Goal: Task Accomplishment & Management: Manage account settings

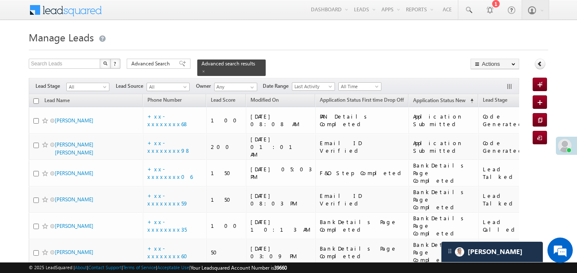
click at [98, 83] on span "All" at bounding box center [87, 87] width 40 height 8
click at [71, 93] on link "All" at bounding box center [88, 91] width 43 height 8
click at [89, 83] on span "All" at bounding box center [87, 87] width 40 height 8
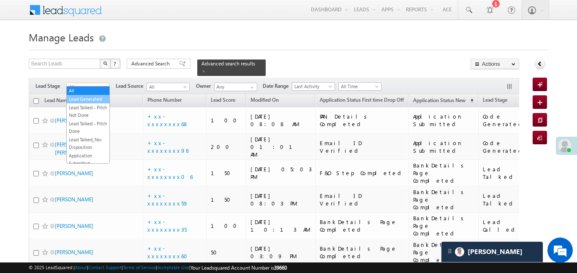
click at [88, 102] on link "Lead Generated" at bounding box center [88, 99] width 43 height 8
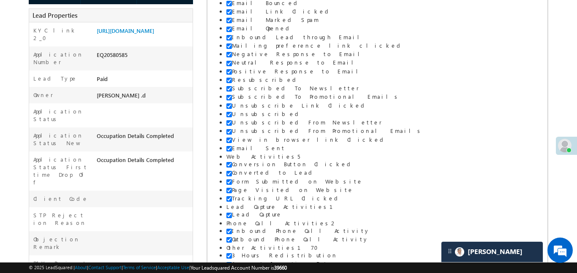
scroll to position [183, 0]
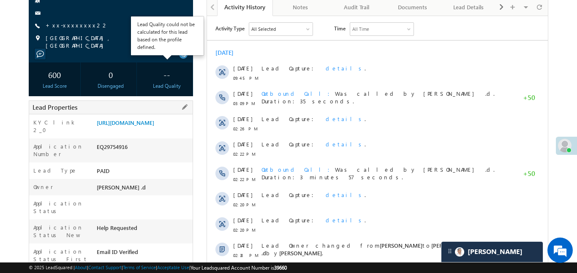
scroll to position [97, 0]
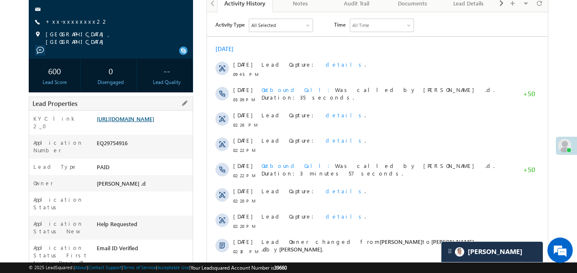
click at [135, 122] on link "[URL][DOMAIN_NAME]" at bounding box center [125, 118] width 57 height 7
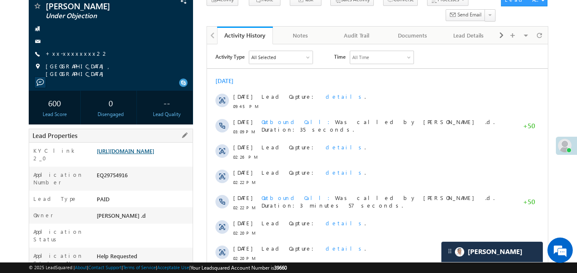
scroll to position [64, 0]
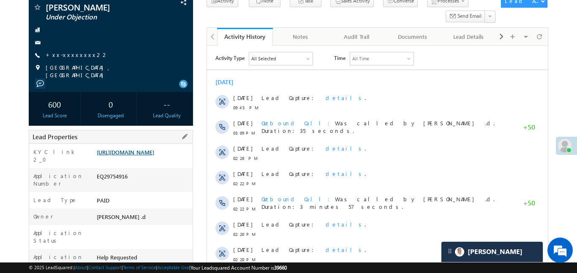
click at [154, 156] on link "https://angelbroking1-pk3em7sa.customui-test.leadsquared.com?leadId=8099fe4a-55…" at bounding box center [125, 152] width 57 height 7
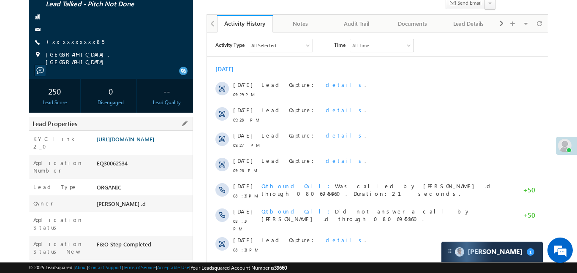
click at [132, 143] on link "https://angelbroking1-pk3em7sa.customui-test.leadsquared.com?leadId=46a2e07f-40…" at bounding box center [125, 139] width 57 height 7
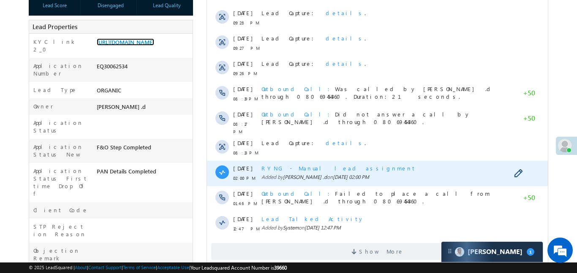
scroll to position [191, 0]
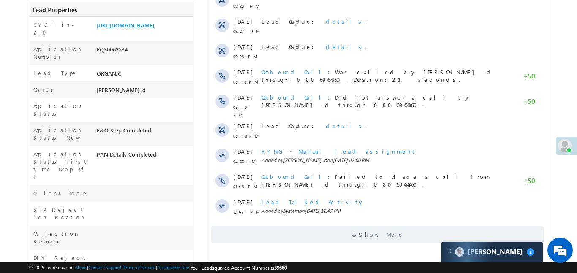
click at [417, 220] on div "Show More" at bounding box center [377, 231] width 341 height 23
click at [416, 226] on span "Show More" at bounding box center [377, 234] width 332 height 17
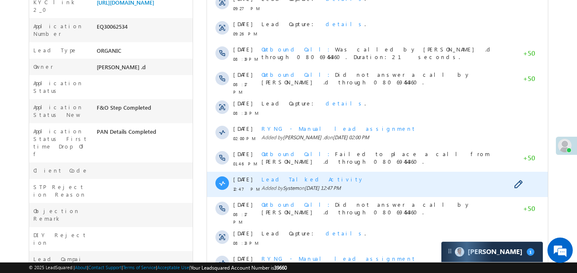
scroll to position [446, 0]
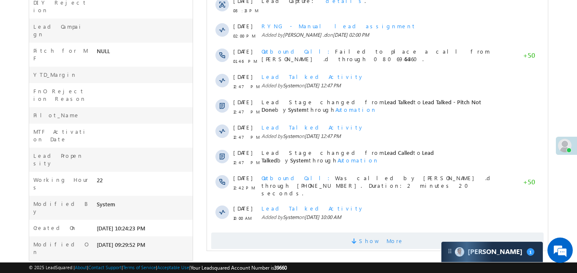
click at [444, 233] on span "Show More" at bounding box center [377, 241] width 332 height 17
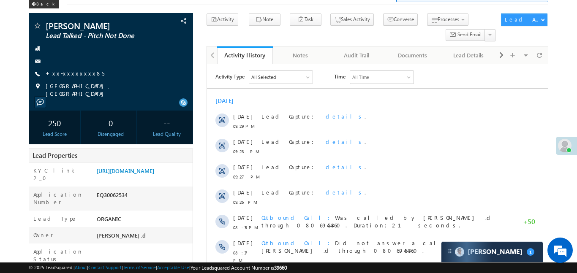
scroll to position [43, 0]
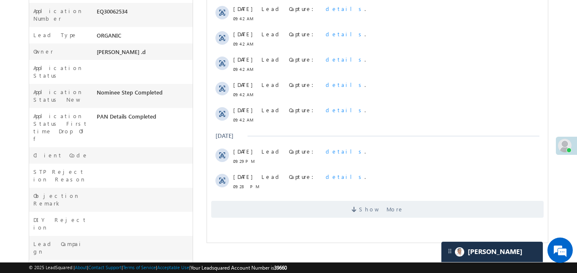
scroll to position [341, 0]
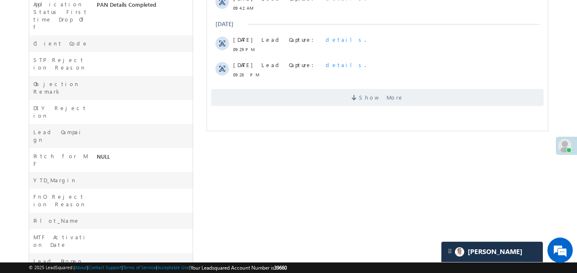
click at [345, 83] on div "Show More" at bounding box center [377, 94] width 341 height 23
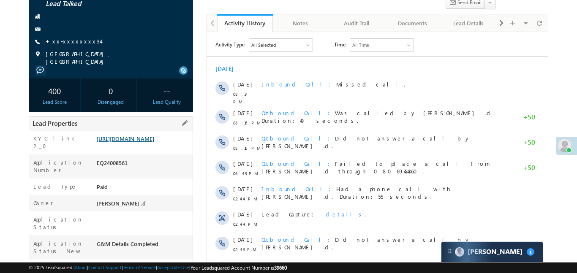
click at [154, 139] on link "[URL][DOMAIN_NAME]" at bounding box center [125, 138] width 57 height 7
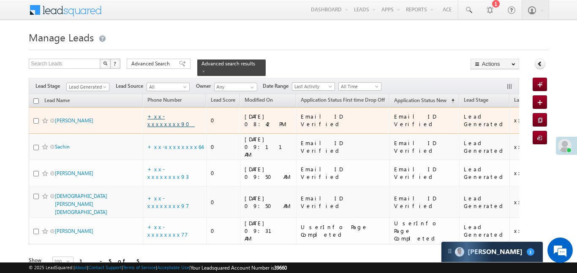
click at [178, 114] on link "+xx-xxxxxxxx90" at bounding box center [170, 120] width 47 height 15
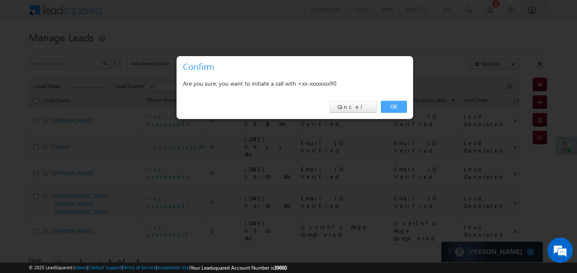
click at [396, 107] on link "OK" at bounding box center [394, 107] width 26 height 12
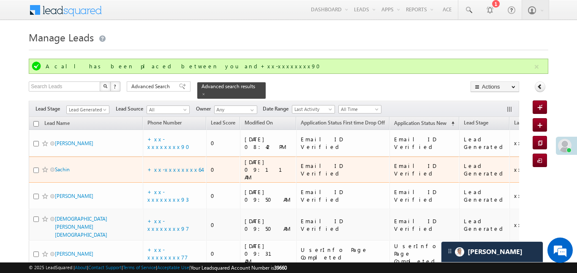
click at [188, 166] on div "+xx-xxxxxxxx64" at bounding box center [174, 170] width 55 height 8
click at [182, 166] on link "+xx-xxxxxxxx64" at bounding box center [174, 169] width 54 height 7
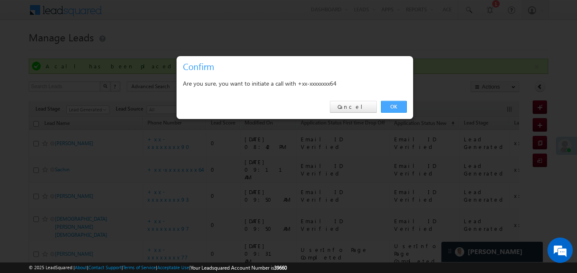
click at [392, 101] on link "OK" at bounding box center [394, 107] width 26 height 12
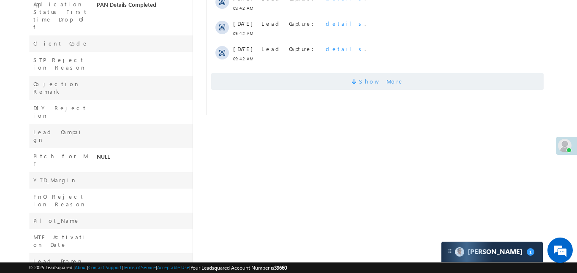
click at [353, 82] on span "Show More" at bounding box center [377, 81] width 332 height 17
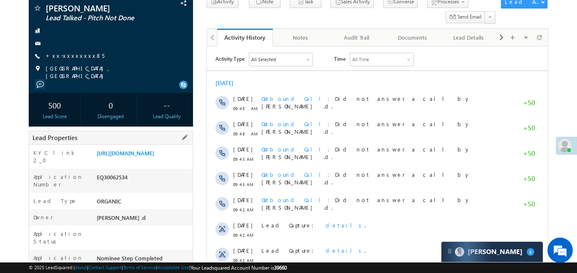
scroll to position [54, 0]
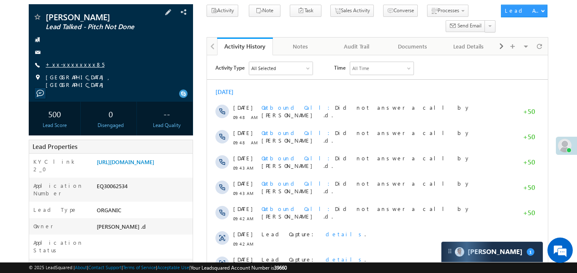
click at [82, 67] on link "+xx-xxxxxxxx85" at bounding box center [75, 64] width 59 height 7
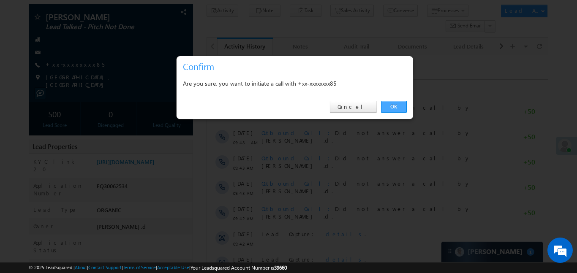
click at [400, 104] on link "OK" at bounding box center [394, 107] width 26 height 12
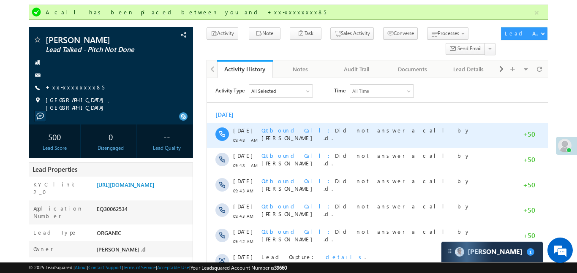
scroll to position [0, 0]
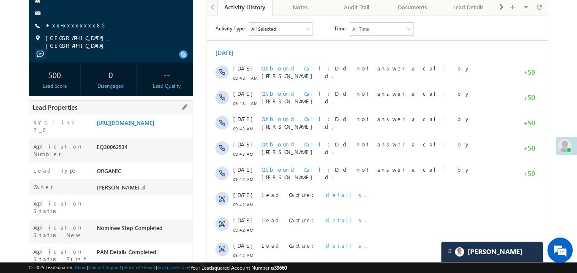
scroll to position [114, 0]
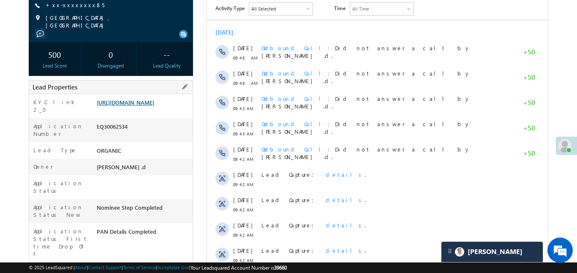
click at [154, 106] on link "https://angelbroking1-pk3em7sa.customui-test.leadsquared.com?leadId=46a2e07f-40…" at bounding box center [125, 102] width 57 height 7
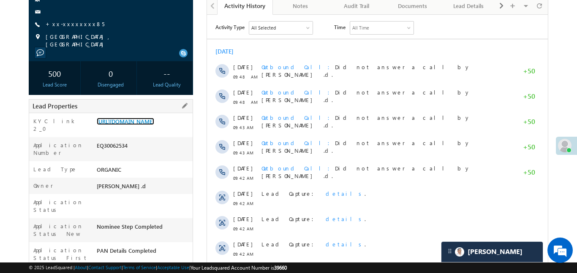
scroll to position [84, 0]
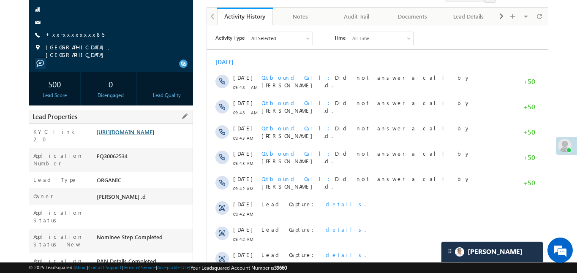
click at [154, 136] on link "https://angelbroking1-pk3em7sa.customui-test.leadsquared.com?leadId=46a2e07f-40…" at bounding box center [125, 131] width 57 height 7
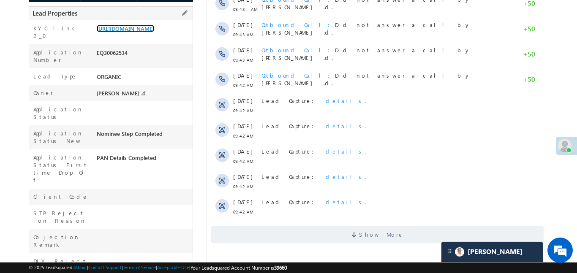
scroll to position [180, 0]
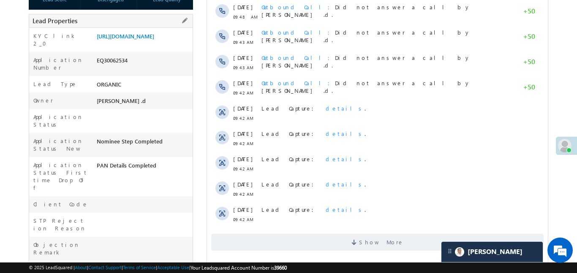
click at [137, 28] on div "KYC link 2_0 https://angelbroking1-pk3em7sa.customui-test.leadsquared.com?leadI…" at bounding box center [110, 40] width 163 height 24
click at [141, 38] on link "https://angelbroking1-pk3em7sa.customui-test.leadsquared.com?leadId=46a2e07f-40…" at bounding box center [125, 36] width 57 height 7
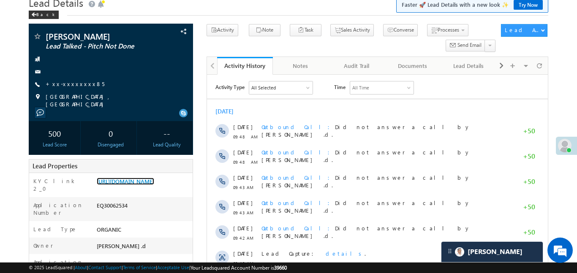
scroll to position [23, 0]
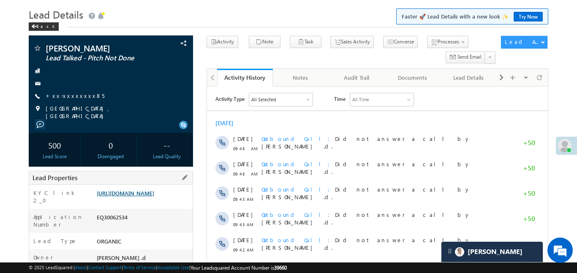
click at [154, 196] on link "https://angelbroking1-pk3em7sa.customui-test.leadsquared.com?leadId=46a2e07f-40…" at bounding box center [125, 193] width 57 height 7
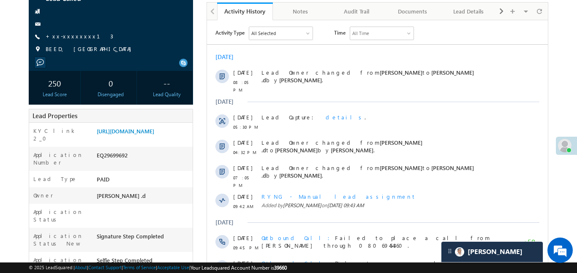
scroll to position [33, 0]
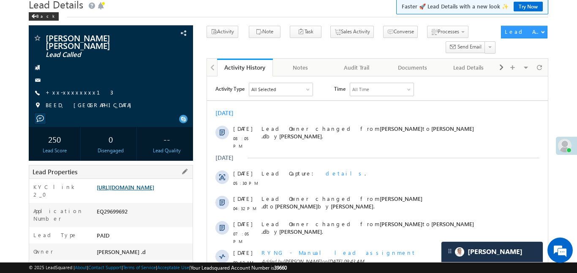
click at [132, 191] on link "https://angelbroking1-pk3em7sa.customui-test.leadsquared.com?leadId=e9b4b94c-82…" at bounding box center [125, 187] width 57 height 7
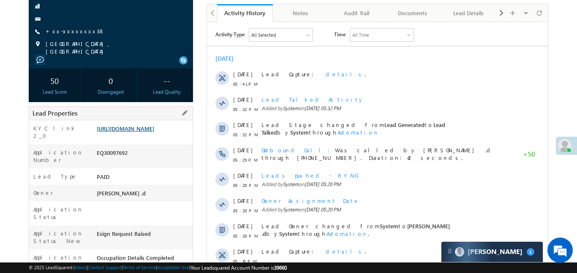
click at [154, 132] on link "https://angelbroking1-pk3em7sa.customui-test.leadsquared.com?leadId=13231532-98…" at bounding box center [125, 128] width 57 height 7
click at [72, 30] on link "+xx-xxxxxxxx38" at bounding box center [75, 30] width 59 height 7
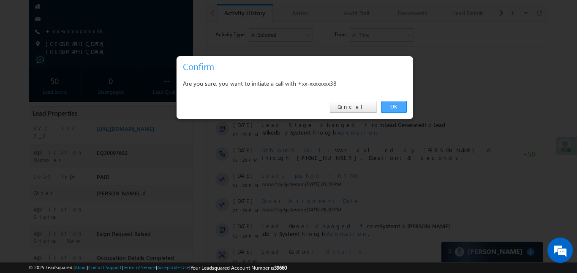
click at [398, 107] on link "OK" at bounding box center [394, 107] width 26 height 12
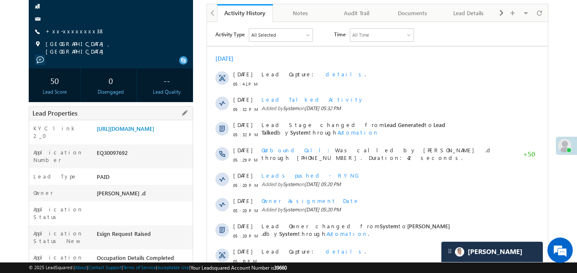
click at [152, 120] on div "KYC link 2_0 https://angelbroking1-pk3em7sa.customui-test.leadsquared.com?leadI…" at bounding box center [110, 132] width 163 height 24
click at [151, 132] on link "https://angelbroking1-pk3em7sa.customui-test.leadsquared.com?leadId=13231532-98…" at bounding box center [125, 128] width 57 height 7
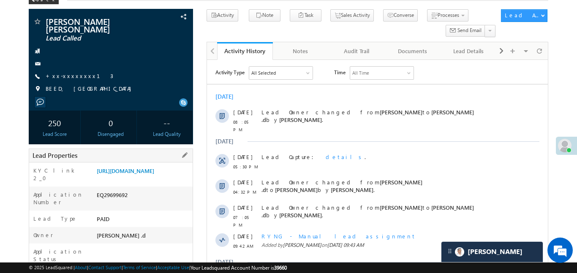
scroll to position [208, 0]
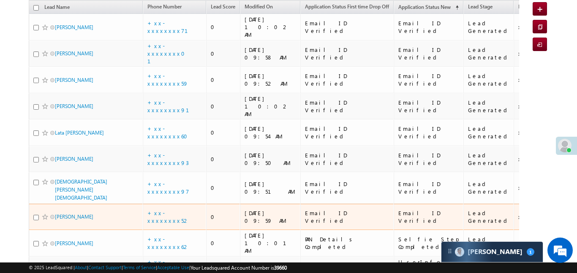
scroll to position [99, 0]
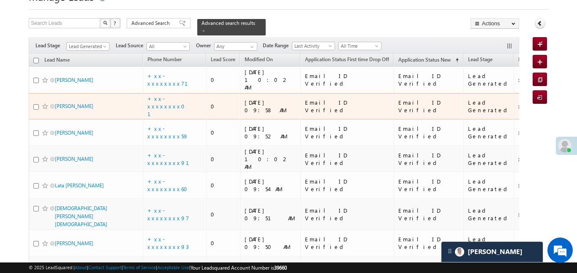
scroll to position [33, 0]
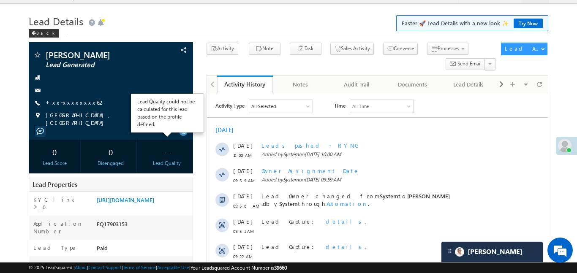
scroll to position [116, 0]
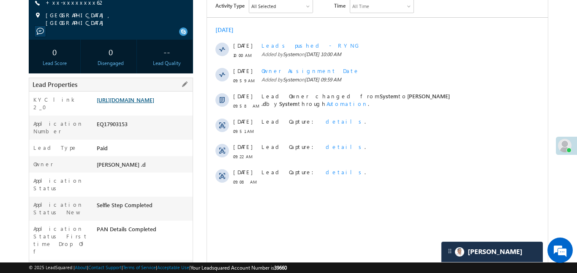
click at [149, 103] on link "[URL][DOMAIN_NAME]" at bounding box center [125, 99] width 57 height 7
click at [144, 103] on link "https://angelbroking1-pk3em7sa.customui-test.leadsquared.com?leadId=b777fe40-dd…" at bounding box center [125, 99] width 57 height 7
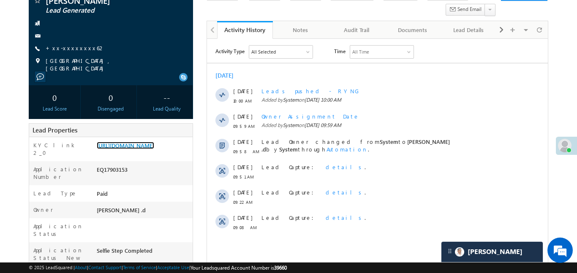
scroll to position [0, 0]
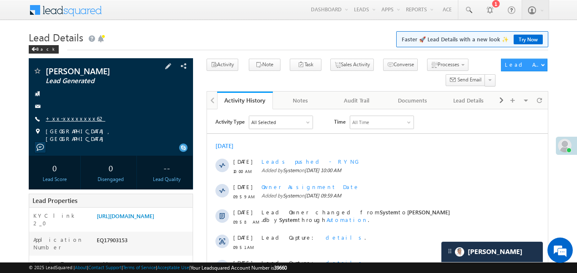
click at [75, 120] on link "+xx-xxxxxxxx62" at bounding box center [76, 118] width 60 height 7
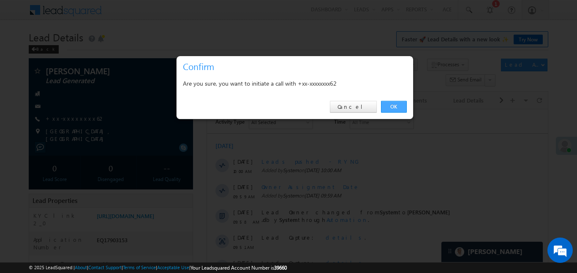
click at [385, 107] on link "OK" at bounding box center [394, 107] width 26 height 12
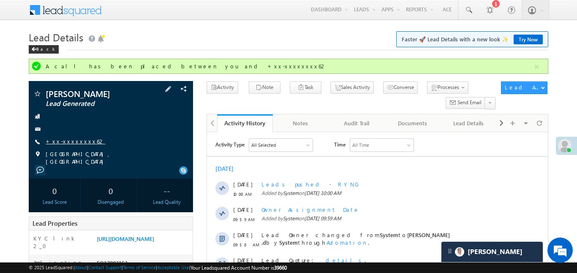
click at [73, 138] on link "+xx-xxxxxxxx62" at bounding box center [76, 141] width 60 height 7
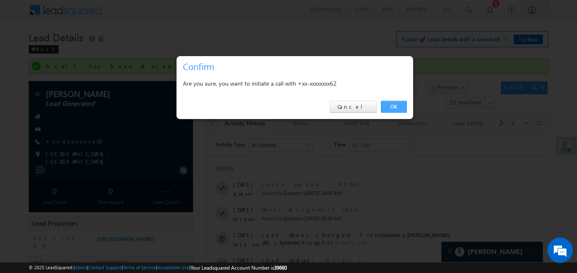
click at [391, 112] on link "OK" at bounding box center [394, 107] width 26 height 12
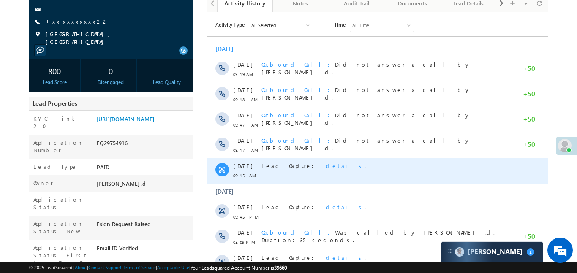
scroll to position [104, 0]
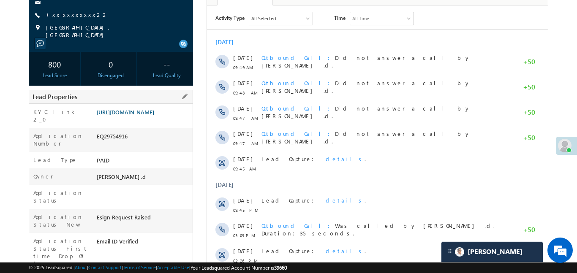
click at [154, 109] on link "https://angelbroking1-pk3em7sa.customui-test.leadsquared.com?leadId=8099fe4a-55…" at bounding box center [125, 112] width 57 height 7
click at [154, 116] on link "https://angelbroking1-pk3em7sa.customui-test.leadsquared.com?leadId=8099fe4a-55…" at bounding box center [125, 112] width 57 height 7
click at [136, 116] on link "https://angelbroking1-pk3em7sa.customui-test.leadsquared.com?leadId=8099fe4a-55…" at bounding box center [125, 112] width 57 height 7
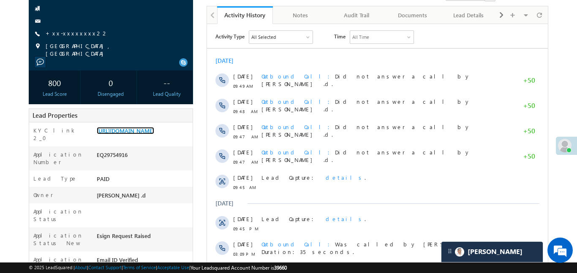
scroll to position [71, 0]
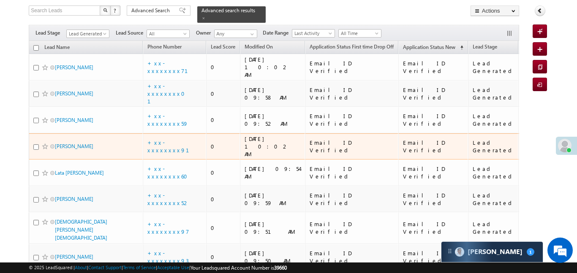
scroll to position [101, 0]
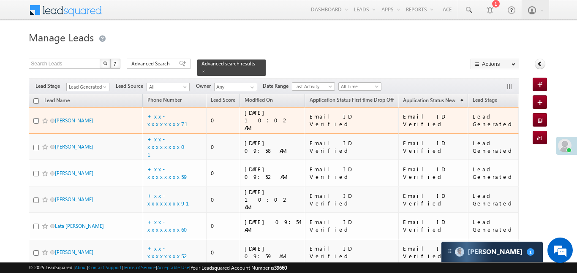
click at [163, 117] on td "+xx-xxxxxxxx71" at bounding box center [174, 120] width 63 height 27
click at [169, 113] on link "+xx-xxxxxxxx71" at bounding box center [172, 120] width 51 height 15
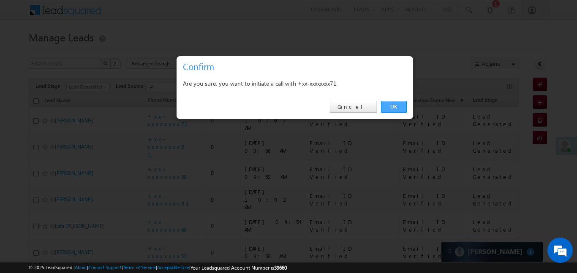
click at [387, 107] on link "OK" at bounding box center [394, 107] width 26 height 12
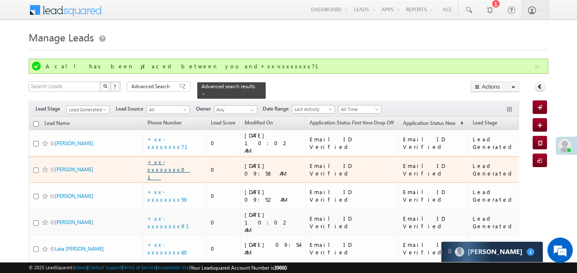
click at [181, 158] on link "+xx-xxxxxxxx01" at bounding box center [168, 169] width 43 height 22
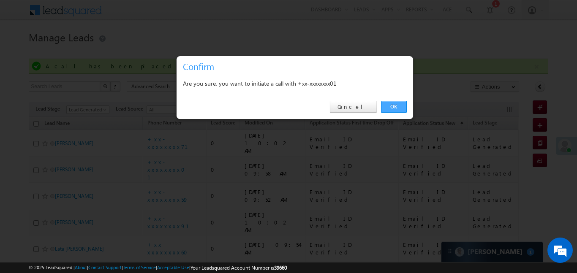
click at [388, 112] on link "OK" at bounding box center [394, 107] width 26 height 12
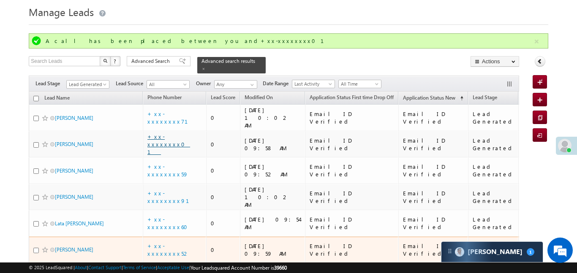
scroll to position [30, 0]
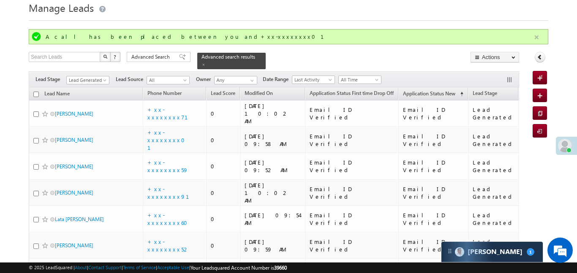
click at [537, 38] on button "button" at bounding box center [536, 37] width 11 height 11
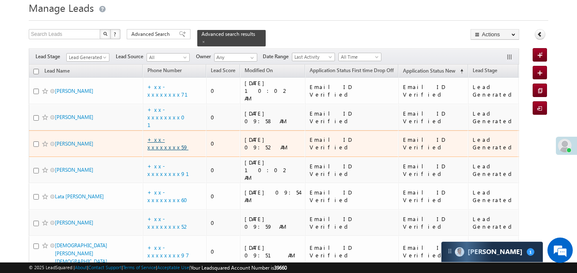
click at [175, 136] on link "+xx-xxxxxxxx59" at bounding box center [167, 143] width 41 height 15
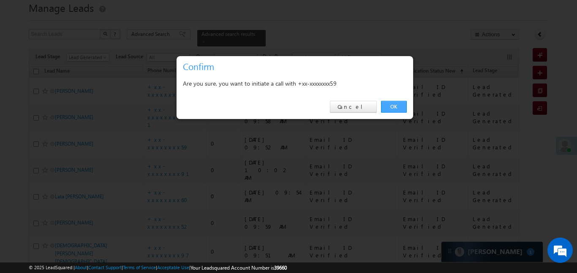
click at [397, 103] on link "OK" at bounding box center [394, 107] width 26 height 12
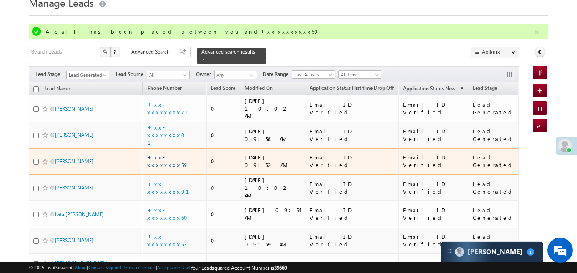
scroll to position [43, 0]
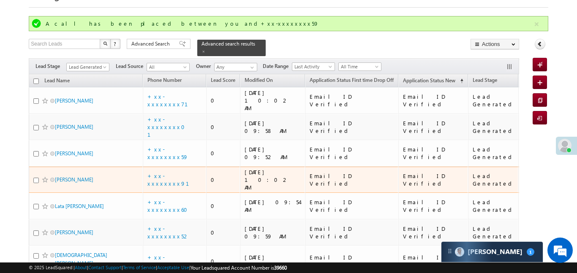
click at [182, 167] on td "+xx-xxxxxxxx91" at bounding box center [174, 180] width 63 height 27
click at [179, 172] on link "+xx-xxxxxxxx91" at bounding box center [173, 179] width 52 height 15
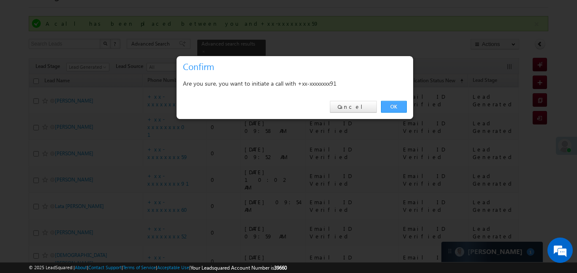
click at [398, 109] on link "OK" at bounding box center [394, 107] width 26 height 12
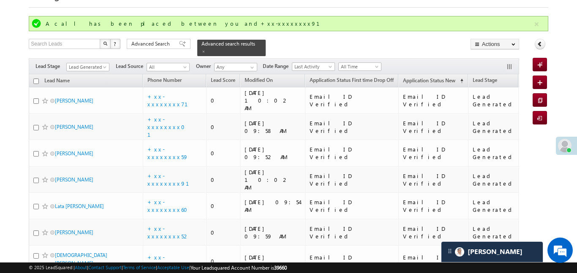
click at [539, 30] on div "A call has been placed between you and+xx-xxxxxxxx91" at bounding box center [288, 23] width 519 height 15
drag, startPoint x: 536, startPoint y: 24, endPoint x: 531, endPoint y: 20, distance: 6.3
click at [536, 23] on button "button" at bounding box center [536, 24] width 11 height 11
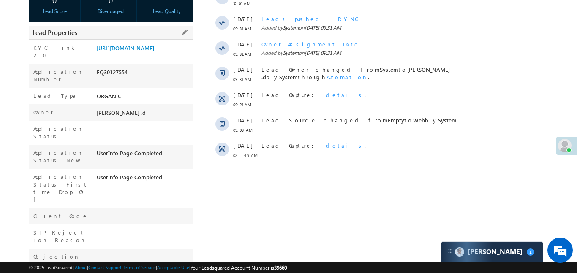
scroll to position [57, 0]
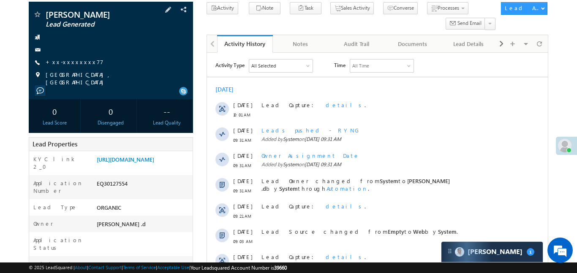
click at [68, 63] on div "[PERSON_NAME] Lead Generated +xx-xxxxxxxx77" at bounding box center [111, 48] width 156 height 76
click at [73, 65] on link "+xx-xxxxxxxx77" at bounding box center [75, 61] width 58 height 7
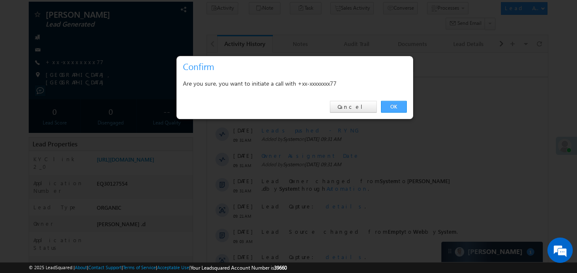
click at [385, 103] on link "OK" at bounding box center [394, 107] width 26 height 12
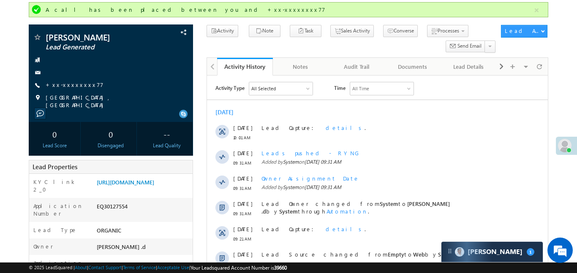
scroll to position [0, 0]
click at [563, 273] on div "© 2025 LeadSquared | About | Contact Support | Terms of Service | Acceptable Us…" at bounding box center [288, 268] width 577 height 11
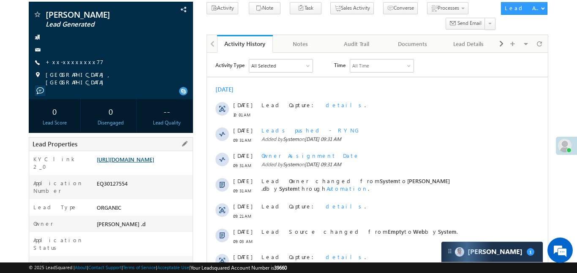
scroll to position [86, 0]
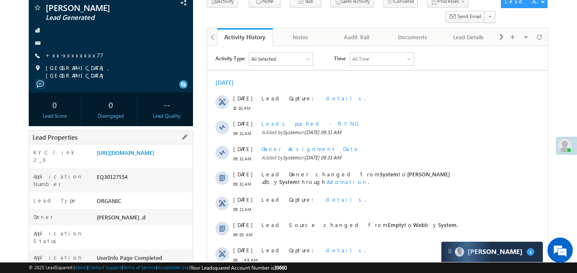
click at [153, 161] on div "[URL][DOMAIN_NAME]" at bounding box center [144, 155] width 98 height 12
click at [154, 156] on link "[URL][DOMAIN_NAME]" at bounding box center [125, 152] width 57 height 7
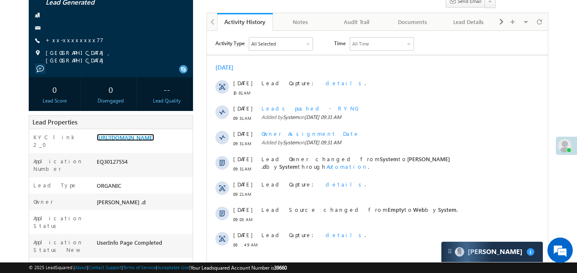
scroll to position [0, 0]
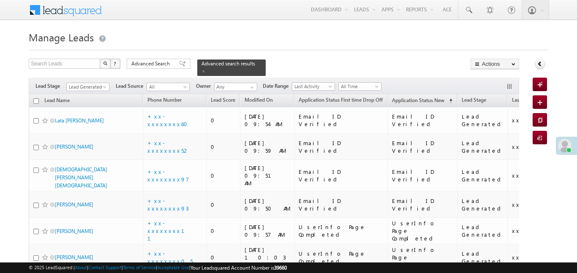
scroll to position [35, 0]
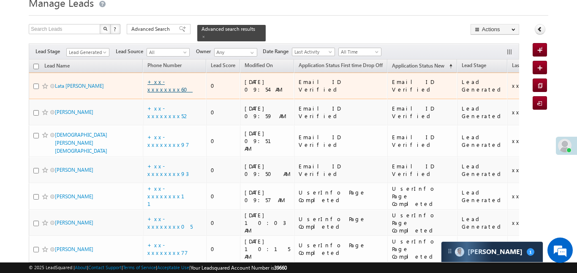
click at [171, 78] on link "+xx-xxxxxxxx60" at bounding box center [169, 85] width 45 height 15
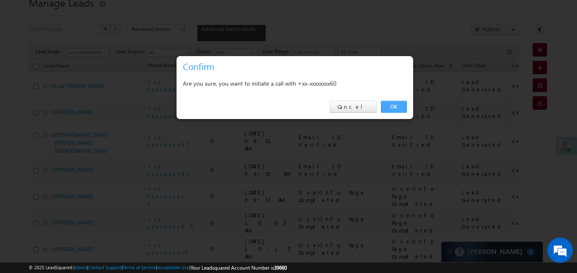
click at [391, 108] on link "OK" at bounding box center [394, 107] width 26 height 12
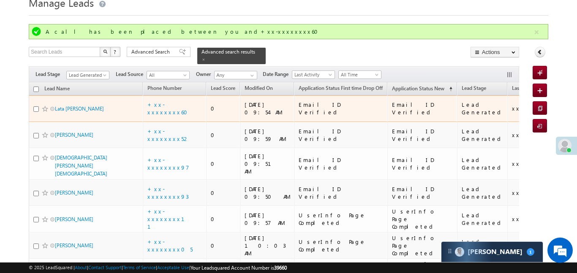
scroll to position [0, 0]
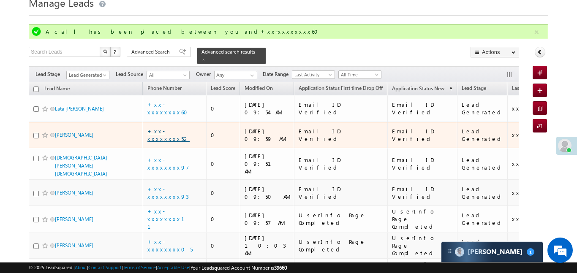
click at [177, 128] on link "+xx-xxxxxxxx52" at bounding box center [168, 135] width 42 height 15
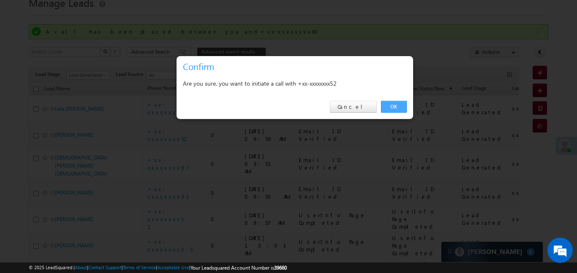
click at [398, 109] on link "OK" at bounding box center [394, 107] width 26 height 12
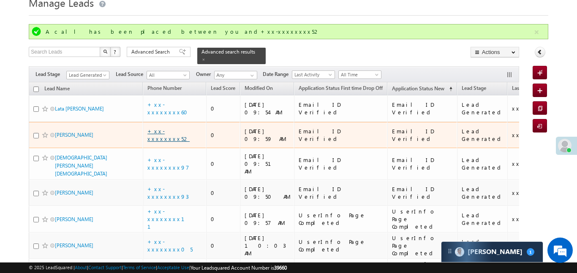
click at [178, 128] on link "+xx-xxxxxxxx52" at bounding box center [168, 135] width 42 height 15
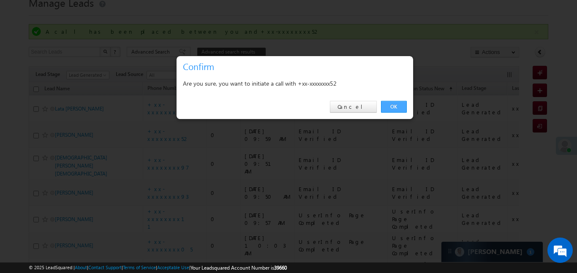
click at [399, 103] on link "OK" at bounding box center [394, 107] width 26 height 12
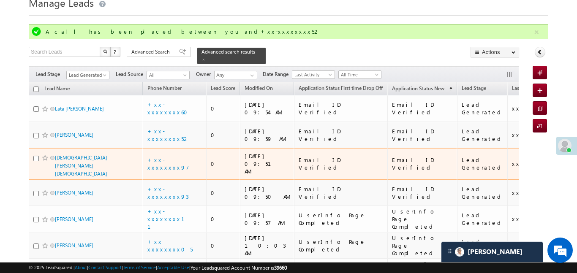
click at [177, 148] on td "+xx-xxxxxxxx97" at bounding box center [174, 164] width 63 height 32
click at [175, 156] on link "+xx-xxxxxxxx97" at bounding box center [168, 163] width 42 height 15
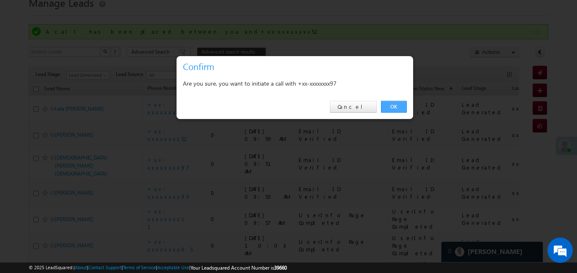
click at [399, 107] on link "OK" at bounding box center [394, 107] width 26 height 12
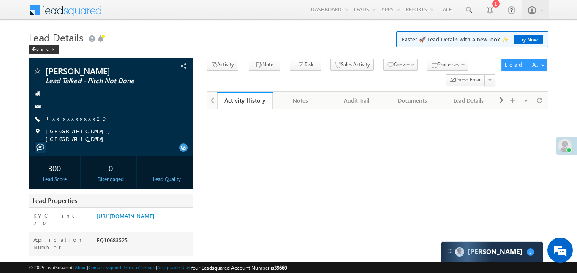
scroll to position [33, 0]
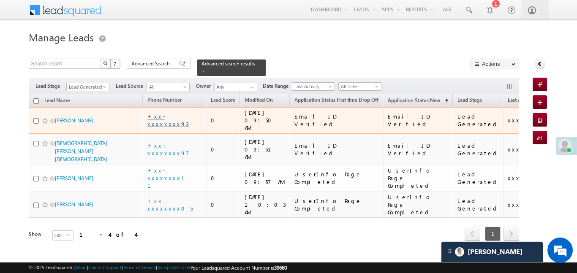
click at [179, 113] on link "+xx-xxxxxxxx93" at bounding box center [167, 120] width 41 height 15
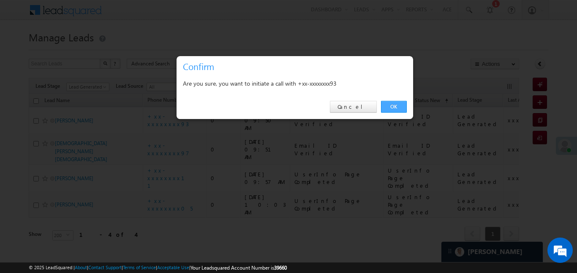
click at [397, 104] on link "OK" at bounding box center [394, 107] width 26 height 12
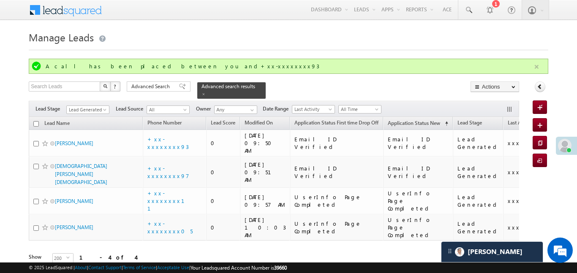
click at [538, 64] on button "button" at bounding box center [536, 67] width 11 height 11
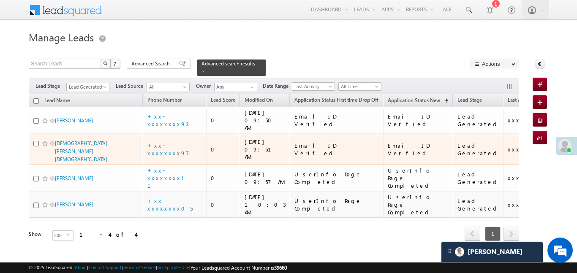
click at [185, 142] on div "+xx-xxxxxxxx97" at bounding box center [174, 149] width 55 height 15
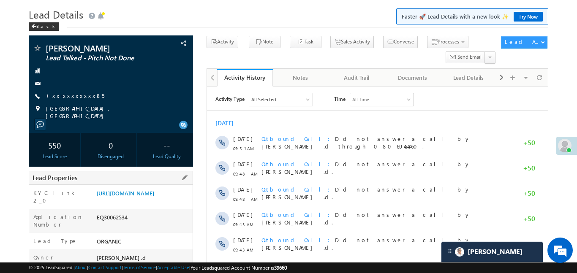
click at [139, 201] on div "https://angelbroking1-pk3em7sa.customui-test.leadsquared.com?leadId=46a2e07f-40…" at bounding box center [144, 195] width 98 height 12
click at [142, 197] on link "https://angelbroking1-pk3em7sa.customui-test.leadsquared.com?leadId=46a2e07f-40…" at bounding box center [125, 193] width 57 height 7
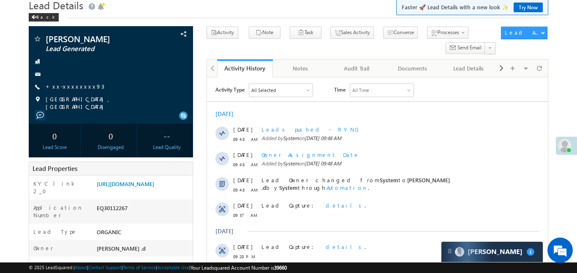
scroll to position [140, 0]
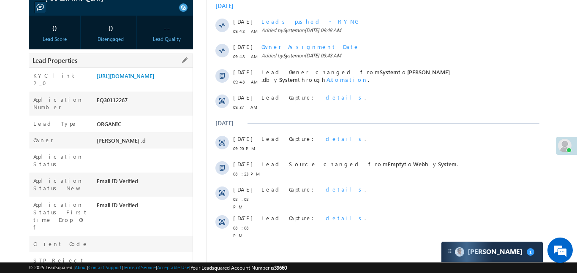
click at [139, 72] on div "[URL][DOMAIN_NAME]" at bounding box center [144, 78] width 98 height 12
click at [150, 79] on link "[URL][DOMAIN_NAME]" at bounding box center [125, 75] width 57 height 7
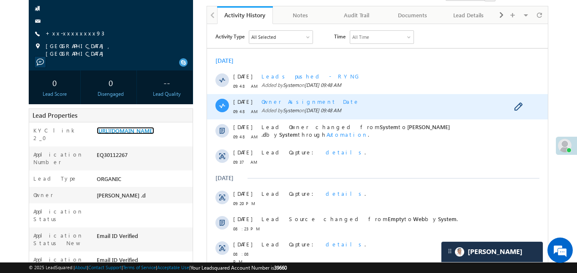
scroll to position [0, 0]
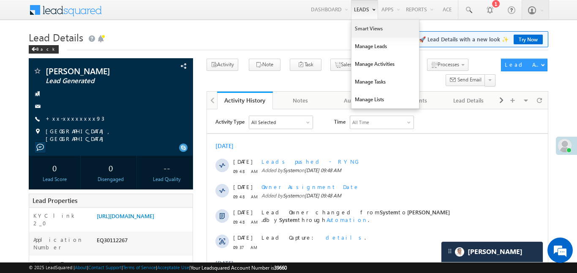
click at [362, 26] on link "Smart Views" at bounding box center [385, 29] width 68 height 18
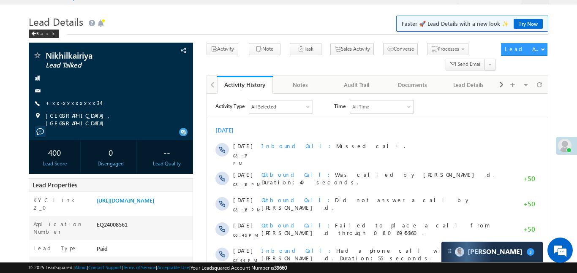
scroll to position [4, 0]
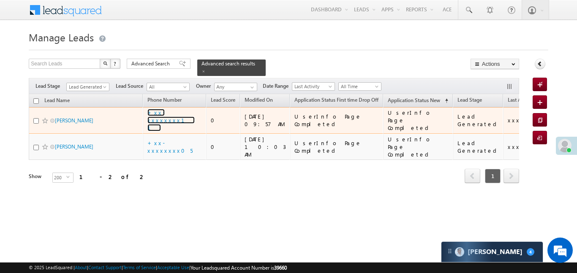
click at [180, 109] on link "+xx-xxxxxxxx11" at bounding box center [170, 120] width 47 height 22
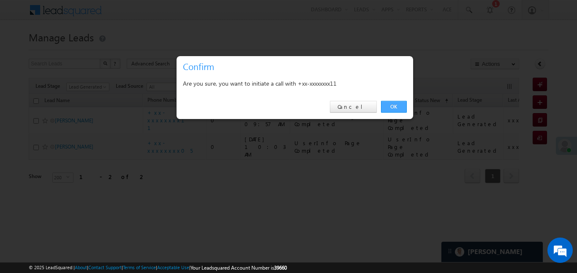
click at [392, 106] on link "OK" at bounding box center [394, 107] width 26 height 12
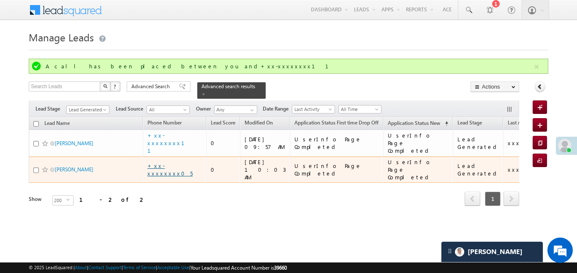
click at [179, 162] on link "+xx-xxxxxxxx05" at bounding box center [169, 169] width 45 height 15
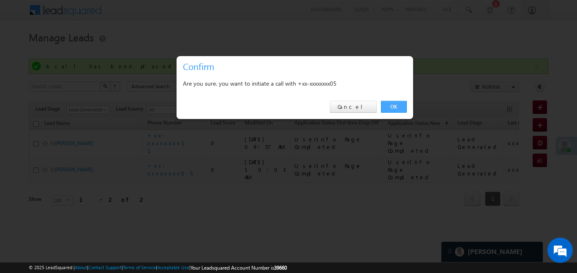
click at [404, 108] on link "OK" at bounding box center [394, 107] width 26 height 12
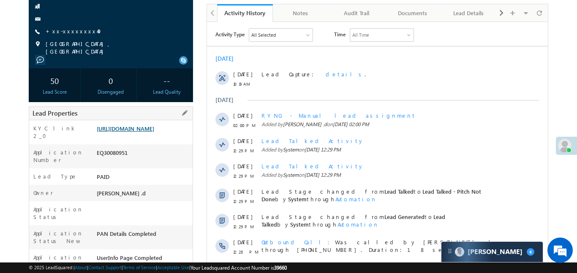
click at [154, 132] on link "https://angelbroking1-pk3em7sa.customui-test.leadsquared.com?leadId=0763d0cd-fc…" at bounding box center [125, 128] width 57 height 7
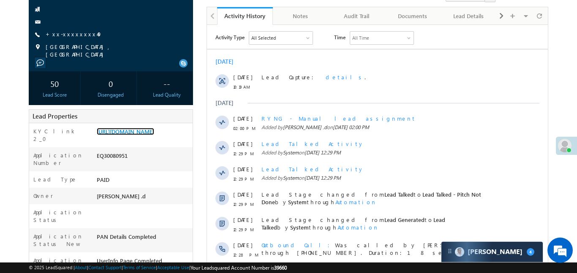
scroll to position [74, 0]
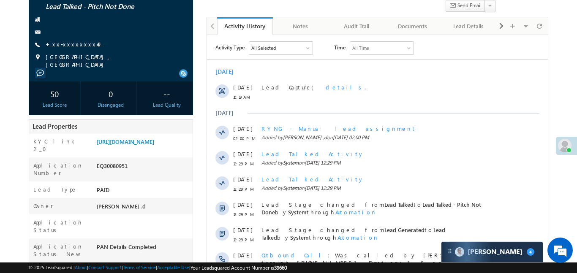
click at [70, 47] on link "+xx-xxxxxxxx49" at bounding box center [74, 44] width 57 height 7
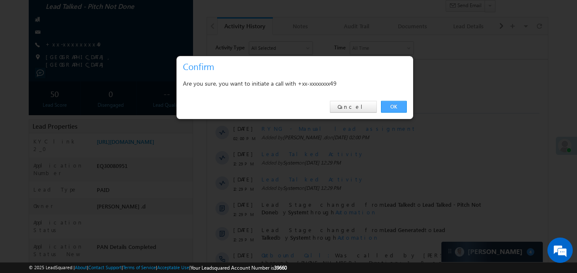
click at [392, 107] on link "OK" at bounding box center [394, 107] width 26 height 12
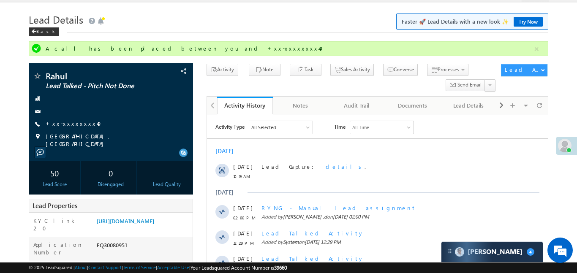
scroll to position [0, 0]
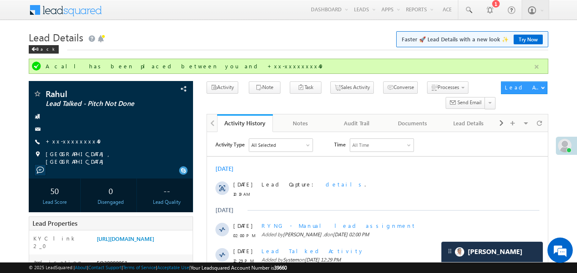
click at [533, 71] on button "button" at bounding box center [536, 67] width 11 height 11
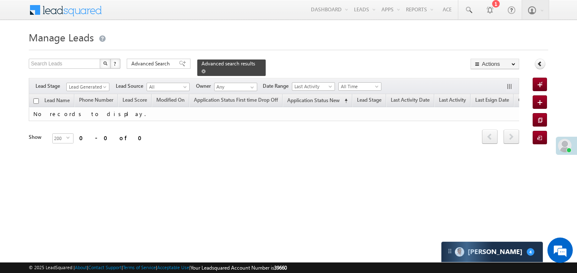
click at [206, 69] on span at bounding box center [203, 71] width 4 height 4
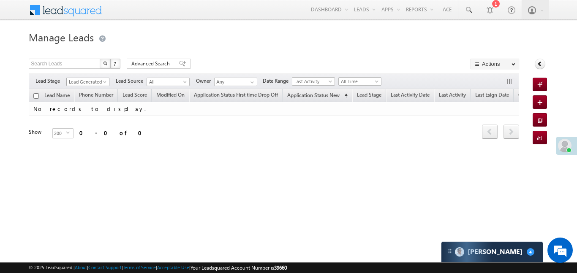
click at [76, 86] on div "Filters Lead Stage Lead Generated Lead Generated Lead Source All All Owner Any …" at bounding box center [274, 81] width 490 height 16
click at [169, 61] on span "Advanced Search" at bounding box center [151, 64] width 41 height 8
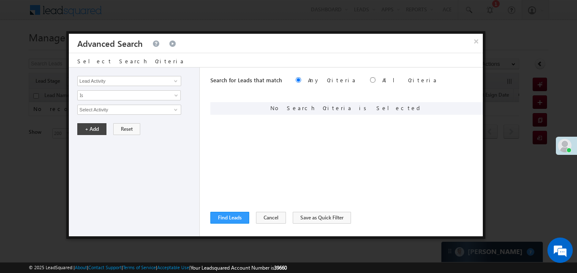
click at [141, 87] on div "Lead Activity Task Sales Group Prospect Id WA Last Message Timestamp 4th Day Di…" at bounding box center [134, 152] width 131 height 169
click at [141, 74] on div "Lead Activity Task Sales Group Prospect Id WA Last Message Timestamp 4th Day Di…" at bounding box center [134, 152] width 131 height 169
click at [150, 88] on div "Lead Activity Task Sales Group Prospect Id WA Last Message Timestamp 4th Day Di…" at bounding box center [134, 152] width 131 height 169
click at [150, 82] on input "Lead Activity" at bounding box center [129, 81] width 104 height 10
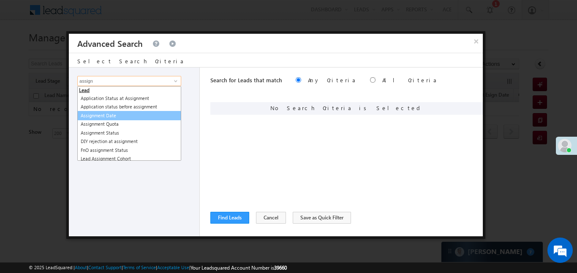
click at [146, 114] on link "Assignment Date" at bounding box center [129, 116] width 104 height 10
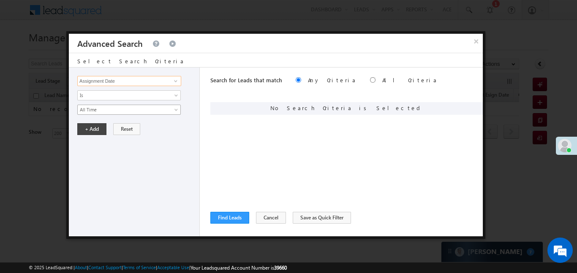
type input "Assignment Date"
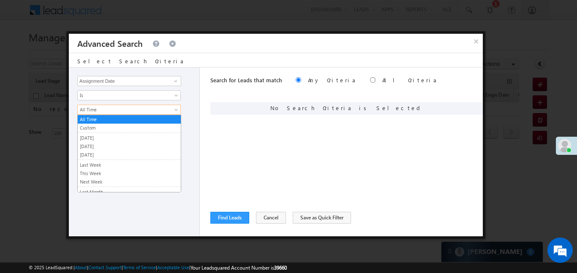
click at [105, 109] on span "All Time" at bounding box center [124, 110] width 92 height 8
click at [117, 131] on link "Custom" at bounding box center [129, 128] width 103 height 8
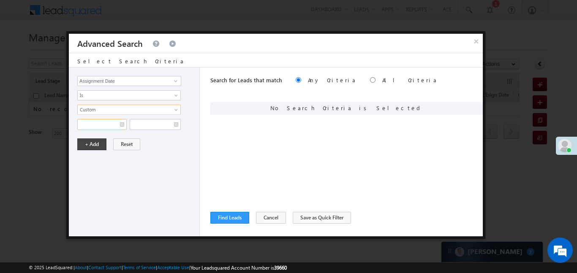
click at [112, 126] on input "text" at bounding box center [101, 124] width 49 height 11
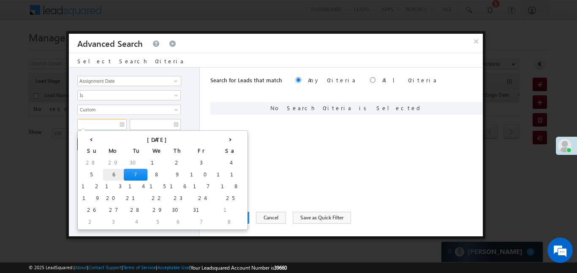
click at [103, 170] on td "6" at bounding box center [113, 175] width 21 height 12
type input "[DATE]"
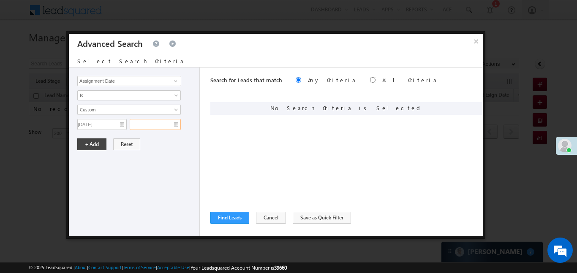
click at [141, 128] on input "text" at bounding box center [155, 124] width 51 height 11
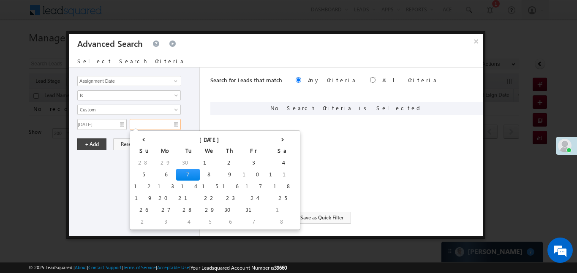
click at [176, 172] on td "7" at bounding box center [188, 175] width 24 height 12
type input "[DATE]"
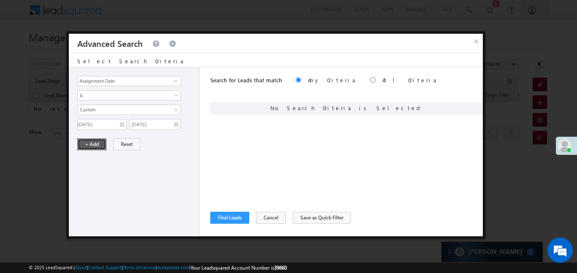
click at [94, 141] on button "+ Add" at bounding box center [91, 145] width 29 height 12
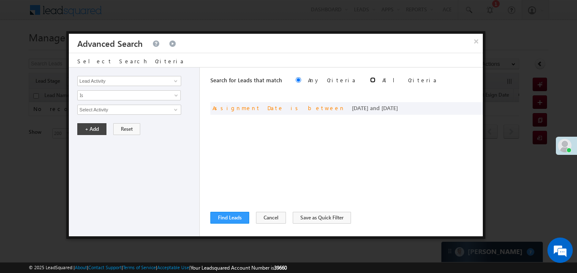
click at [370, 78] on input "radio" at bounding box center [372, 79] width 5 height 5
radio input "true"
click at [231, 215] on button "Find Leads" at bounding box center [229, 218] width 39 height 12
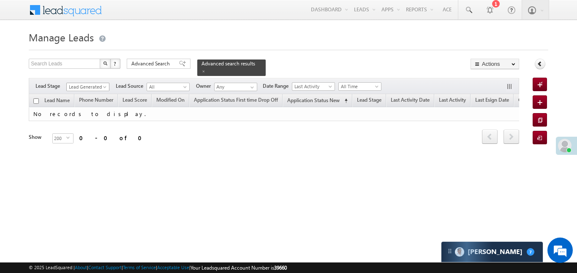
click at [91, 83] on span "Lead Generated" at bounding box center [87, 87] width 40 height 8
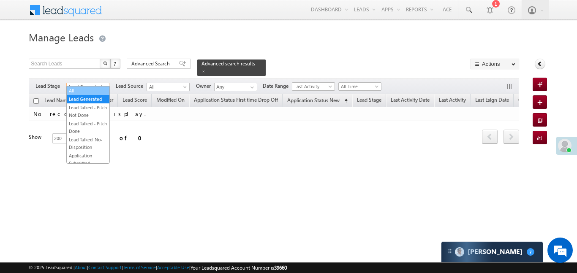
click at [95, 92] on link "All" at bounding box center [88, 91] width 43 height 8
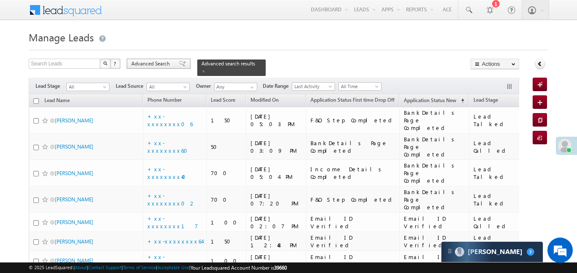
click at [148, 64] on span "Advanced Search" at bounding box center [151, 64] width 41 height 8
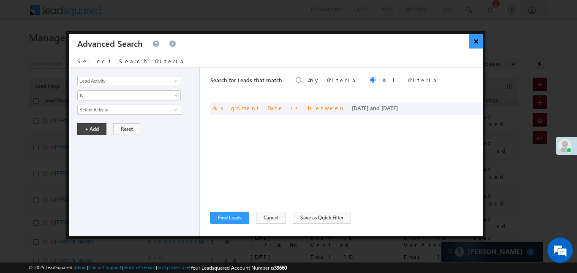
click at [481, 38] on button "×" at bounding box center [476, 41] width 14 height 15
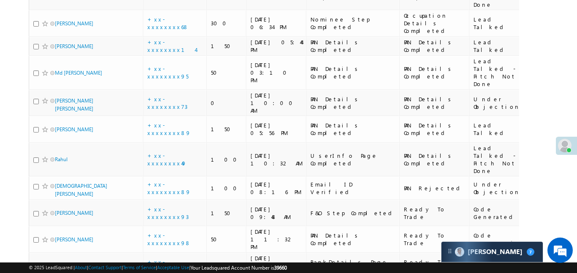
scroll to position [1047, 0]
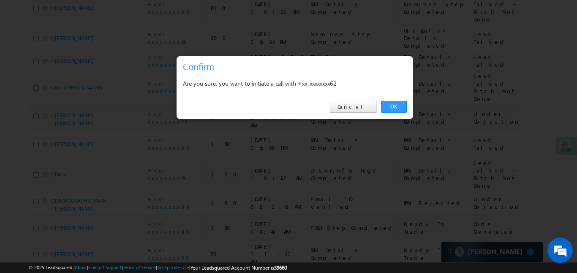
click at [385, 113] on div "OK Cancel" at bounding box center [295, 107] width 237 height 24
click at [390, 104] on link "OK" at bounding box center [394, 107] width 26 height 12
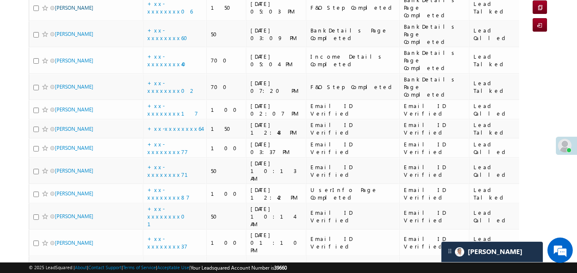
scroll to position [95, 0]
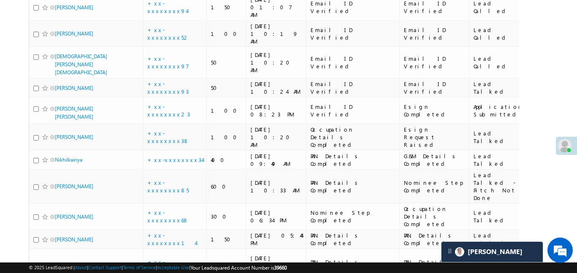
scroll to position [890, 0]
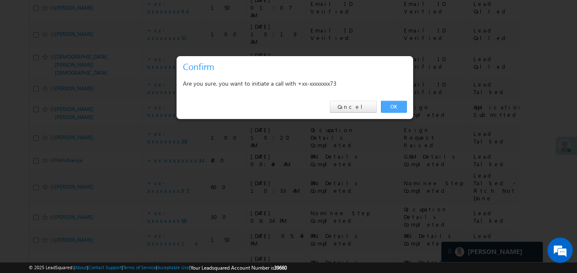
click at [400, 110] on link "OK" at bounding box center [394, 107] width 26 height 12
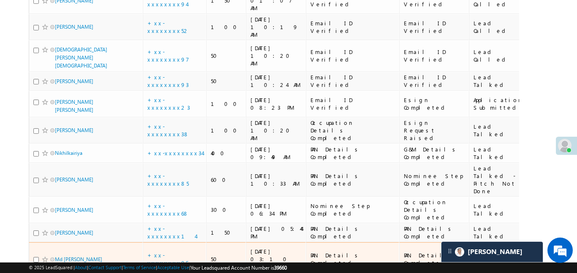
scroll to position [903, 0]
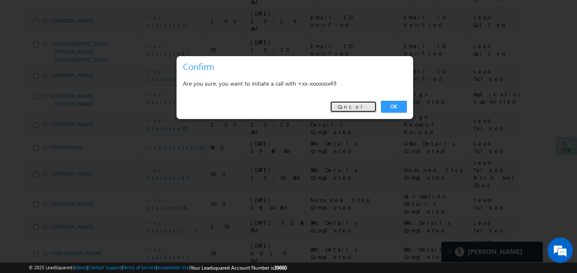
click at [371, 108] on link "Cancel" at bounding box center [353, 107] width 47 height 12
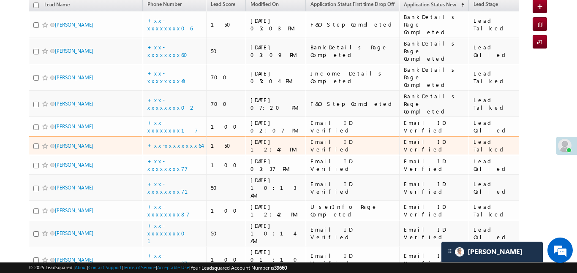
scroll to position [0, 0]
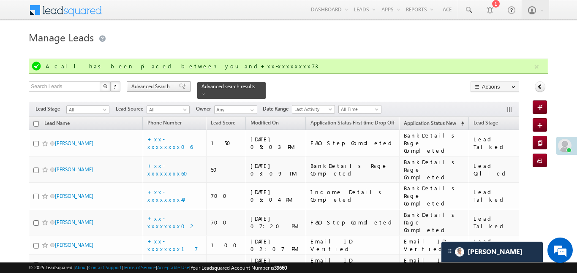
click at [179, 86] on span at bounding box center [182, 87] width 7 height 6
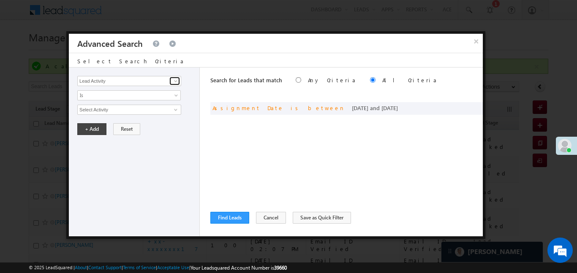
click at [169, 80] on link at bounding box center [174, 81] width 11 height 8
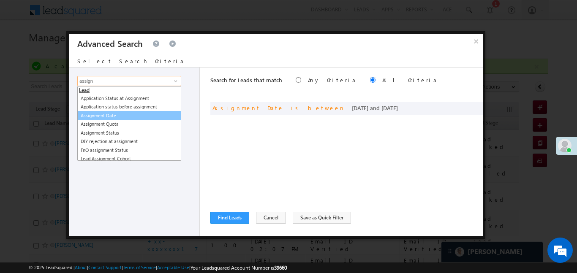
click at [122, 117] on ul "Lead Application Status at Assignment Application status before assignment Assi…" at bounding box center [129, 123] width 104 height 75
click at [107, 114] on link "Assignment Date" at bounding box center [129, 116] width 104 height 10
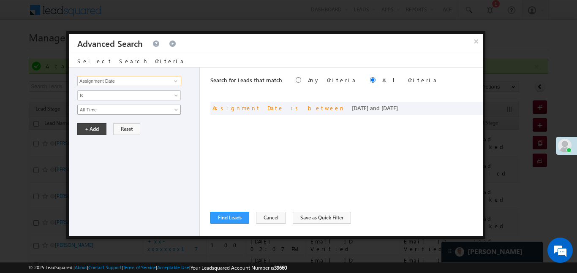
type input "Assignment Date"
click at [96, 106] on span "All Time" at bounding box center [124, 110] width 92 height 8
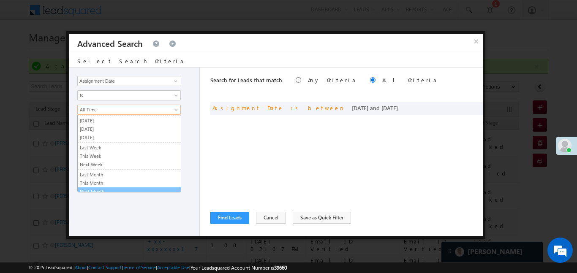
scroll to position [22, 0]
click at [121, 179] on link "This Month" at bounding box center [129, 179] width 103 height 8
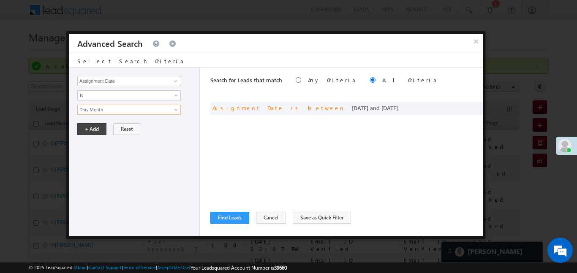
click at [90, 119] on div "Lead Activity Task Sales Group Prospect Id WA Last Message Timestamp 4th Day Di…" at bounding box center [134, 152] width 131 height 169
click at [90, 124] on button "+ Add" at bounding box center [91, 129] width 29 height 12
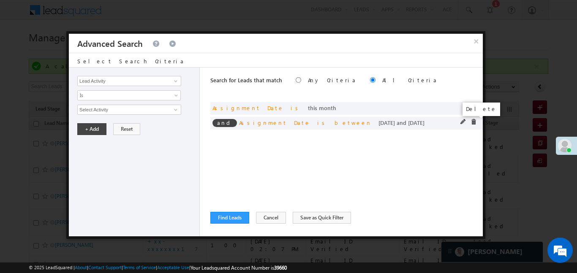
click at [475, 123] on span at bounding box center [474, 122] width 6 height 6
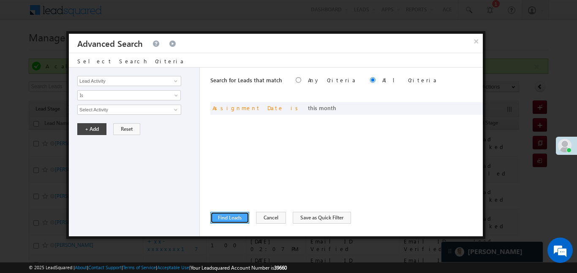
click at [235, 214] on button "Find Leads" at bounding box center [229, 218] width 39 height 12
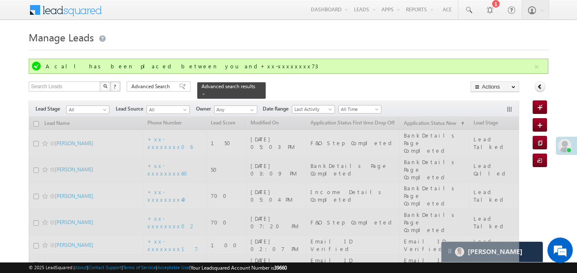
click at [152, 93] on div "Search Leads X ? 65 results found Advanced Search Advanced Search Advanced sear…" at bounding box center [274, 90] width 490 height 17
click at [151, 93] on div "Search Leads X ? 65 results found Advanced Search Advanced Search Advanced sear…" at bounding box center [274, 90] width 490 height 17
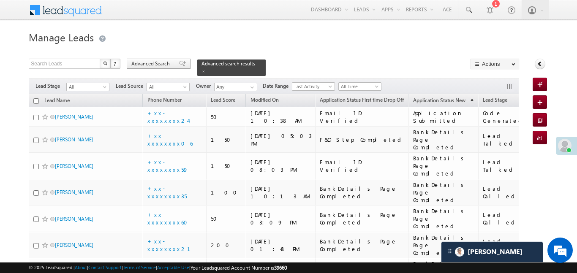
click at [166, 64] on span "Advanced Search" at bounding box center [151, 64] width 41 height 8
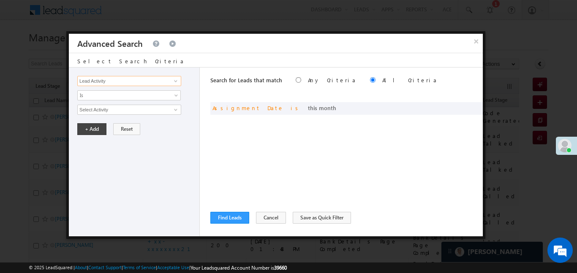
click at [162, 77] on input "Lead Activity" at bounding box center [129, 81] width 104 height 10
click at [145, 103] on ul "Lead Lead Stage" at bounding box center [129, 94] width 104 height 17
click at [141, 96] on link "Lead Stage" at bounding box center [129, 99] width 104 height 10
type input "Lead Stage"
click at [113, 94] on span "Is" at bounding box center [124, 96] width 92 height 8
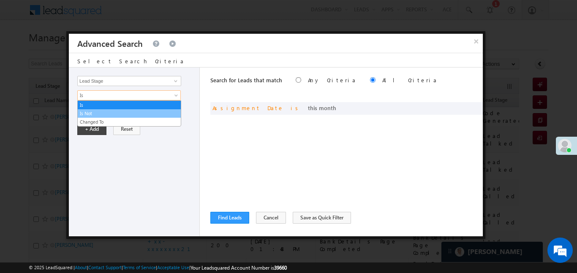
click at [97, 111] on link "Is Not" at bounding box center [129, 114] width 103 height 8
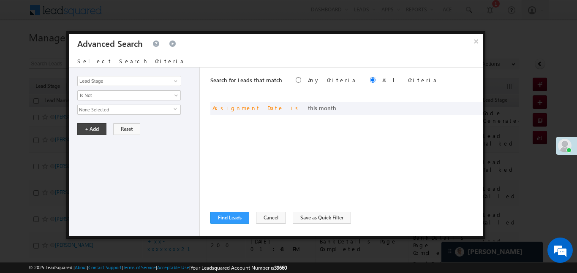
click at [114, 109] on span "None Selected" at bounding box center [126, 109] width 96 height 9
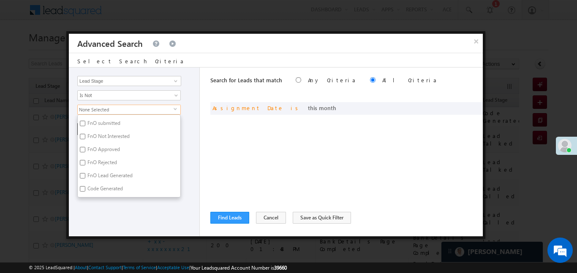
scroll to position [207, 0]
click at [81, 165] on input "Code Generated" at bounding box center [82, 163] width 5 height 5
checkbox input "true"
click at [88, 131] on label "Not Interested" at bounding box center [103, 132] width 50 height 13
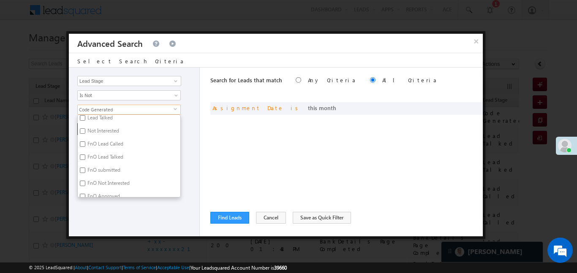
click at [85, 131] on input "Not Interested" at bounding box center [82, 130] width 5 height 5
checkbox input "true"
click at [136, 245] on div at bounding box center [288, 136] width 577 height 273
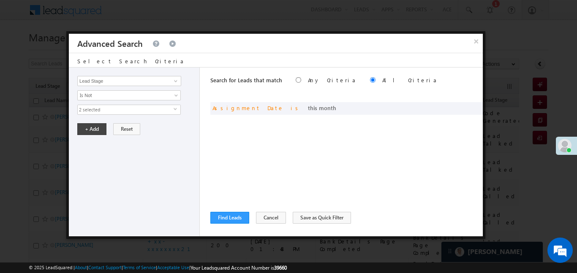
click at [103, 212] on div "Lead Activity Task Sales Group Prospect Id WA Last Message Timestamp 4th Day Di…" at bounding box center [134, 152] width 131 height 169
click at [88, 129] on button "+ Add" at bounding box center [91, 129] width 29 height 12
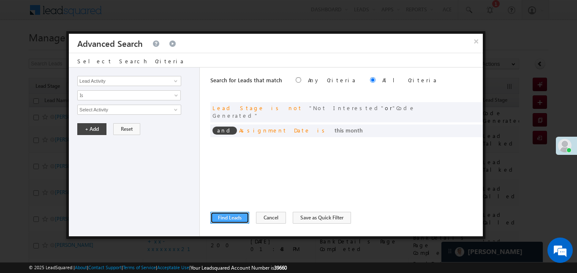
click at [244, 215] on button "Find Leads" at bounding box center [229, 218] width 39 height 12
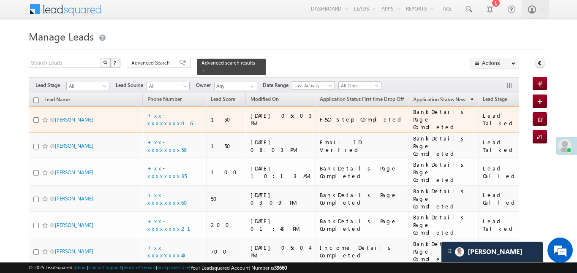
scroll to position [0, 0]
click at [38, 98] on input "checkbox" at bounding box center [35, 100] width 5 height 5
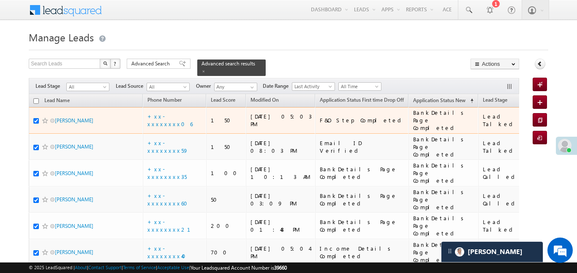
checkbox input "true"
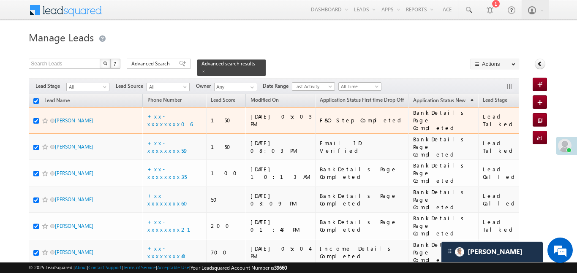
checkbox input "true"
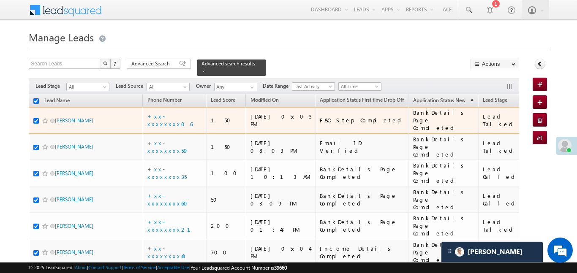
checkbox input "true"
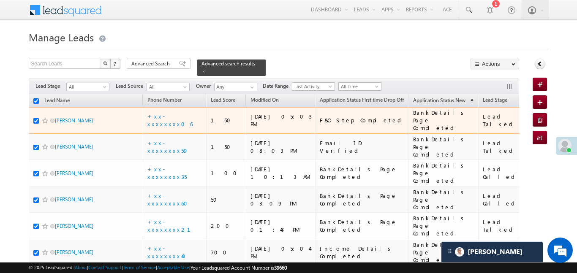
checkbox input "true"
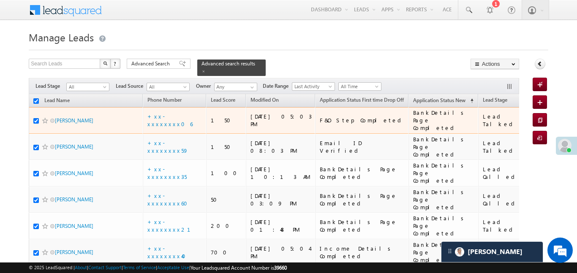
checkbox input "true"
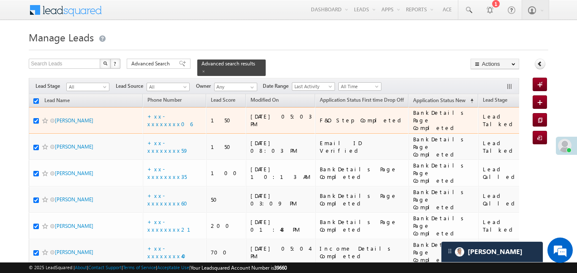
checkbox input "true"
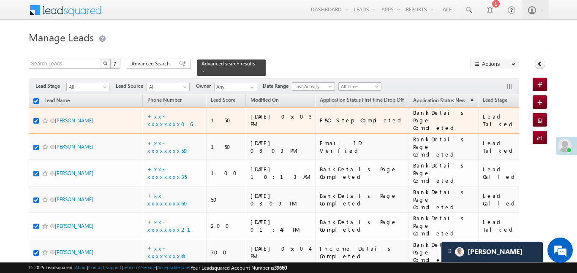
checkbox input "true"
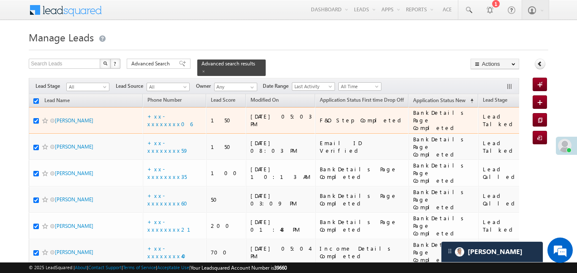
checkbox input "true"
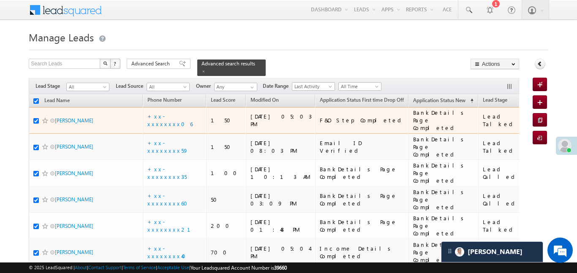
checkbox input "true"
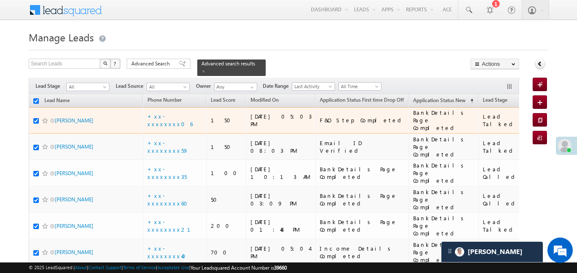
checkbox input "true"
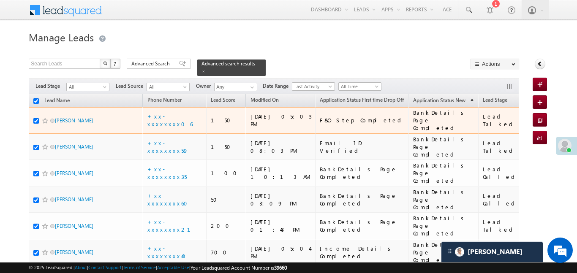
checkbox input "true"
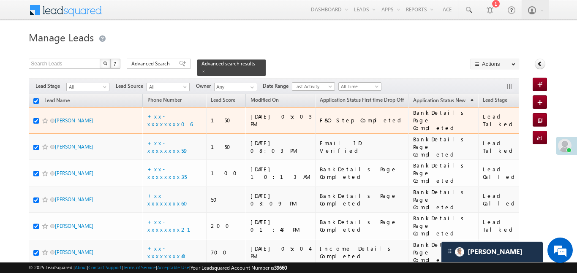
checkbox input "true"
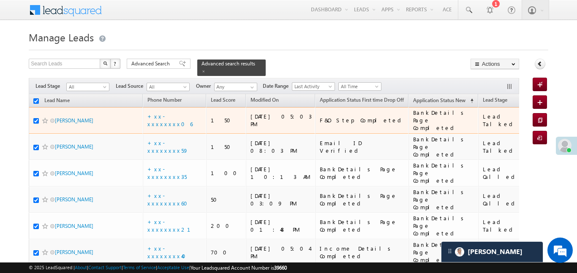
checkbox input "true"
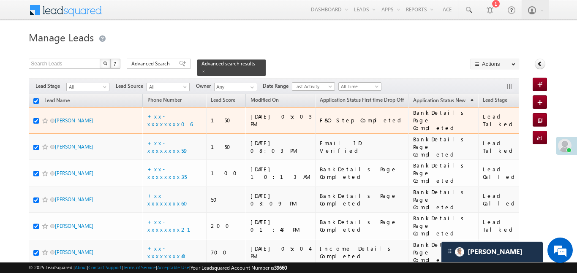
checkbox input "true"
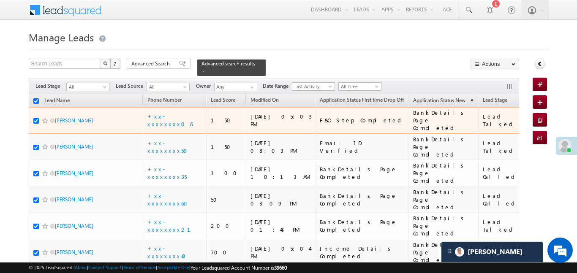
checkbox input "true"
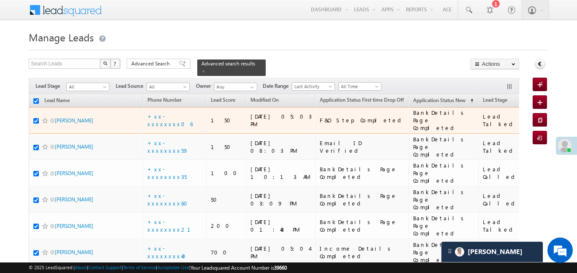
checkbox input "true"
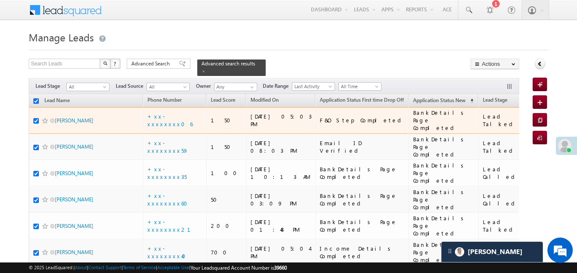
checkbox input "true"
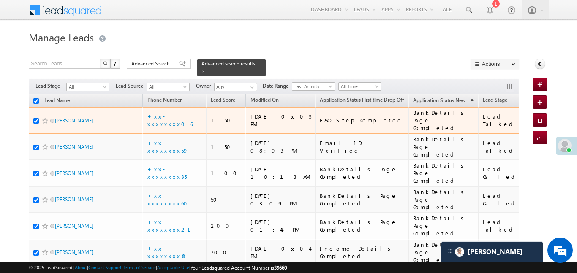
checkbox input "true"
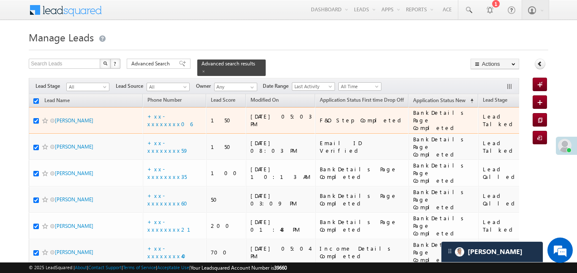
checkbox input "true"
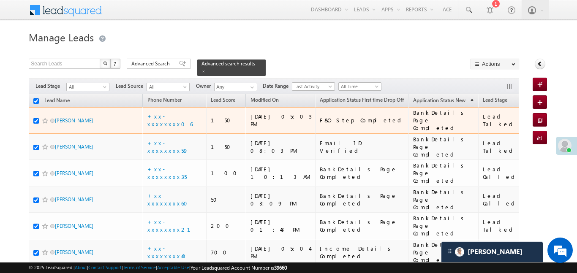
checkbox input "true"
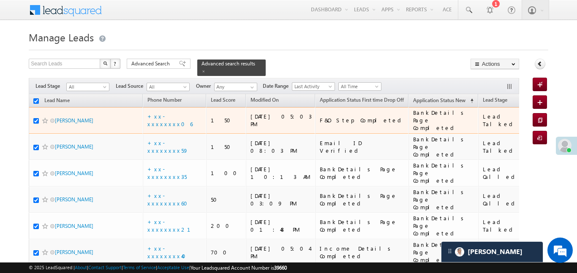
checkbox input "true"
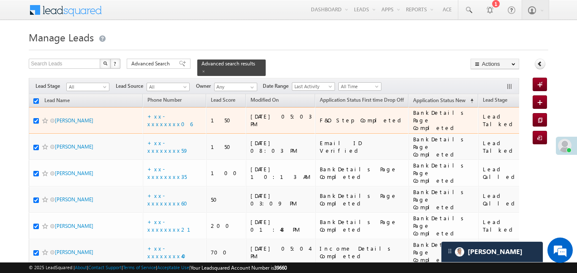
checkbox input "true"
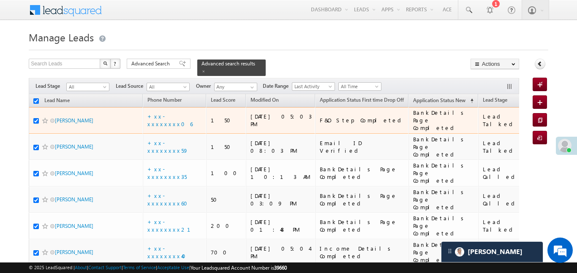
checkbox input "true"
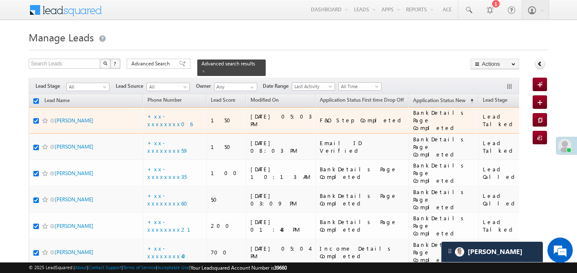
checkbox input "true"
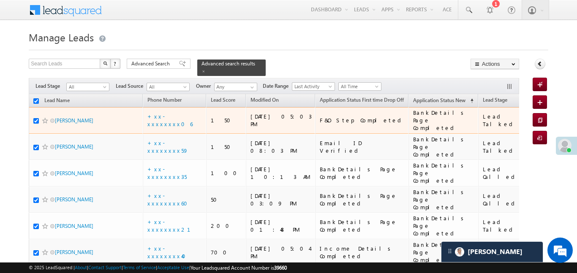
checkbox input "true"
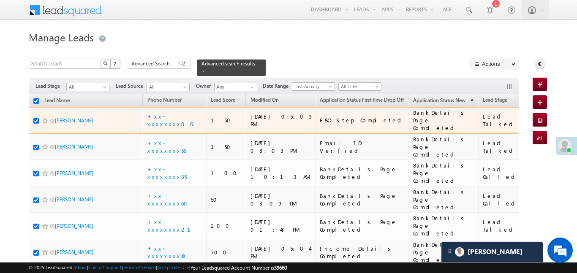
checkbox input "true"
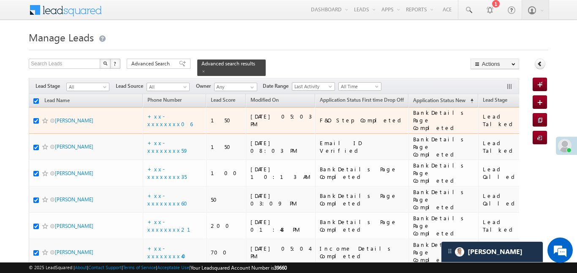
checkbox input "true"
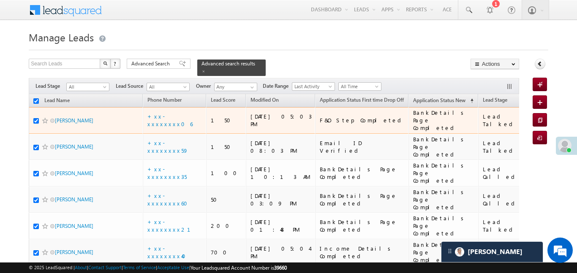
checkbox input "true"
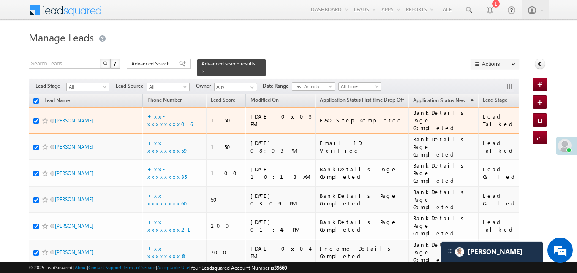
checkbox input "true"
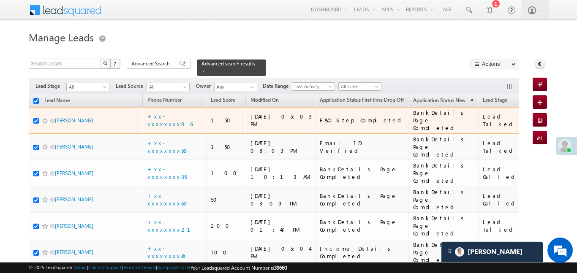
checkbox input "true"
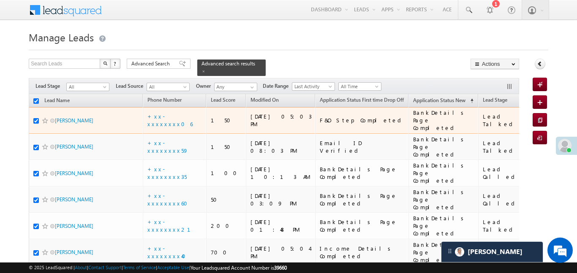
checkbox input "true"
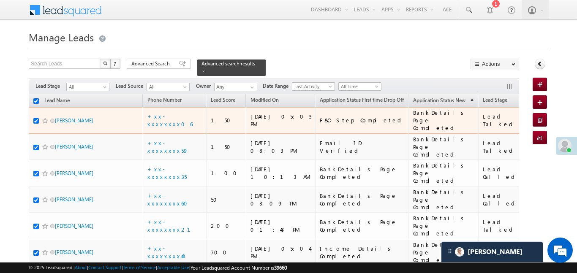
checkbox input "true"
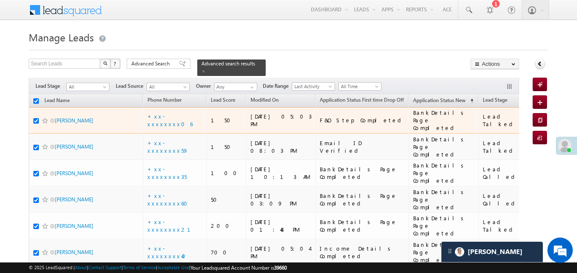
checkbox input "true"
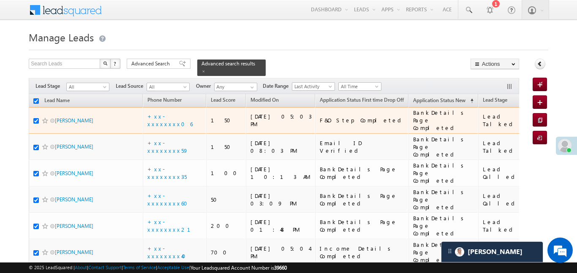
checkbox input "true"
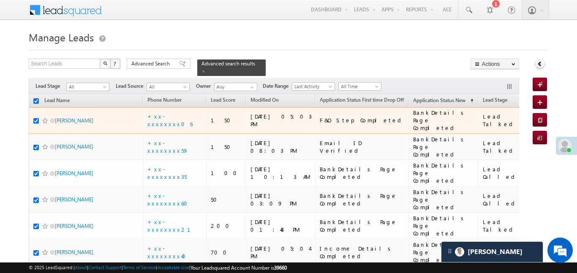
checkbox input "true"
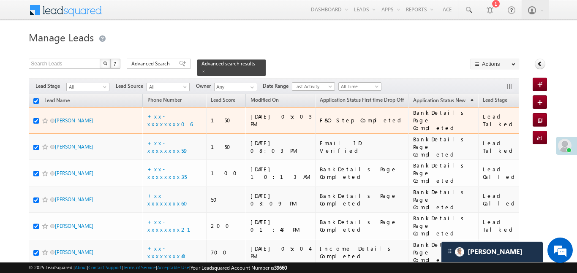
checkbox input "true"
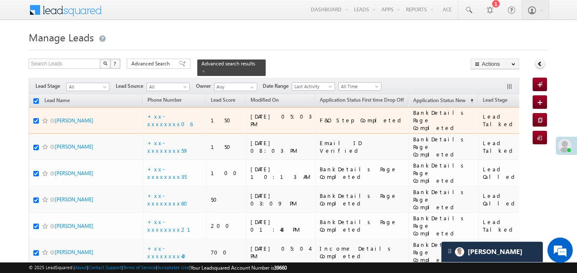
checkbox input "true"
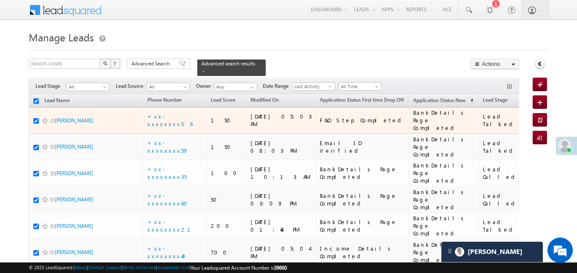
checkbox input "true"
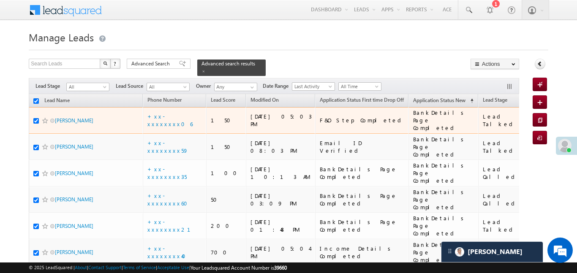
checkbox input "true"
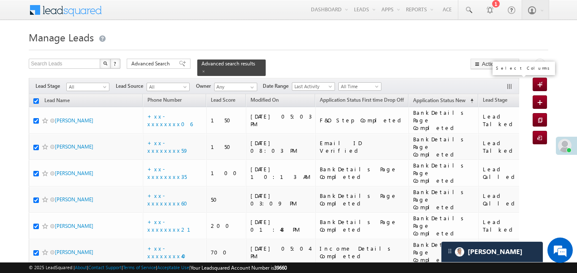
click at [510, 83] on button "button" at bounding box center [510, 87] width 8 height 8
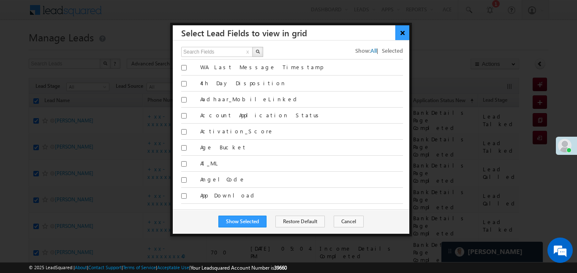
click at [406, 35] on button "×" at bounding box center [402, 32] width 14 height 15
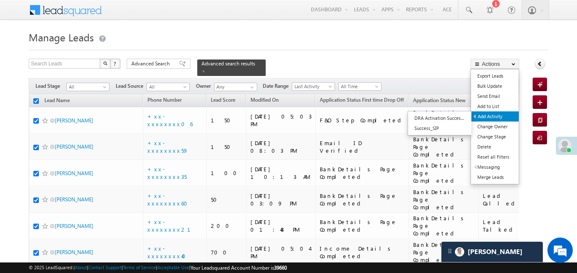
click at [487, 120] on link "Add Activity" at bounding box center [494, 117] width 47 height 10
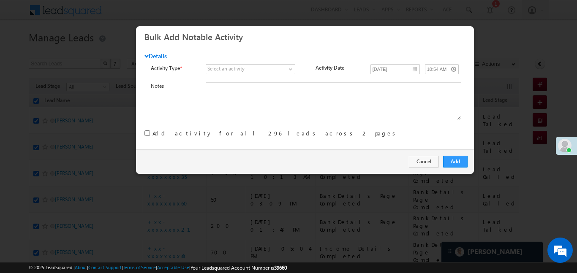
click at [237, 71] on div "Select an activity" at bounding box center [225, 69] width 37 height 8
click at [268, 72] on span at bounding box center [246, 69] width 80 height 8
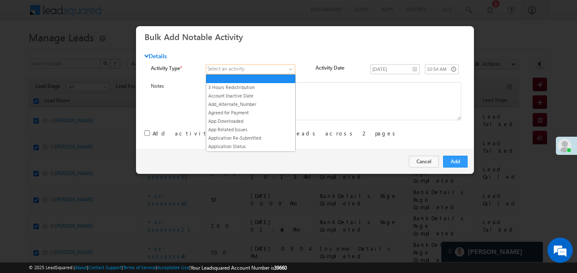
scroll to position [1079, 0]
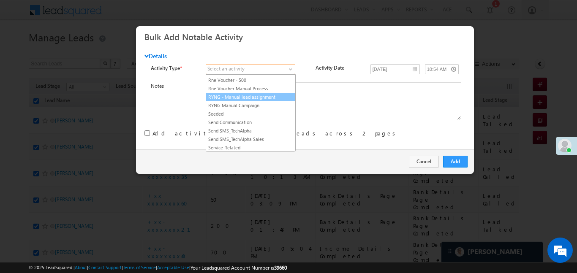
click at [253, 101] on link "RYNG - Manual lead assignment" at bounding box center [250, 97] width 89 height 8
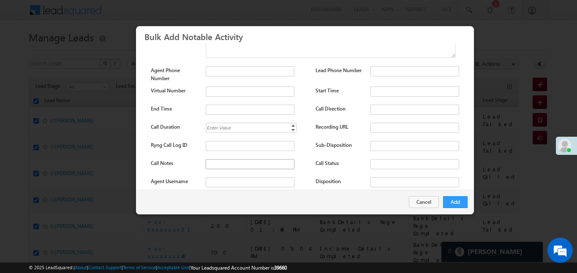
scroll to position [112, 0]
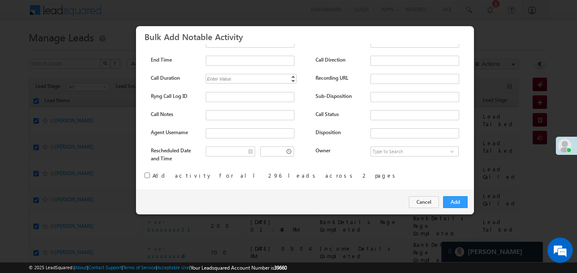
click at [148, 175] on input "checkbox" at bounding box center [146, 175] width 5 height 5
click at [451, 207] on button "Add" at bounding box center [455, 202] width 24 height 12
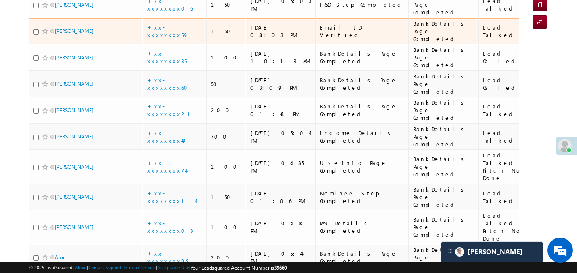
scroll to position [0, 0]
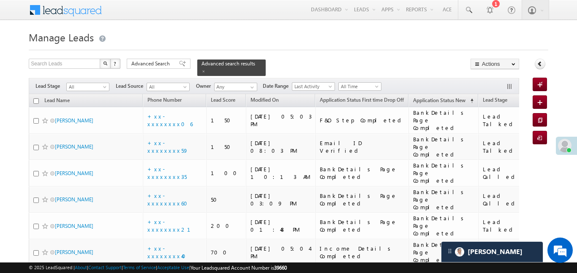
click at [164, 69] on div "Search Leads X ? 296 results found Advanced Search Advanced Search Advanced sea…" at bounding box center [274, 67] width 490 height 17
click at [162, 64] on span "Advanced Search" at bounding box center [151, 64] width 41 height 8
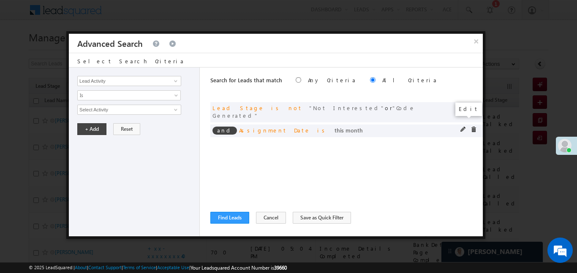
click at [460, 127] on span at bounding box center [463, 130] width 6 height 6
click at [462, 127] on span at bounding box center [463, 130] width 6 height 6
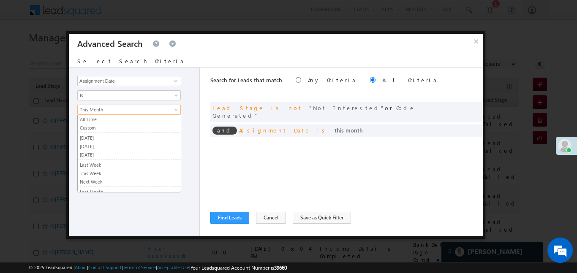
click at [105, 133] on ul "All Time Custom Yesterday Today Tomorrow Last Week This Week Next Week Last Mon…" at bounding box center [129, 154] width 104 height 78
click at [106, 139] on link "[DATE]" at bounding box center [129, 138] width 103 height 8
click at [95, 128] on button "+ Add" at bounding box center [91, 129] width 29 height 12
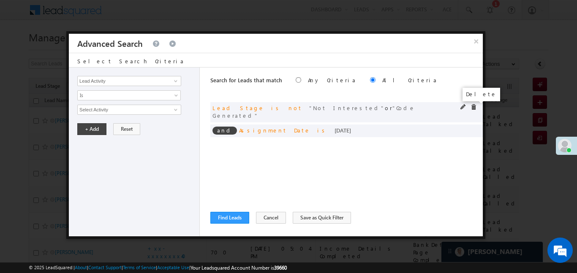
click at [473, 107] on span at bounding box center [474, 107] width 6 height 6
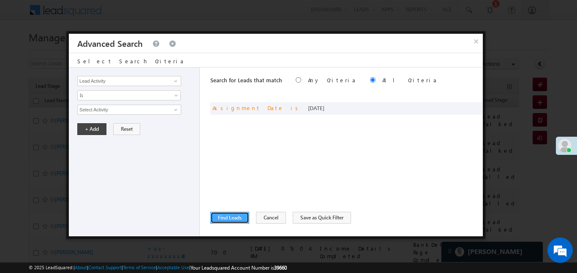
click at [233, 219] on button "Find Leads" at bounding box center [229, 218] width 39 height 12
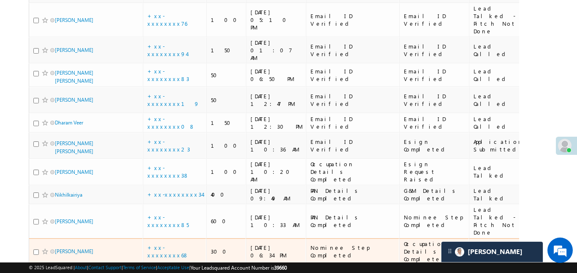
scroll to position [603, 0]
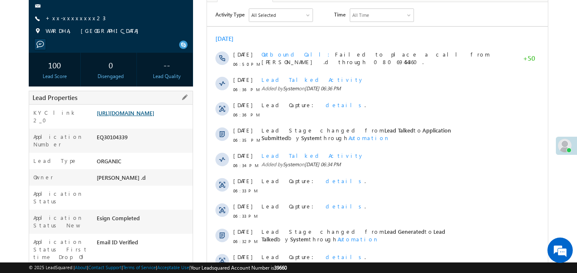
click at [153, 117] on link "https://angelbroking1-pk3em7sa.customui-test.leadsquared.com?leadId=4e095b47-68…" at bounding box center [125, 112] width 57 height 7
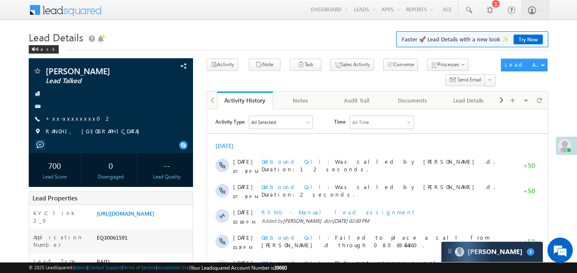
click at [122, 34] on h1 "Lead Details Faster 🚀 Lead Details with a new look ✨ Try Now" at bounding box center [288, 36] width 519 height 16
click at [73, 117] on link "+xx-xxxxxxxx02" at bounding box center [79, 118] width 66 height 7
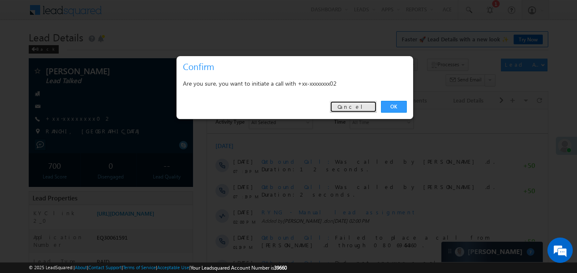
click at [355, 101] on link "Cancel" at bounding box center [353, 107] width 47 height 12
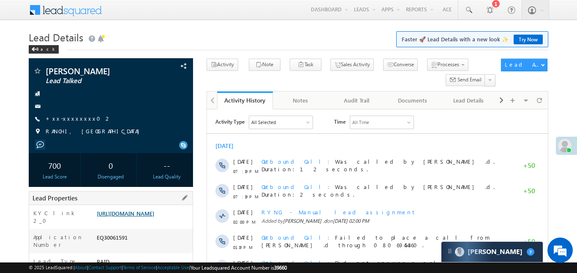
click at [153, 217] on link "https://angelbroking1-pk3em7sa.customui-test.leadsquared.com?leadId=091229c0-63…" at bounding box center [125, 213] width 57 height 7
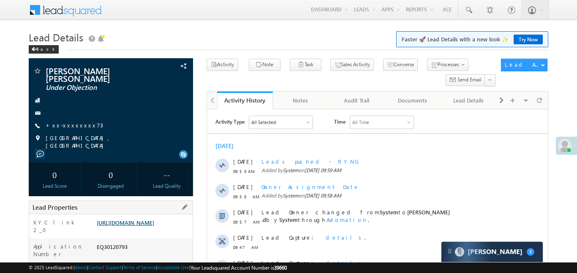
click at [154, 225] on link "[URL][DOMAIN_NAME]" at bounding box center [125, 222] width 57 height 7
click at [73, 122] on link "+xx-xxxxxxxx73" at bounding box center [74, 125] width 57 height 7
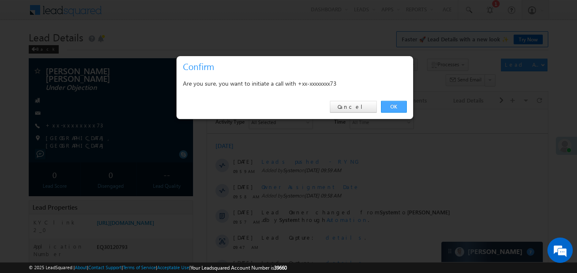
click at [394, 108] on link "OK" at bounding box center [394, 107] width 26 height 12
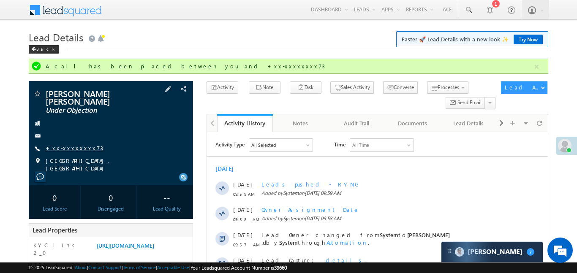
click at [78, 144] on link "+xx-xxxxxxxx73" at bounding box center [74, 147] width 57 height 7
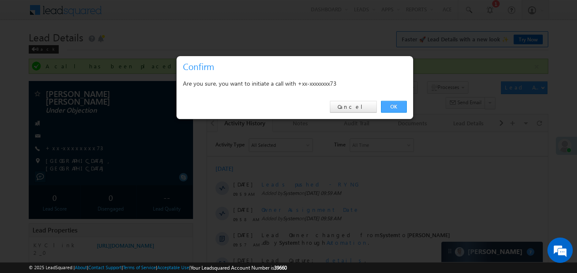
click at [394, 103] on link "OK" at bounding box center [394, 107] width 26 height 12
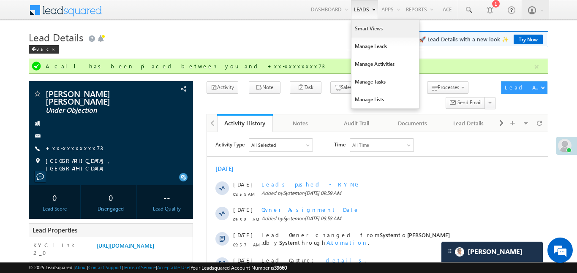
click at [371, 34] on link "Smart Views" at bounding box center [385, 29] width 68 height 18
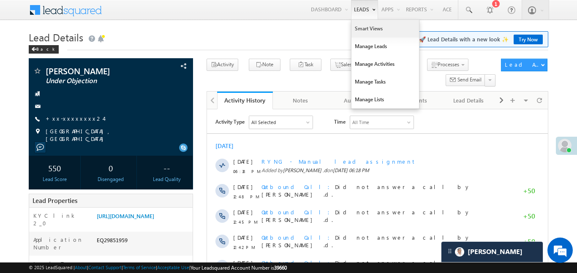
click at [356, 28] on link "Smart Views" at bounding box center [385, 29] width 68 height 18
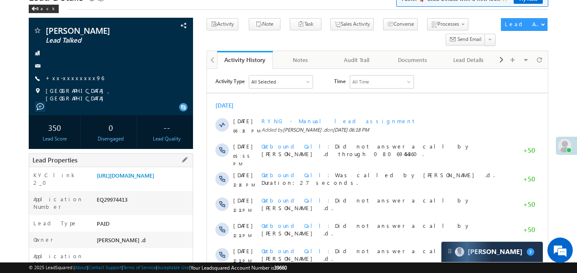
scroll to position [148, 0]
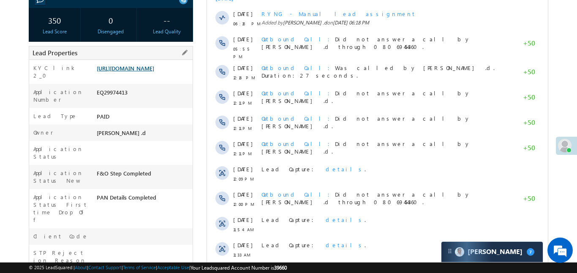
click at [154, 70] on link "https://angelbroking1-pk3em7sa.customui-test.leadsquared.com?leadId=31709c93-f7…" at bounding box center [125, 68] width 57 height 7
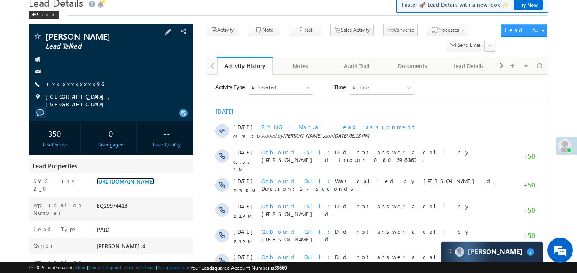
scroll to position [0, 0]
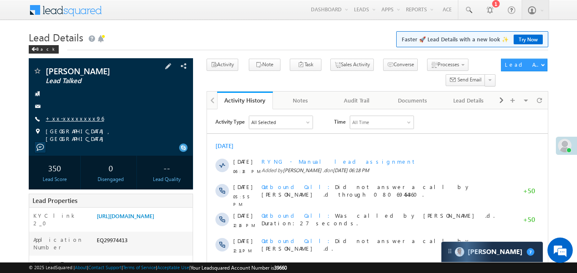
click at [66, 115] on link "+xx-xxxxxxxx96" at bounding box center [75, 118] width 58 height 7
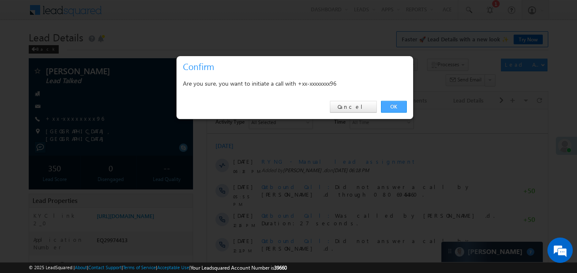
click at [403, 104] on link "OK" at bounding box center [394, 107] width 26 height 12
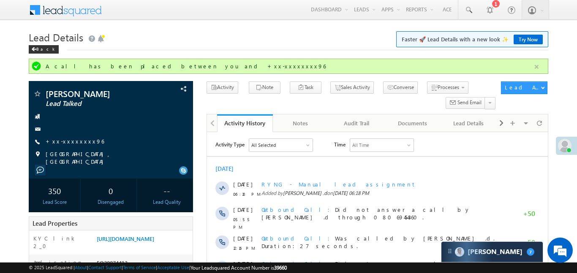
click at [534, 69] on button "button" at bounding box center [536, 67] width 11 height 11
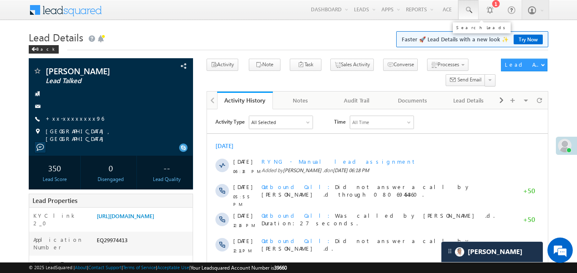
click at [466, 12] on span at bounding box center [468, 10] width 8 height 8
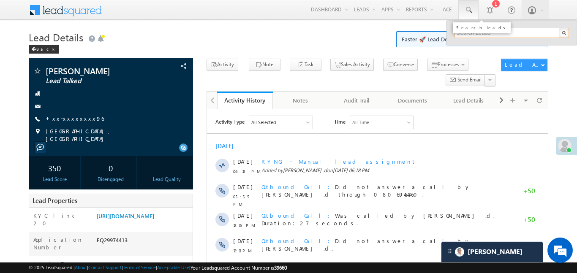
paste input "EQ30128780"
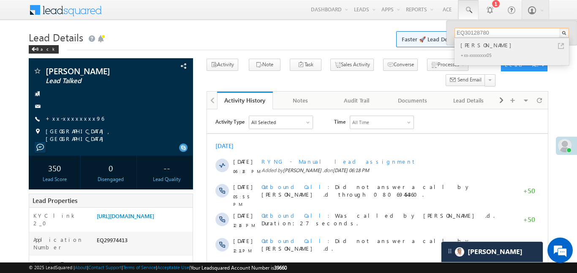
type input "EQ30128780"
click at [479, 44] on div "Shivam Kumar" at bounding box center [515, 45] width 113 height 9
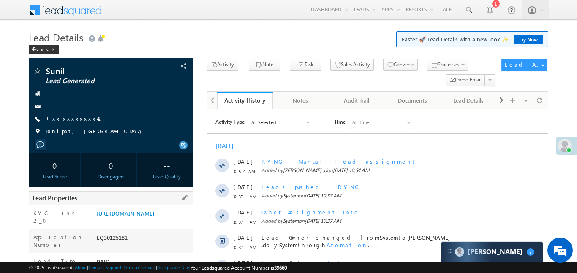
scroll to position [161, 0]
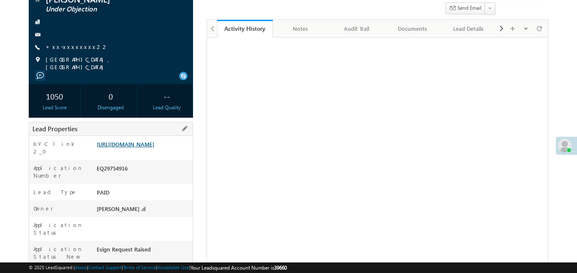
scroll to position [72, 0]
click at [151, 148] on link "https://angelbroking1-pk3em7sa.customui-test.leadsquared.com?leadId=8099fe4a-55…" at bounding box center [125, 144] width 57 height 7
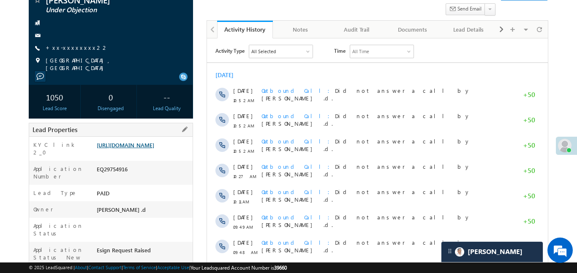
scroll to position [0, 0]
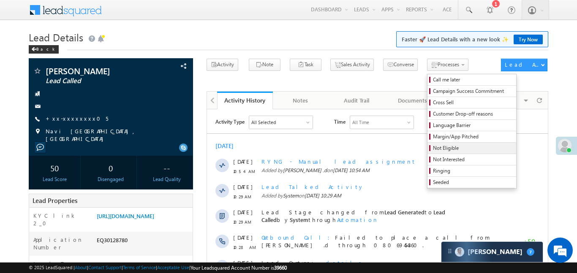
click at [433, 151] on span "Not Eligible" at bounding box center [473, 148] width 80 height 8
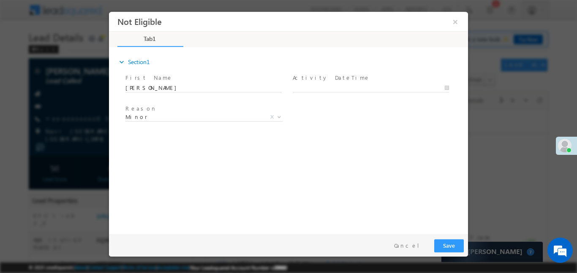
click at [343, 94] on span at bounding box center [371, 96] width 156 height 9
type input "[DATE] 11:05 AM"
click at [343, 87] on input "[DATE] 11:05 AM" at bounding box center [371, 88] width 156 height 8
click at [452, 242] on button "Save" at bounding box center [449, 245] width 30 height 13
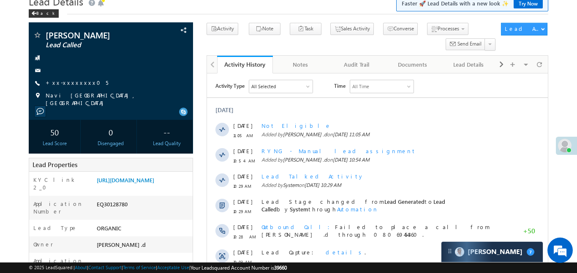
scroll to position [38, 0]
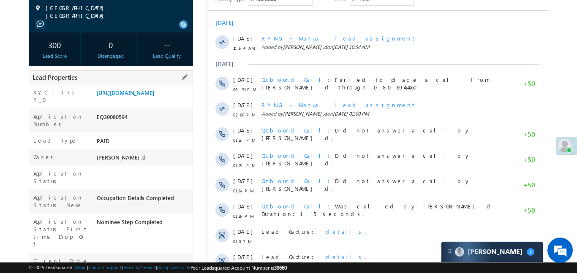
scroll to position [160, 0]
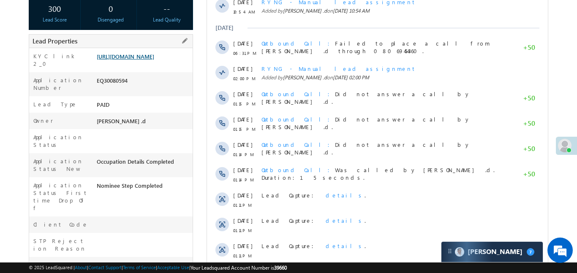
click at [139, 60] on link "https://angelbroking1-pk3em7sa.customui-test.leadsquared.com?leadId=91c0f927-46…" at bounding box center [125, 56] width 57 height 7
click at [145, 60] on link "https://angelbroking1-pk3em7sa.customui-test.leadsquared.com?leadId=91c0f927-46…" at bounding box center [125, 56] width 57 height 7
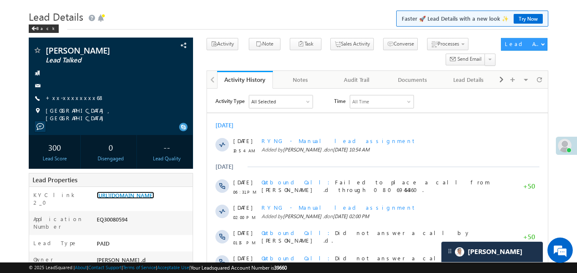
scroll to position [0, 0]
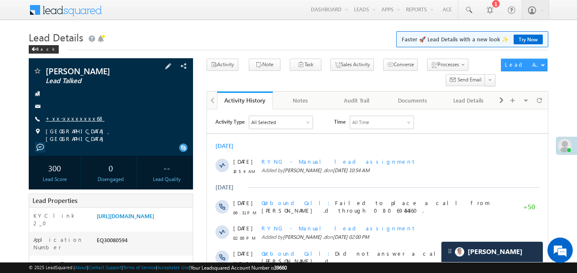
click at [75, 117] on link "+xx-xxxxxxxx68" at bounding box center [75, 118] width 59 height 7
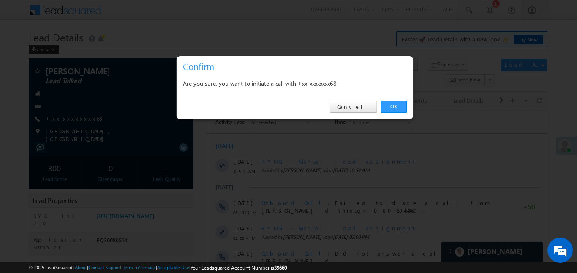
click at [150, 232] on div at bounding box center [288, 136] width 577 height 273
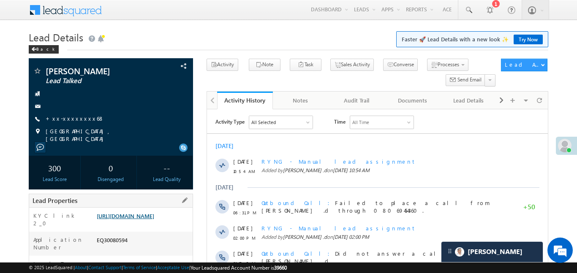
click at [154, 218] on link "https://angelbroking1-pk3em7sa.customui-test.leadsquared.com?leadId=91c0f927-46…" at bounding box center [125, 215] width 57 height 7
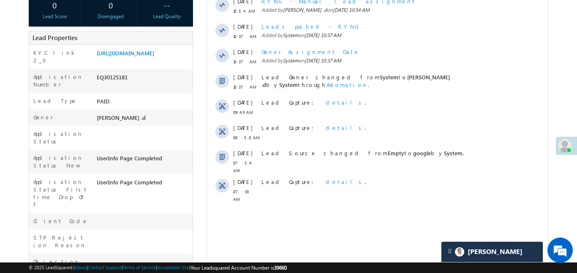
scroll to position [161, 0]
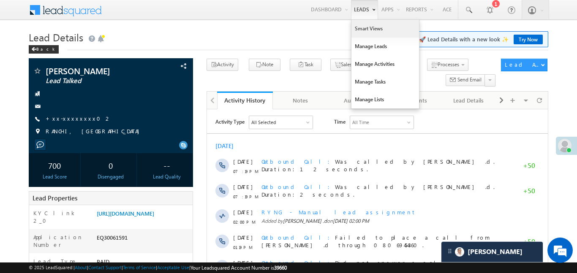
click at [365, 23] on link "Smart Views" at bounding box center [385, 29] width 68 height 18
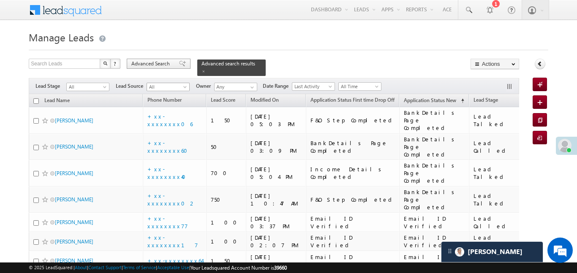
click at [153, 62] on span "Advanced Search" at bounding box center [151, 64] width 41 height 8
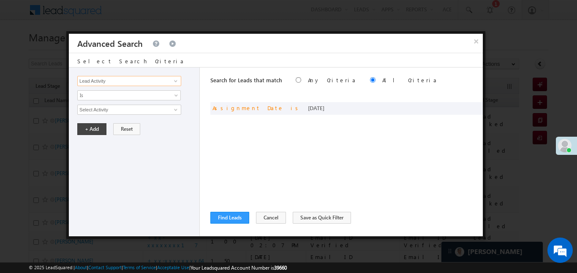
click at [166, 84] on input "Lead Activity" at bounding box center [129, 81] width 104 height 10
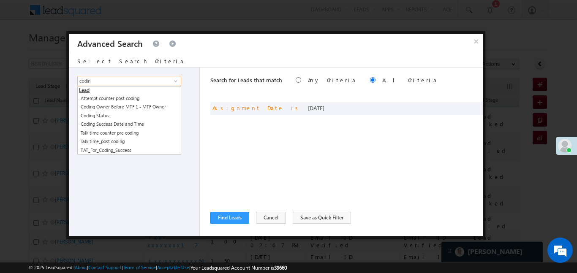
click at [112, 86] on span "codin 7 results are available, use up and down arrow keys to navigate. Lead Att…" at bounding box center [128, 81] width 103 height 10
click at [112, 123] on link "Coding Success Date and Time" at bounding box center [129, 125] width 104 height 10
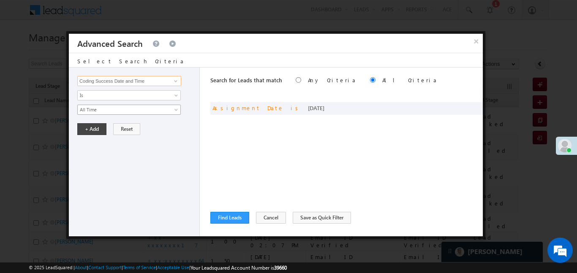
type input "Coding Success Date and Time"
click at [111, 110] on span "All Time" at bounding box center [124, 110] width 92 height 8
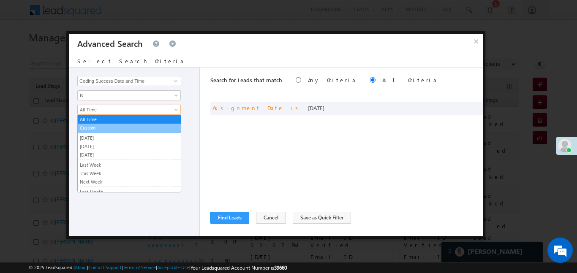
click at [96, 130] on link "Custom" at bounding box center [129, 128] width 103 height 8
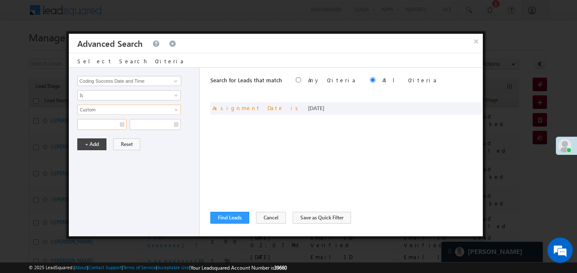
click at [96, 130] on input "text" at bounding box center [101, 124] width 49 height 11
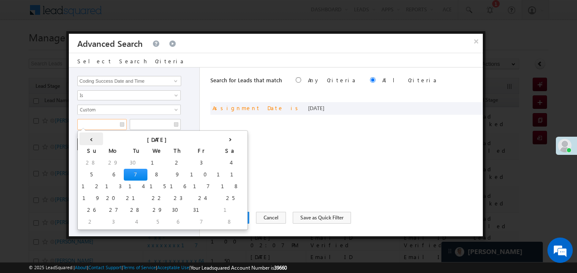
click at [82, 137] on th "‹" at bounding box center [91, 139] width 24 height 13
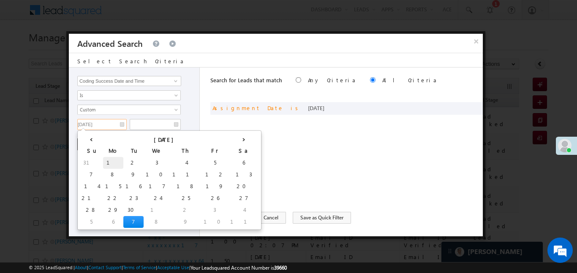
click at [103, 162] on td "1" at bounding box center [113, 163] width 20 height 12
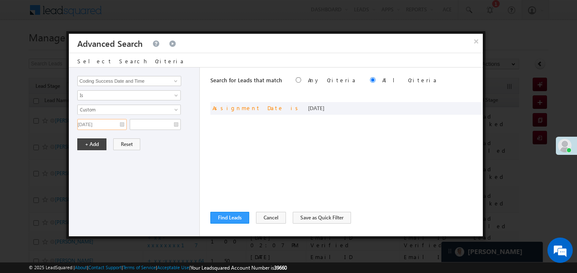
type input "01/09/25"
click at [154, 125] on input "text" at bounding box center [155, 124] width 51 height 11
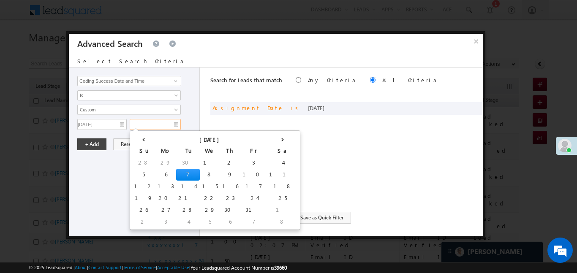
click at [176, 175] on td "7" at bounding box center [188, 175] width 24 height 12
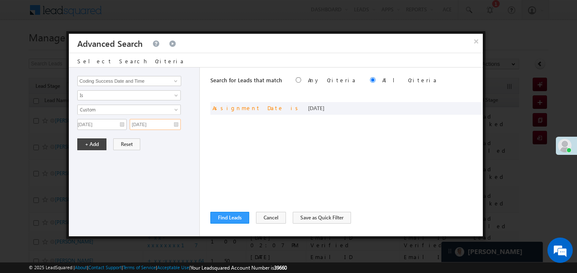
click at [150, 125] on input "07/10/25" at bounding box center [155, 124] width 51 height 11
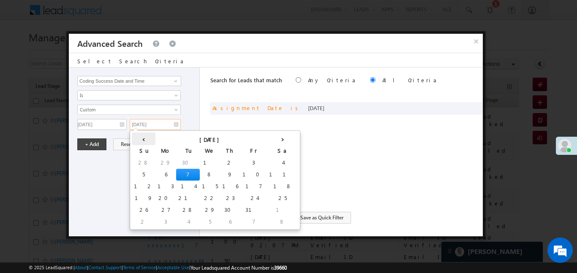
click at [136, 141] on th "‹" at bounding box center [144, 139] width 24 height 13
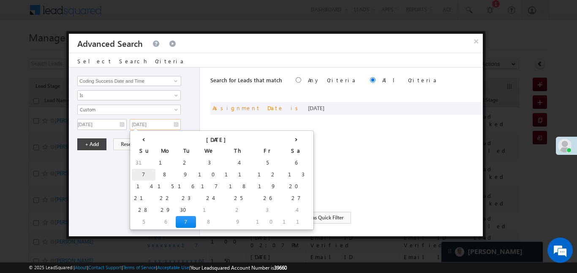
click at [136, 176] on td "7" at bounding box center [144, 175] width 24 height 12
type input "07/09/25"
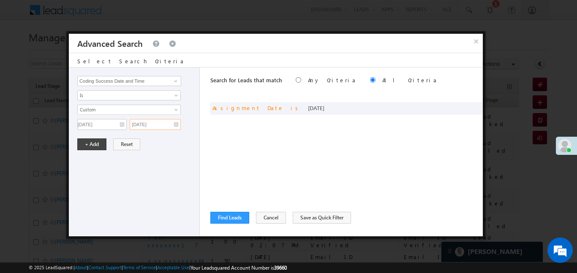
click at [148, 120] on input "07/09/25" at bounding box center [155, 124] width 51 height 11
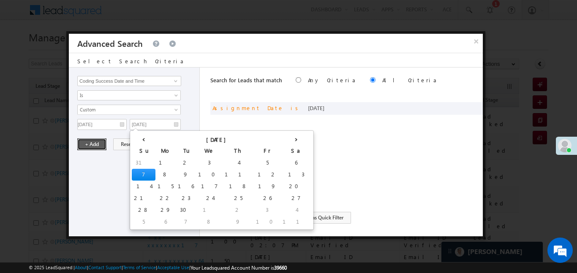
click at [87, 146] on button "+ Add" at bounding box center [91, 145] width 29 height 12
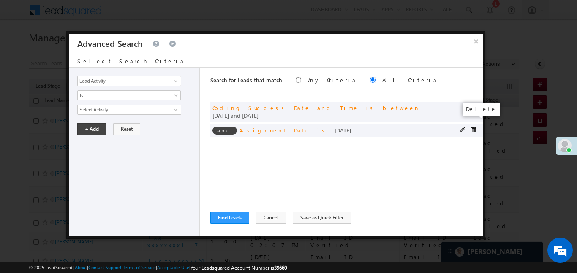
click at [474, 127] on span at bounding box center [474, 130] width 6 height 6
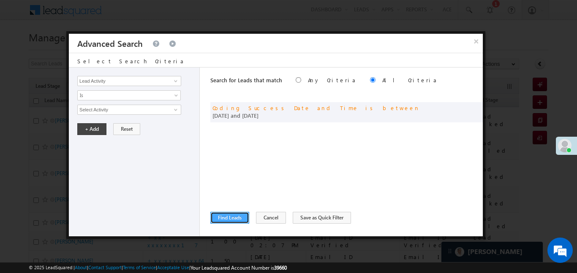
click at [232, 220] on button "Find Leads" at bounding box center [229, 218] width 39 height 12
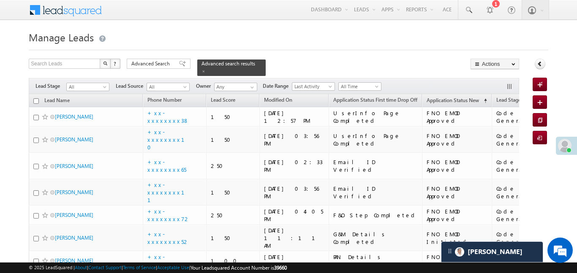
click at [154, 64] on span "Advanced Search" at bounding box center [151, 64] width 41 height 8
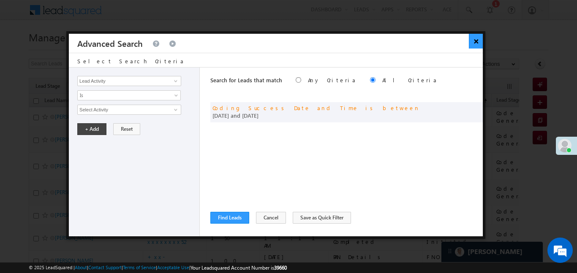
click at [474, 41] on button "×" at bounding box center [476, 41] width 14 height 15
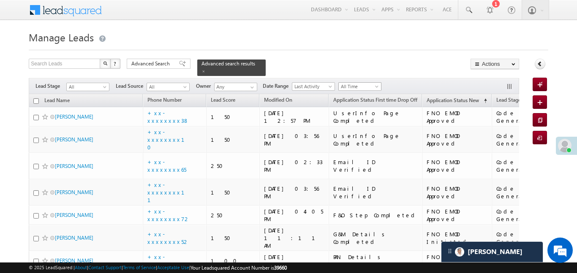
click at [374, 83] on span "All Time" at bounding box center [359, 87] width 40 height 8
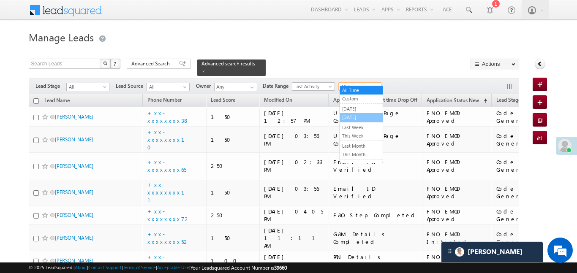
click at [348, 119] on link "[DATE]" at bounding box center [361, 118] width 43 height 8
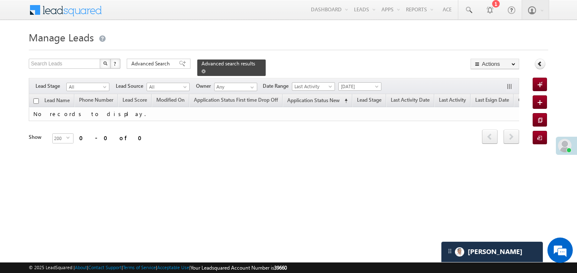
click at [206, 69] on span at bounding box center [203, 71] width 4 height 4
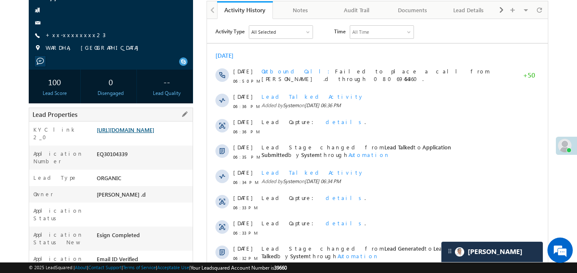
scroll to position [63, 0]
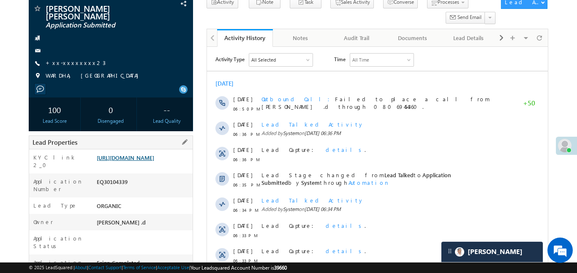
click at [154, 159] on link "[URL][DOMAIN_NAME]" at bounding box center [125, 157] width 57 height 7
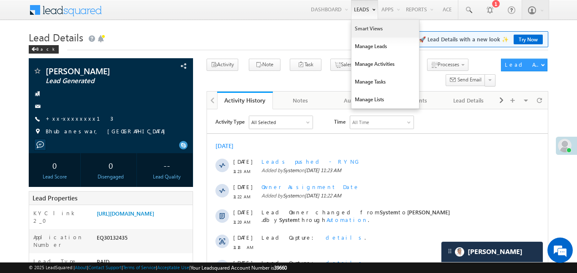
click at [372, 31] on link "Smart Views" at bounding box center [385, 29] width 68 height 18
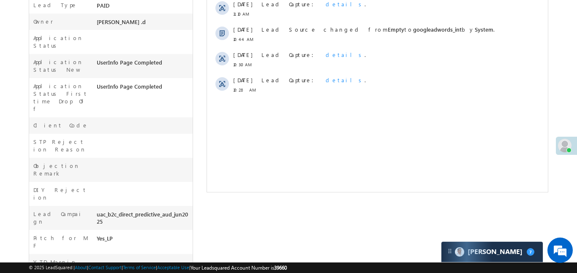
scroll to position [22, 0]
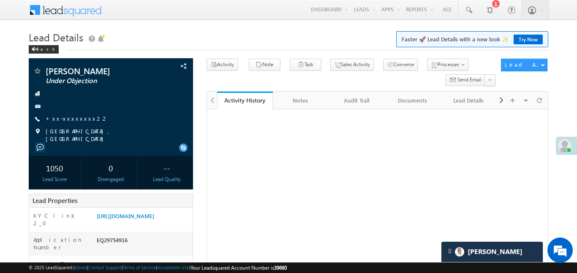
click at [154, 212] on link "[URL][DOMAIN_NAME]" at bounding box center [125, 215] width 57 height 7
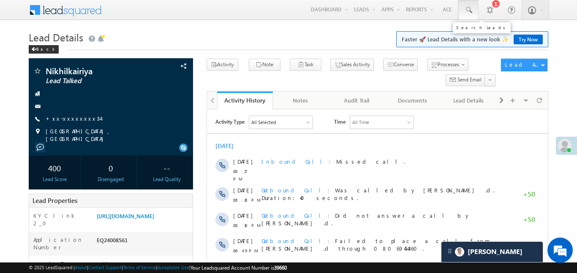
click at [471, 8] on span at bounding box center [468, 10] width 8 height 8
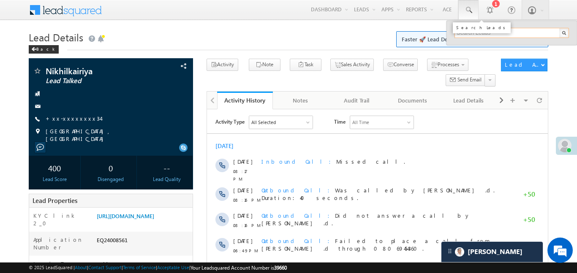
paste input "EQ30133335"
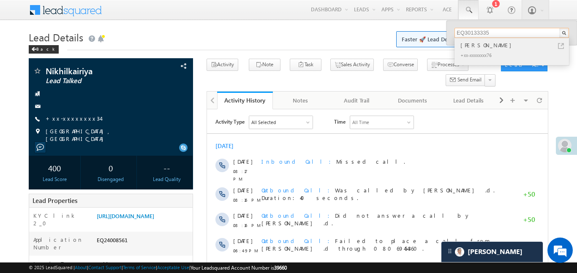
type input "EQ30133335"
click at [465, 47] on div "[PERSON_NAME]" at bounding box center [515, 45] width 113 height 9
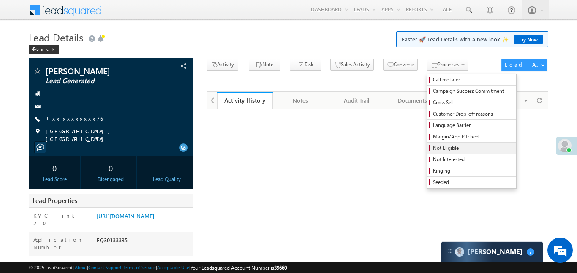
click at [440, 146] on span "Not Eligible" at bounding box center [473, 148] width 80 height 8
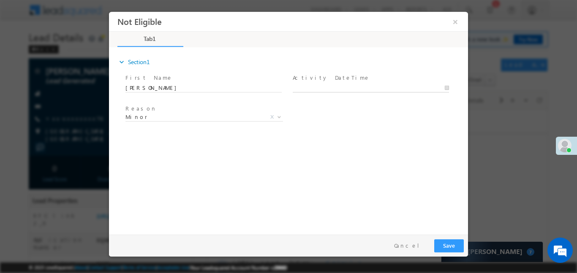
click at [342, 87] on body "Not Eligible ×" at bounding box center [288, 120] width 359 height 219
type input "[DATE] 11:42 AM"
click at [455, 249] on button "Save" at bounding box center [449, 245] width 30 height 13
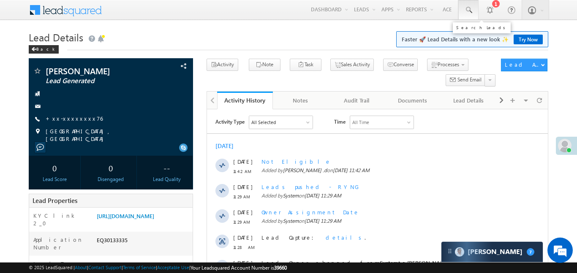
click at [464, 9] on span at bounding box center [468, 10] width 8 height 8
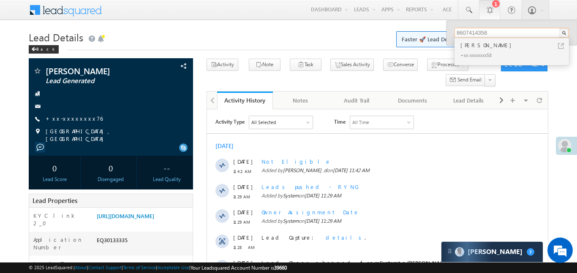
type input "8607414358"
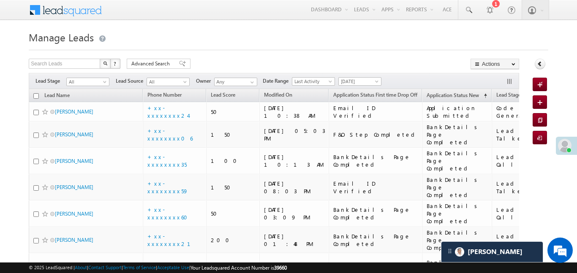
click at [157, 174] on td "+xx-xxxxxxxx59" at bounding box center [174, 187] width 63 height 27
click at [157, 253] on td "+xx-xxxxxxxx74" at bounding box center [174, 270] width 63 height 34
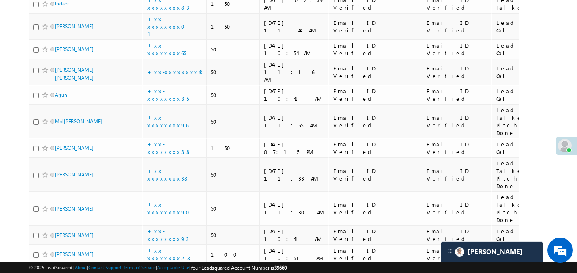
scroll to position [1383, 0]
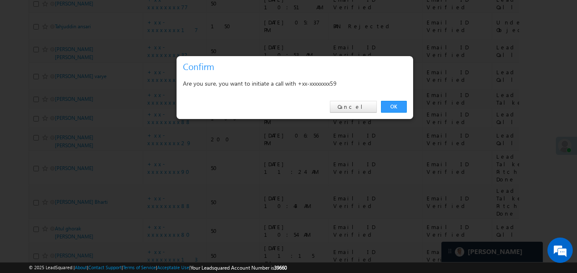
scroll to position [1664, 0]
click at [359, 106] on link "Cancel" at bounding box center [353, 107] width 47 height 12
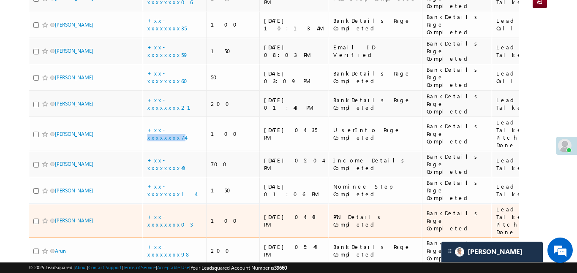
scroll to position [136, 0]
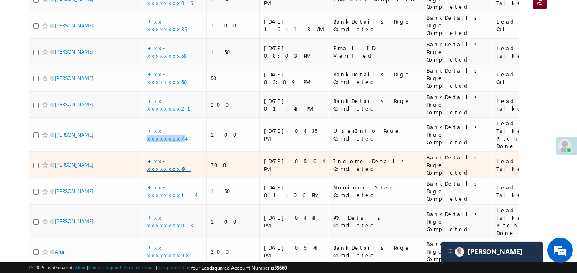
click at [161, 158] on link "+xx-xxxxxxxx40" at bounding box center [169, 165] width 44 height 15
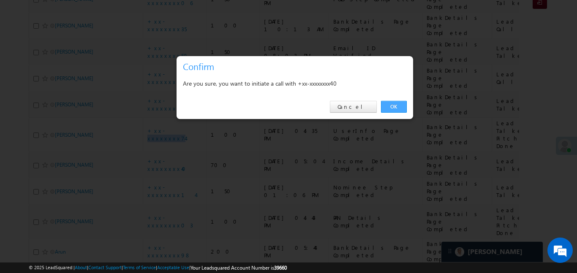
click at [396, 109] on link "OK" at bounding box center [394, 107] width 26 height 12
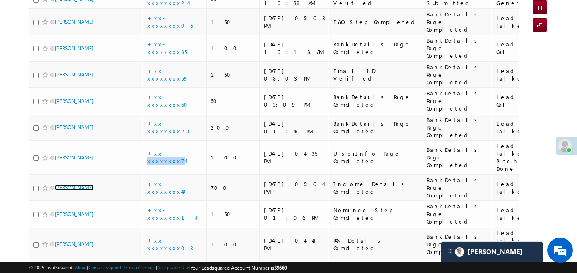
scroll to position [158, 0]
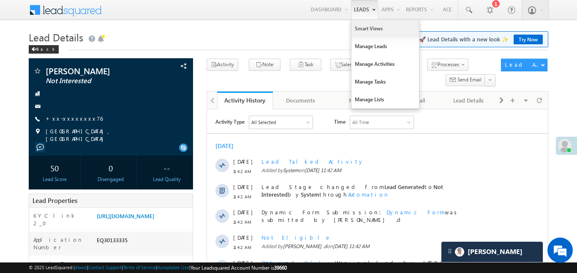
click at [371, 33] on link "Smart Views" at bounding box center [385, 29] width 68 height 18
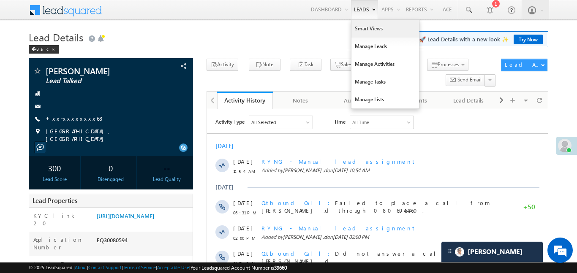
click at [360, 30] on link "Smart Views" at bounding box center [385, 29] width 68 height 18
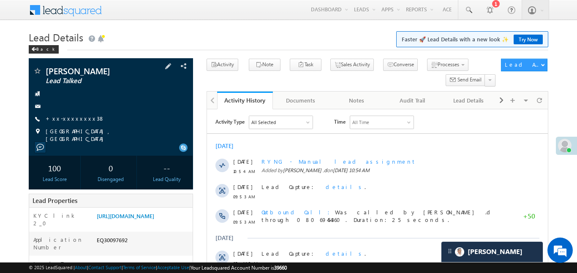
scroll to position [123, 0]
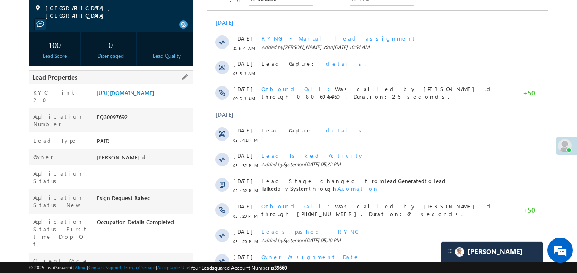
drag, startPoint x: 95, startPoint y: 90, endPoint x: 134, endPoint y: 119, distance: 49.3
click at [134, 101] on div "[URL][DOMAIN_NAME]" at bounding box center [144, 95] width 98 height 12
copy link "[URL][DOMAIN_NAME]"
click at [127, 96] on link "[URL][DOMAIN_NAME]" at bounding box center [125, 92] width 57 height 7
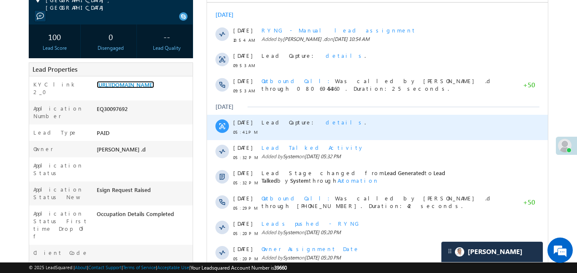
scroll to position [0, 0]
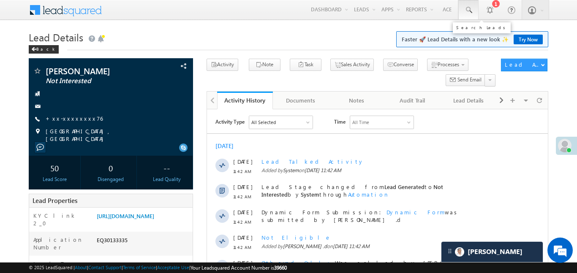
click at [466, 11] on span at bounding box center [468, 10] width 8 height 8
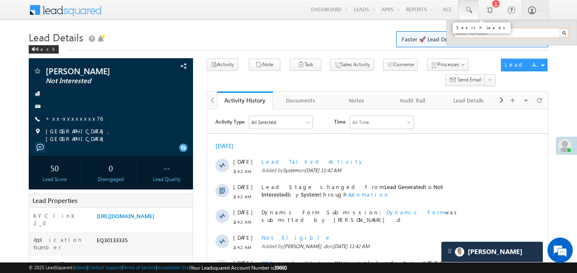
paste input "EQ29974495"
type input "8"
paste input "EQ29974495"
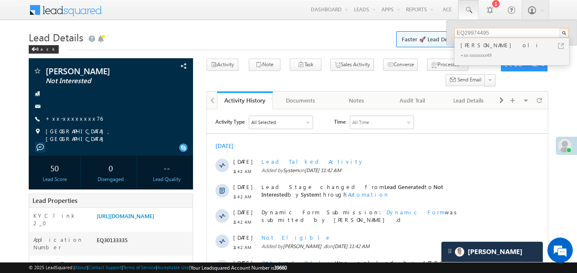
type input "EQ29974495"
click at [465, 45] on div "Mohammed oli" at bounding box center [515, 45] width 113 height 9
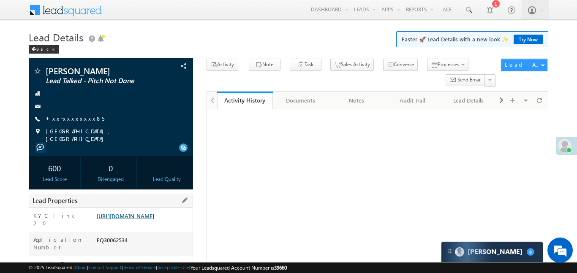
scroll to position [23, 0]
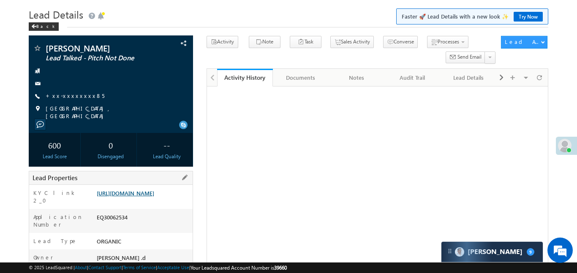
click at [134, 197] on link "https://angelbroking1-pk3em7sa.customui-test.leadsquared.com?leadId=46a2e07f-40…" at bounding box center [125, 193] width 57 height 7
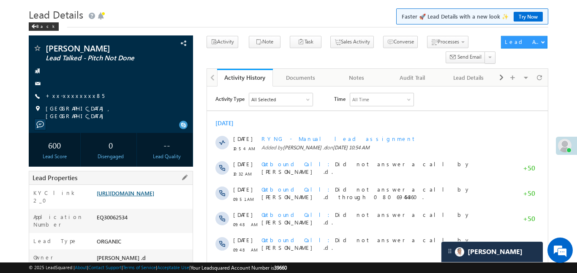
scroll to position [0, 0]
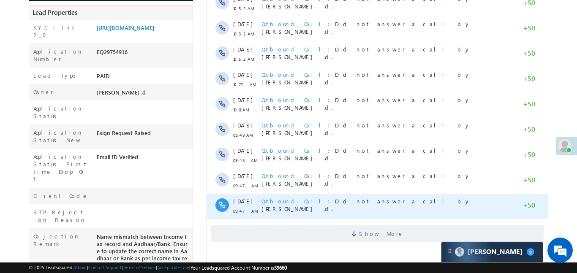
scroll to position [196, 0]
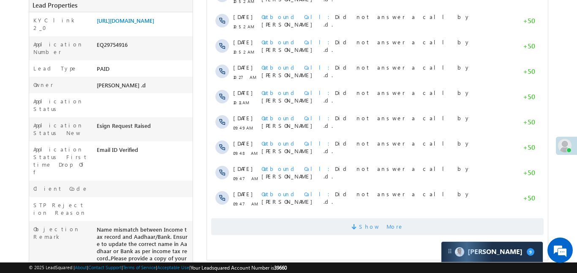
click at [384, 221] on span "Show More" at bounding box center [381, 226] width 45 height 17
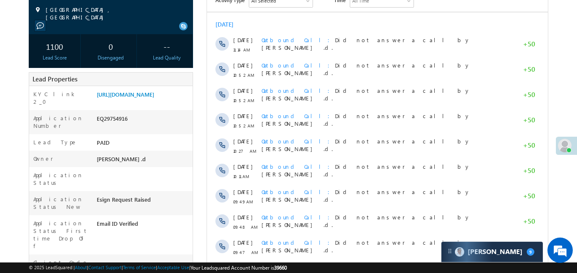
scroll to position [0, 0]
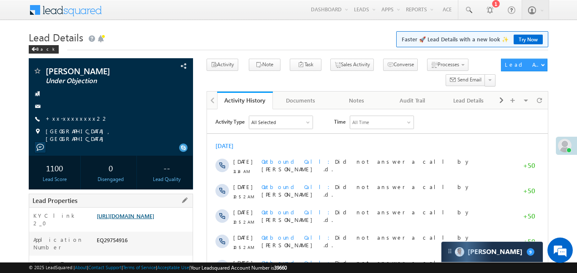
click at [153, 218] on link "[URL][DOMAIN_NAME]" at bounding box center [125, 215] width 57 height 7
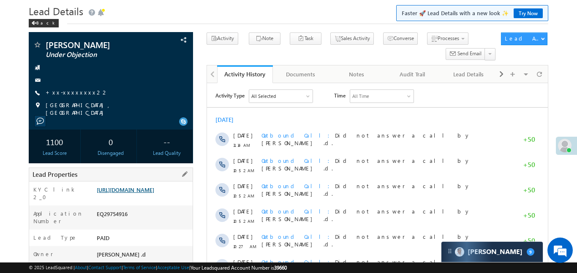
scroll to position [32, 0]
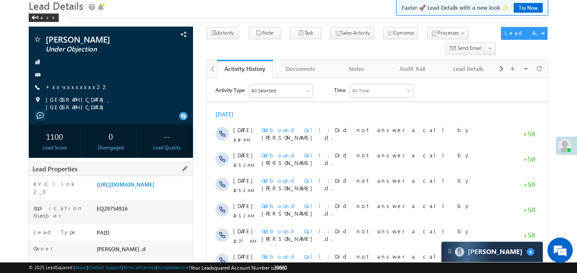
drag, startPoint x: 94, startPoint y: 181, endPoint x: 131, endPoint y: 213, distance: 49.1
click at [77, 189] on div "KYC link 2_0" at bounding box center [61, 190] width 65 height 20
drag, startPoint x: 96, startPoint y: 184, endPoint x: 127, endPoint y: 210, distance: 40.2
click at [127, 192] on div "[URL][DOMAIN_NAME]" at bounding box center [144, 186] width 98 height 12
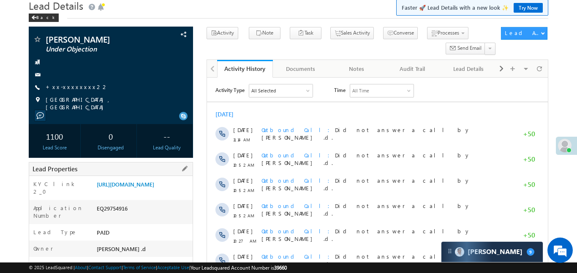
copy link "[URL][DOMAIN_NAME]"
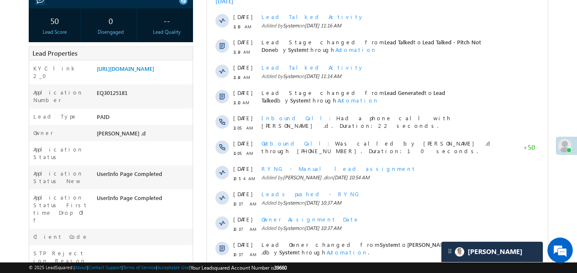
scroll to position [47, 0]
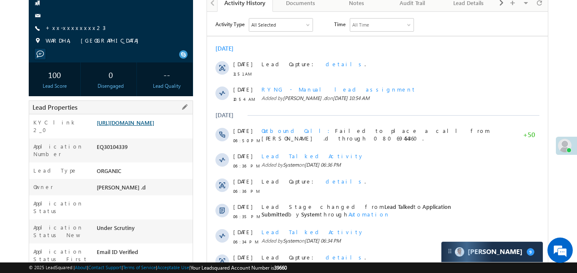
click at [142, 126] on link "https://angelbroking1-pk3em7sa.customui-test.leadsquared.com?leadId=4e095b47-68…" at bounding box center [125, 122] width 57 height 7
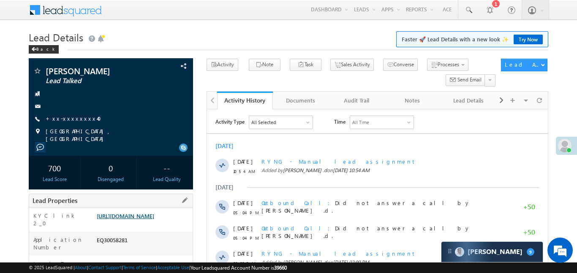
click at [154, 220] on link "https://angelbroking1-pk3em7sa.customui-test.leadsquared.com?leadId=bd861912-40…" at bounding box center [125, 215] width 57 height 7
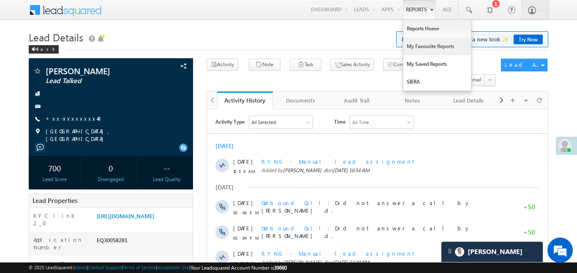
click at [433, 48] on link "My Favourite Reports" at bounding box center [437, 47] width 68 height 18
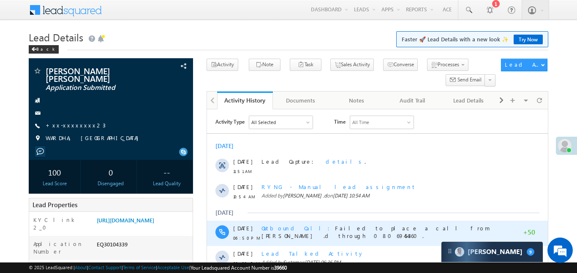
scroll to position [141, 0]
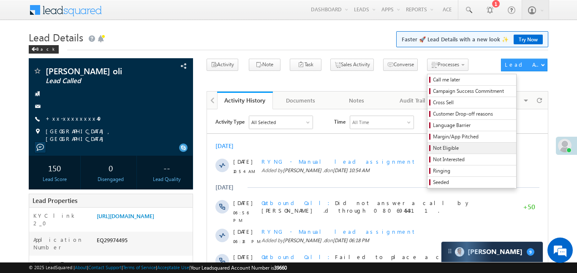
click at [452, 147] on span "Not Eligible" at bounding box center [473, 148] width 80 height 8
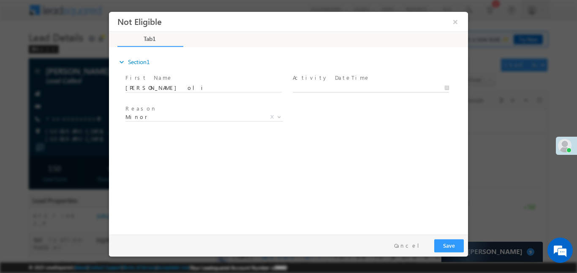
type input "[DATE] 12:00 PM"
click at [350, 84] on input "[DATE] 12:00 PM" at bounding box center [371, 88] width 156 height 8
click at [443, 244] on button "Save" at bounding box center [449, 245] width 30 height 13
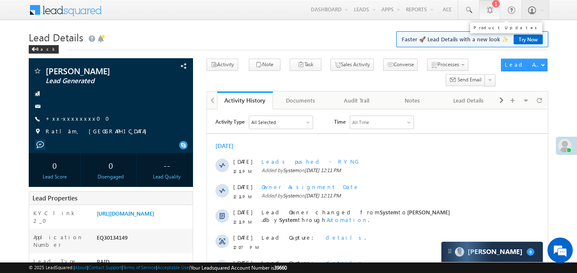
click at [479, 14] on link "1" at bounding box center [489, 9] width 21 height 19
click at [471, 10] on span at bounding box center [468, 10] width 8 height 8
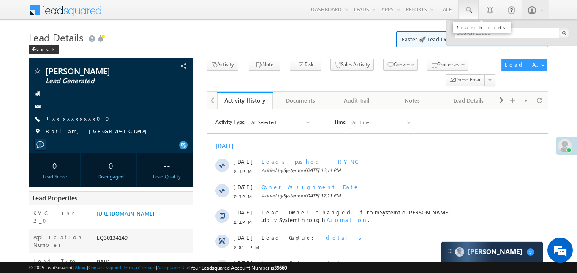
click at [471, 9] on span at bounding box center [468, 10] width 8 height 8
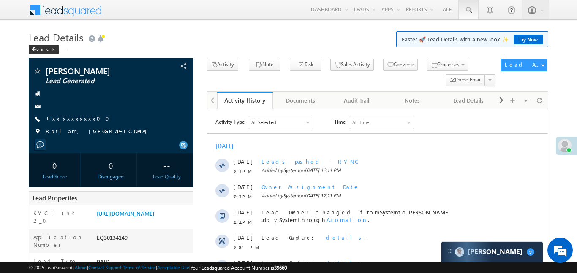
click at [458, 8] on link at bounding box center [468, 9] width 20 height 19
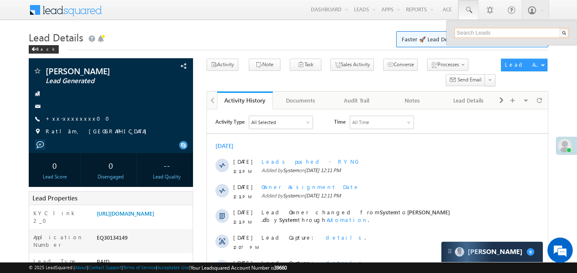
paste input "EQ30120362"
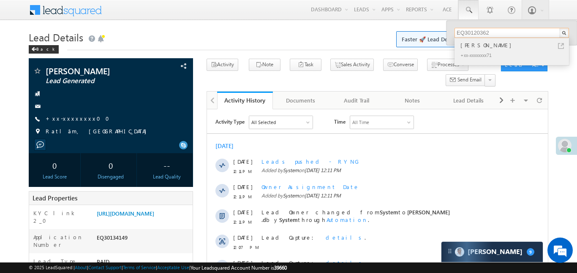
type input "EQ30120362"
click at [485, 43] on div "Pankaj Kumar" at bounding box center [515, 45] width 113 height 9
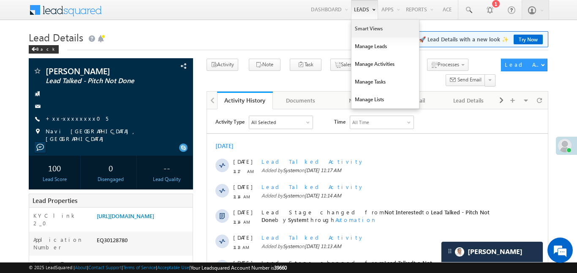
click at [375, 29] on link "Smart Views" at bounding box center [385, 29] width 68 height 18
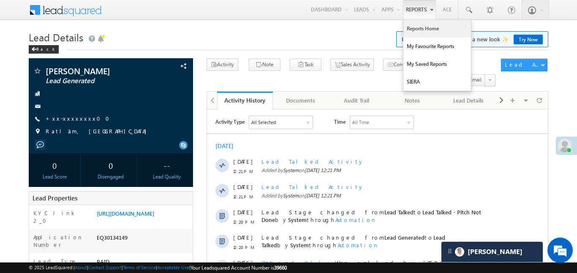
click at [437, 36] on link "Reports Home" at bounding box center [437, 29] width 68 height 18
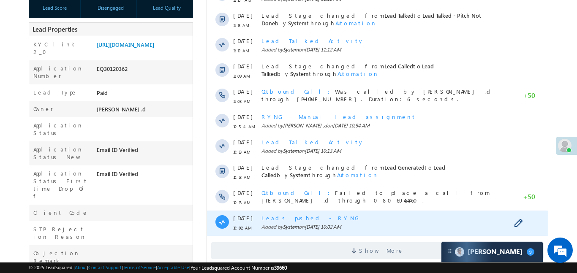
scroll to position [282, 0]
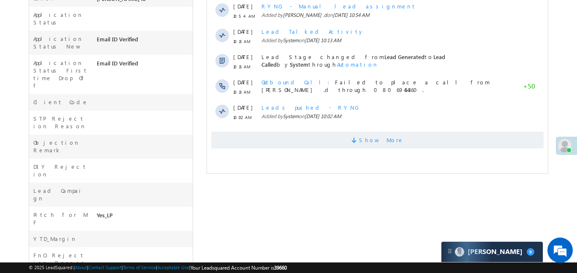
click at [358, 144] on span "Show More" at bounding box center [377, 140] width 332 height 17
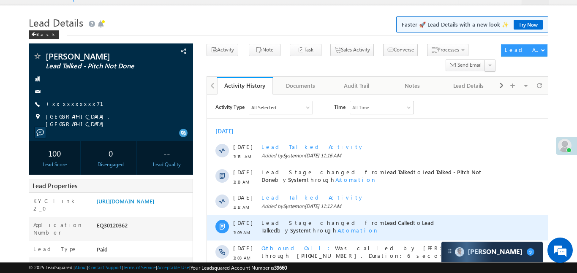
scroll to position [0, 0]
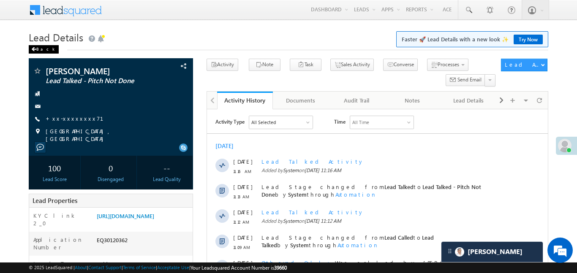
click at [38, 50] on div "Back" at bounding box center [44, 49] width 30 height 8
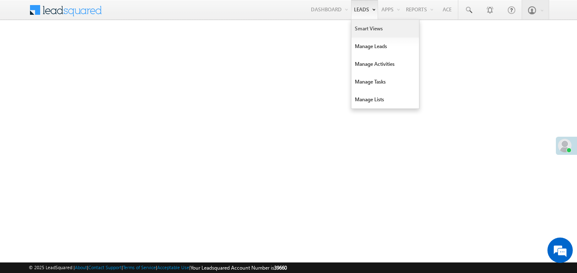
click at [369, 34] on link "Smart Views" at bounding box center [385, 29] width 68 height 18
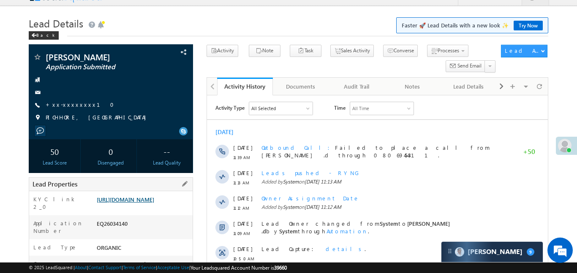
scroll to position [97, 0]
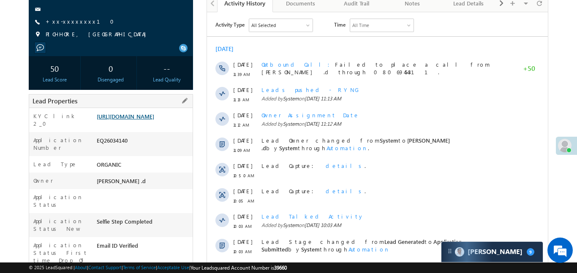
click at [154, 117] on link "[URL][DOMAIN_NAME]" at bounding box center [125, 116] width 57 height 7
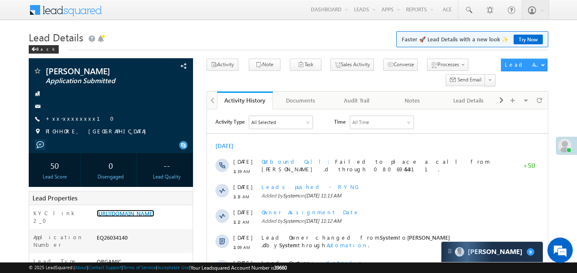
scroll to position [0, 0]
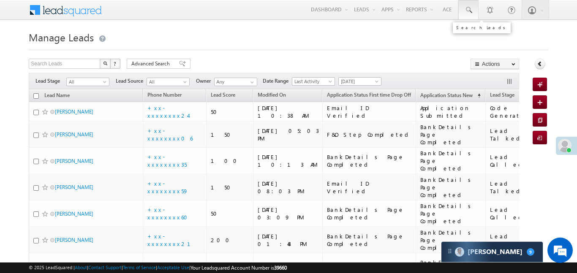
click at [465, 10] on span at bounding box center [468, 10] width 8 height 8
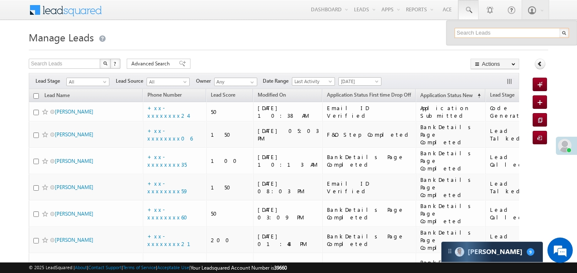
paste input "EQ29969845"
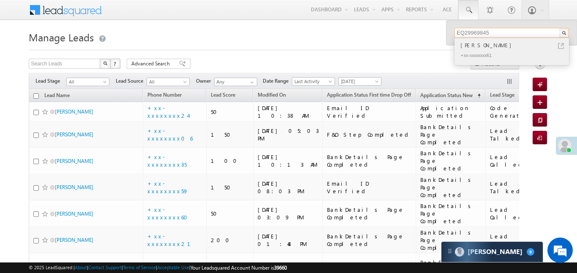
type input "EQ29969845"
click at [476, 42] on div "[PERSON_NAME]" at bounding box center [515, 45] width 113 height 9
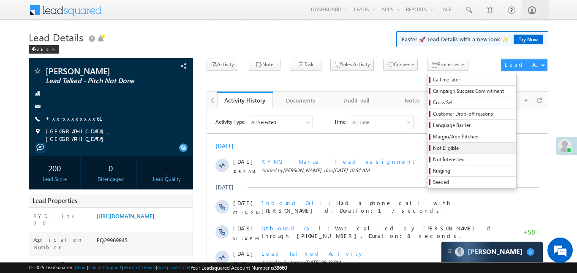
click at [432, 153] on link "Not Eligible" at bounding box center [471, 148] width 89 height 11
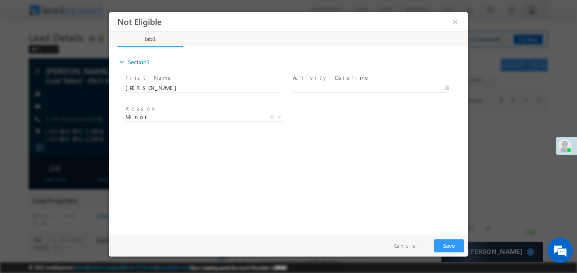
type input "[DATE] 12:27 PM"
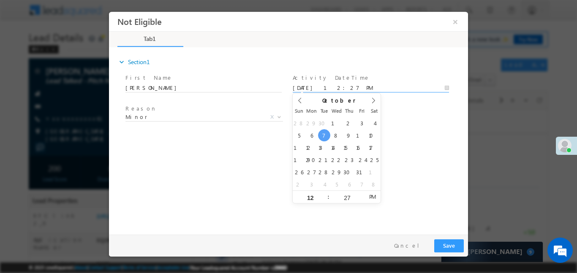
click at [381, 84] on input "[DATE] 12:27 PM" at bounding box center [371, 88] width 156 height 8
click at [440, 242] on button "Save" at bounding box center [449, 245] width 30 height 13
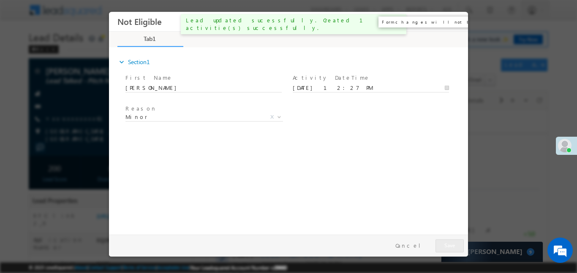
click at [457, 19] on button "×" at bounding box center [455, 22] width 14 height 16
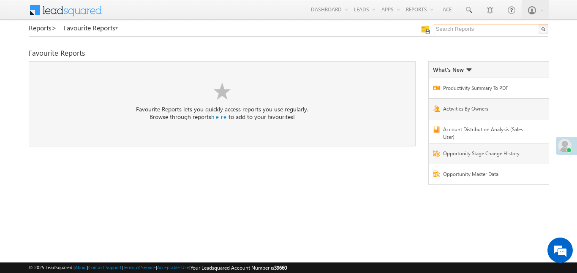
click at [463, 26] on input "text" at bounding box center [491, 29] width 114 height 10
type input "me to others"
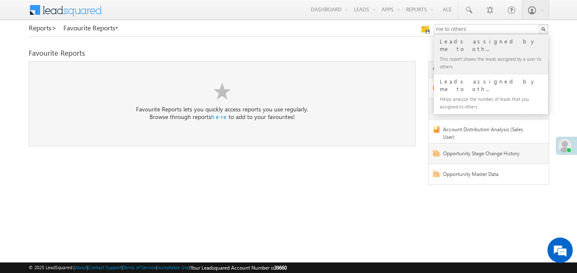
click at [479, 54] on div "This report shows the leads assigned by a user to others" at bounding box center [494, 63] width 113 height 18
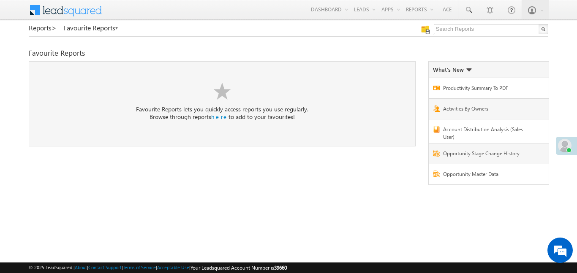
click at [479, 51] on div "Favourite Reports" at bounding box center [288, 53] width 519 height 8
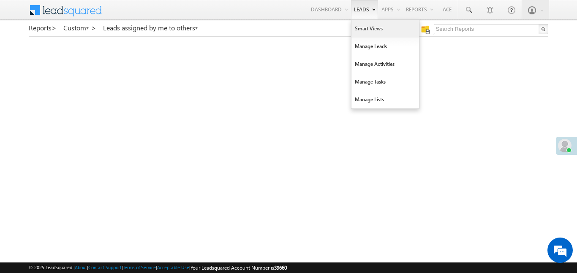
click at [378, 33] on link "Smart Views" at bounding box center [385, 29] width 68 height 18
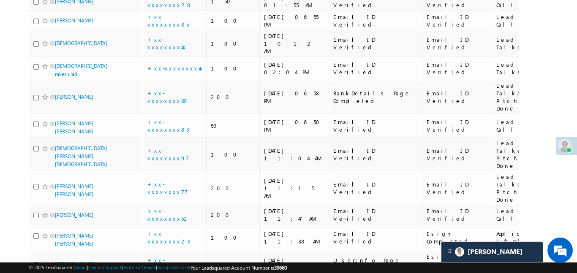
scroll to position [3775, 0]
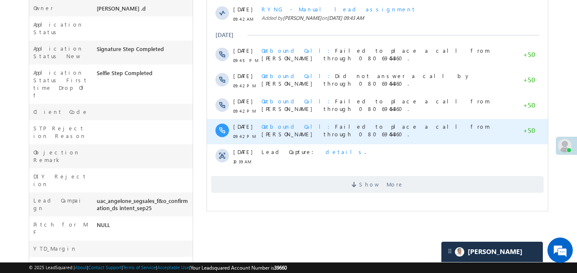
scroll to position [66, 0]
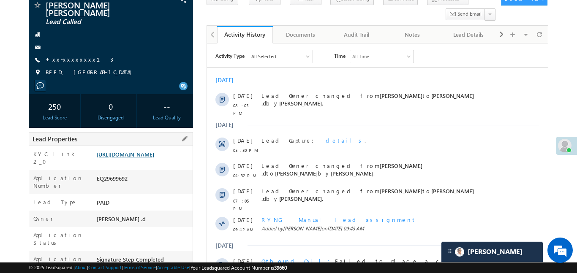
click at [154, 158] on link "[URL][DOMAIN_NAME]" at bounding box center [125, 154] width 57 height 7
click at [69, 56] on link "+xx-xxxxxxxx13" at bounding box center [80, 59] width 68 height 7
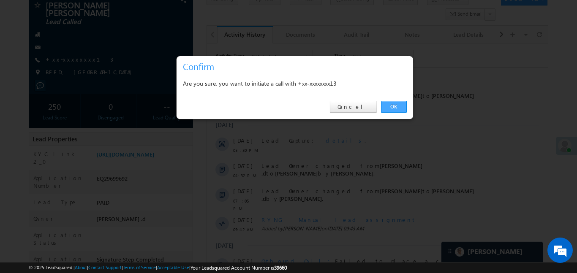
click at [394, 107] on link "OK" at bounding box center [394, 107] width 26 height 12
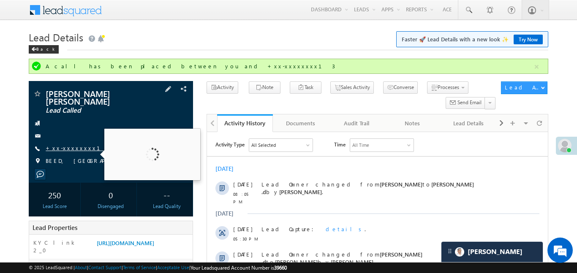
click at [69, 144] on link "+xx-xxxxxxxx13" at bounding box center [80, 147] width 68 height 7
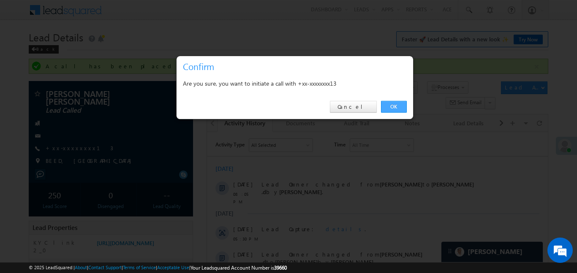
click at [389, 106] on link "OK" at bounding box center [394, 107] width 26 height 12
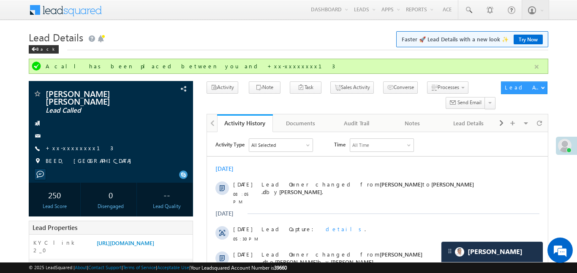
click at [539, 63] on button "button" at bounding box center [536, 67] width 11 height 11
click at [65, 144] on link "+xx-xxxxxxxx13" at bounding box center [80, 147] width 68 height 7
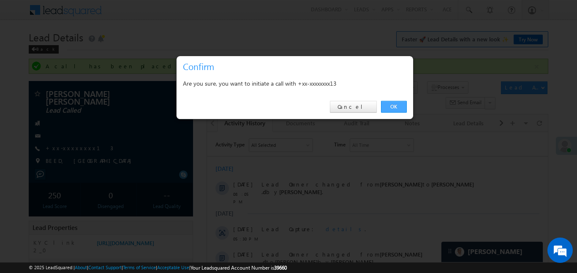
click at [392, 105] on link "OK" at bounding box center [394, 107] width 26 height 12
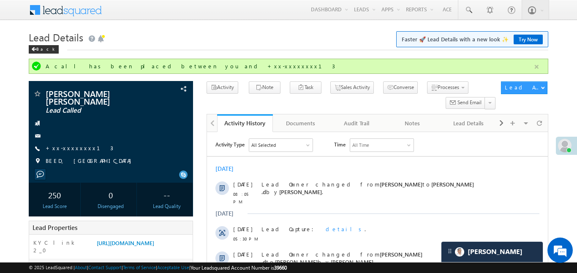
click at [537, 68] on button "button" at bounding box center [536, 67] width 11 height 11
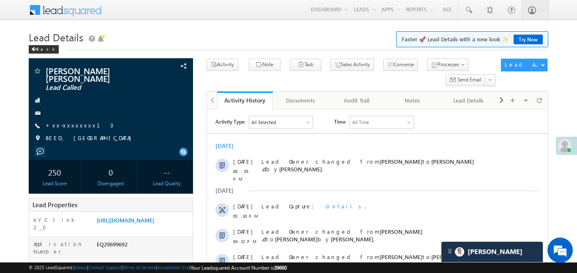
click at [333, 44] on h1 "Lead Details Faster 🚀 Lead Details with a new look ✨ Try Now" at bounding box center [288, 36] width 519 height 16
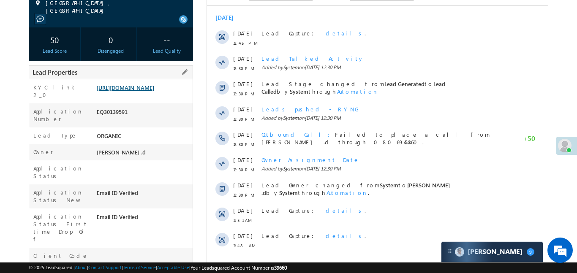
click at [147, 87] on link "[URL][DOMAIN_NAME]" at bounding box center [125, 87] width 57 height 7
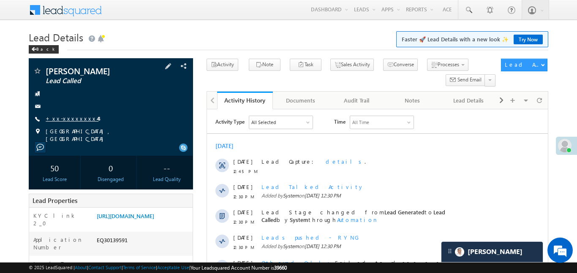
click at [71, 115] on link "+xx-xxxxxxxx44" at bounding box center [72, 118] width 53 height 7
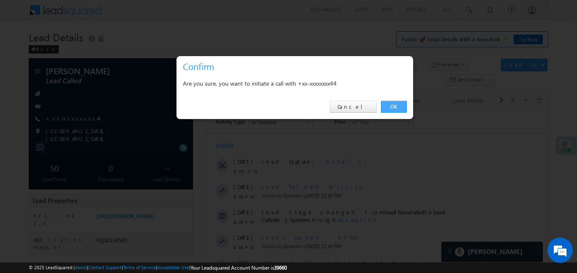
click at [398, 106] on link "OK" at bounding box center [394, 107] width 26 height 12
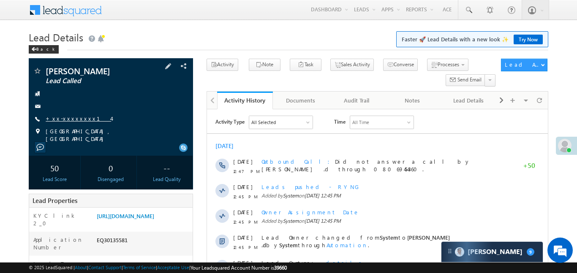
click at [79, 116] on link "+xx-xxxxxxxx14" at bounding box center [78, 118] width 65 height 7
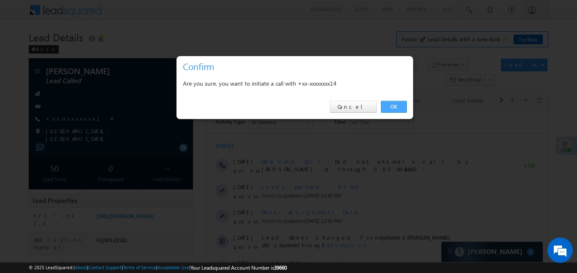
drag, startPoint x: 392, startPoint y: 107, endPoint x: 156, endPoint y: 5, distance: 257.1
click at [392, 107] on link "OK" at bounding box center [394, 107] width 26 height 12
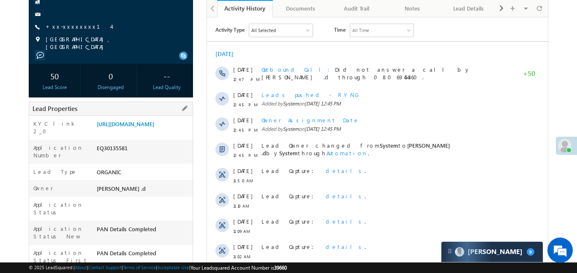
scroll to position [128, 0]
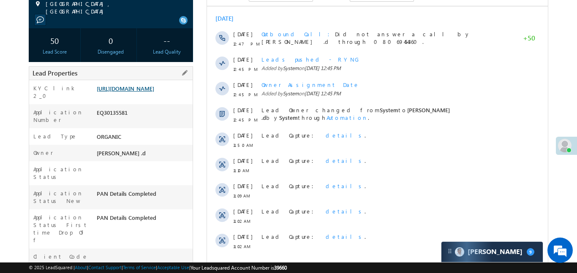
click at [154, 91] on link "[URL][DOMAIN_NAME]" at bounding box center [125, 88] width 57 height 7
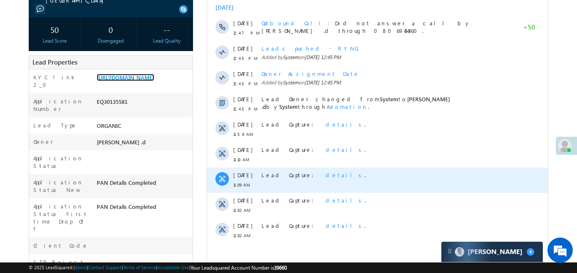
scroll to position [159, 0]
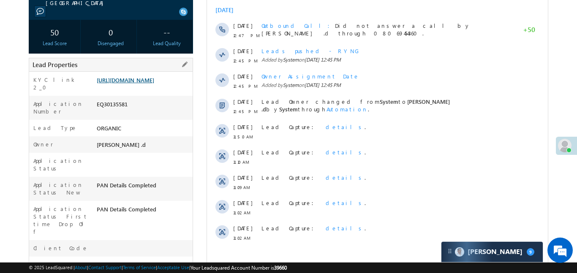
click at [150, 84] on link "[URL][DOMAIN_NAME]" at bounding box center [125, 79] width 57 height 7
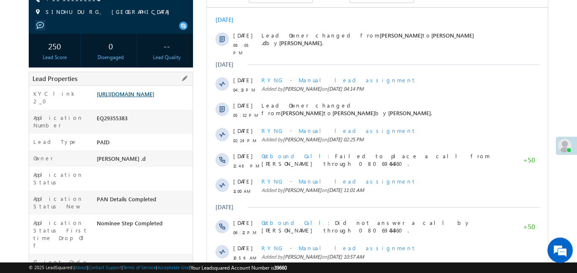
click at [154, 96] on link "[URL][DOMAIN_NAME]" at bounding box center [125, 93] width 57 height 7
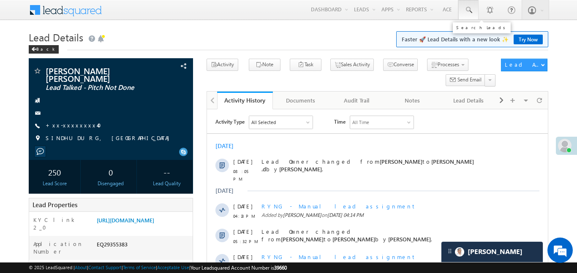
click at [471, 9] on span at bounding box center [468, 10] width 8 height 8
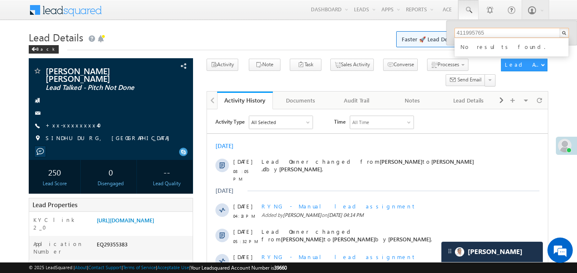
click at [456, 33] on input "411995765" at bounding box center [511, 33] width 114 height 10
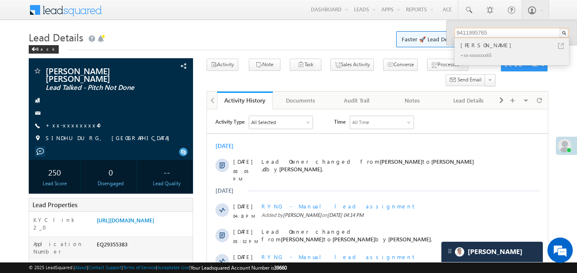
type input "9411995765"
click at [484, 41] on div "Peetamber Prasad Maurya" at bounding box center [515, 45] width 113 height 9
click at [489, 47] on div "Peetamber Prasad Maurya" at bounding box center [515, 45] width 113 height 9
click at [503, 44] on div "Peetamber Prasad Maurya" at bounding box center [515, 45] width 113 height 9
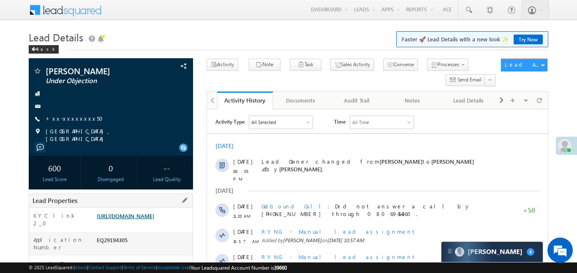
click at [154, 218] on link "[URL][DOMAIN_NAME]" at bounding box center [125, 215] width 57 height 7
click at [69, 117] on link "+xx-xxxxxxxx50" at bounding box center [77, 118] width 63 height 7
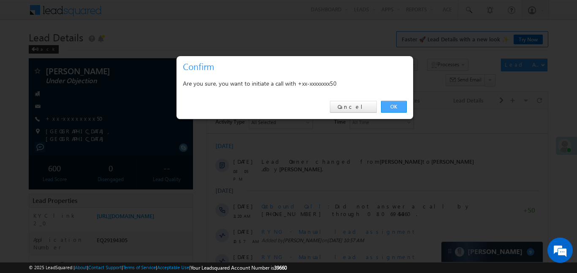
click at [392, 104] on link "OK" at bounding box center [394, 107] width 26 height 12
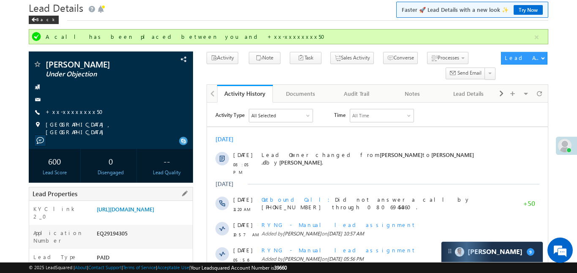
scroll to position [51, 0]
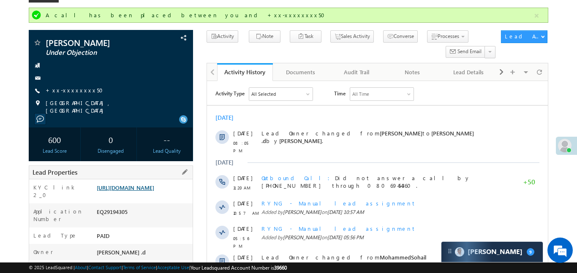
click at [154, 190] on link "https://angelbroking1-pk3em7sa.customui-test.leadsquared.com?leadId=e362c7bd-c5…" at bounding box center [125, 187] width 57 height 7
click at [538, 14] on button "button" at bounding box center [536, 16] width 11 height 11
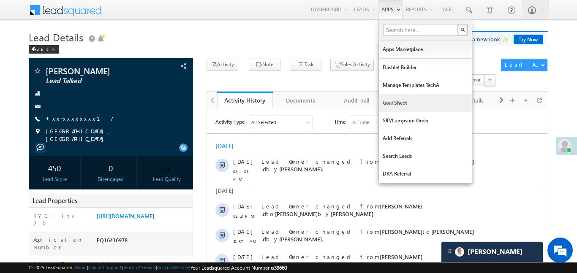
click at [401, 108] on link "Goal Sheet" at bounding box center [425, 103] width 93 height 18
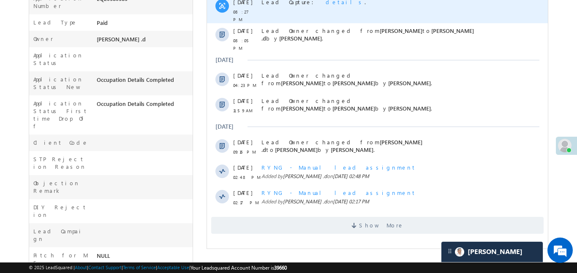
scroll to position [356, 0]
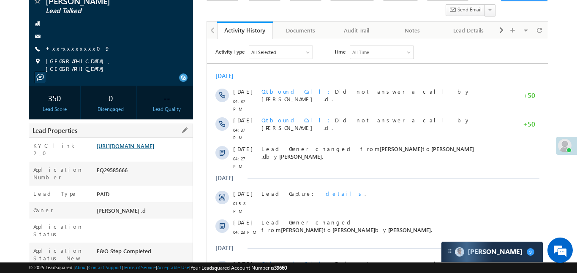
click at [119, 145] on link "https://angelbroking1-pk3em7sa.customui-test.leadsquared.com?leadId=9083558a-aa…" at bounding box center [125, 145] width 57 height 7
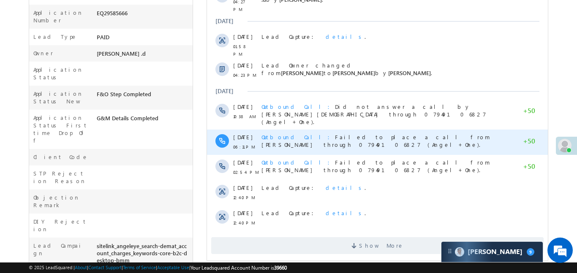
scroll to position [234, 0]
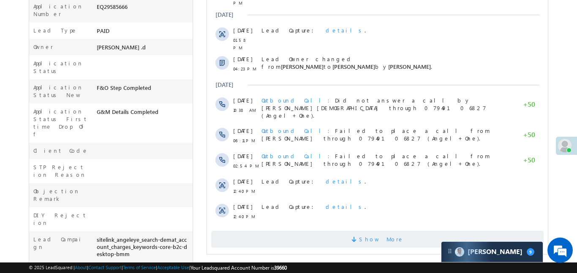
click at [386, 231] on span "Show More" at bounding box center [381, 239] width 45 height 17
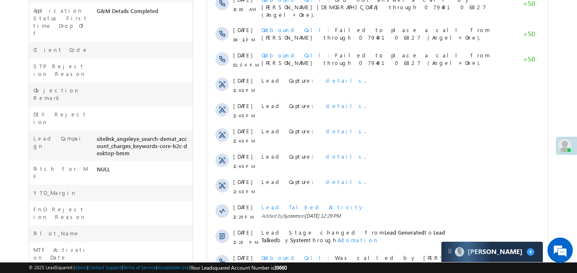
scroll to position [151, 0]
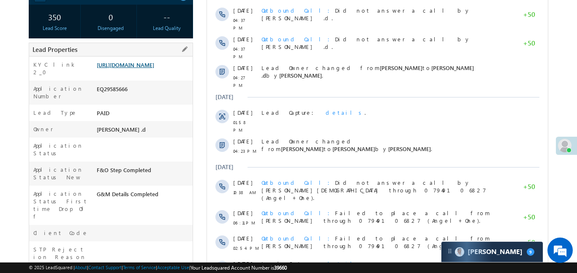
click at [136, 63] on link "https://angelbroking1-pk3em7sa.customui-test.leadsquared.com?leadId=9083558a-aa…" at bounding box center [125, 64] width 57 height 7
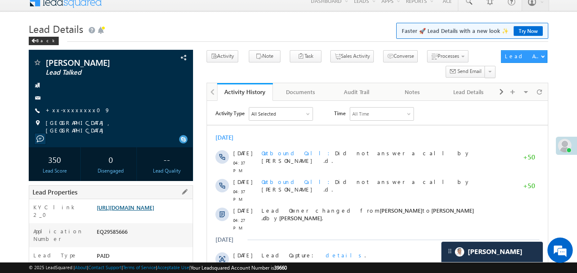
click at [148, 206] on link "https://angelbroking1-pk3em7sa.customui-test.leadsquared.com?leadId=9083558a-aa…" at bounding box center [125, 207] width 57 height 7
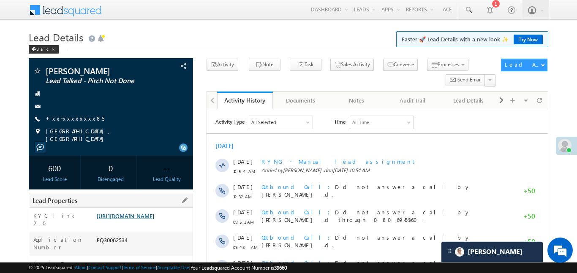
click at [152, 220] on link "[URL][DOMAIN_NAME]" at bounding box center [125, 215] width 57 height 7
click at [154, 217] on link "[URL][DOMAIN_NAME]" at bounding box center [125, 215] width 57 height 7
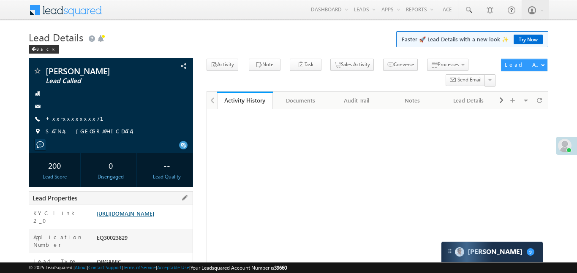
scroll to position [73, 0]
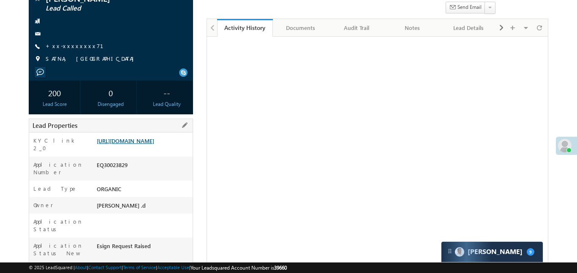
click at [154, 144] on link "[URL][DOMAIN_NAME]" at bounding box center [125, 140] width 57 height 7
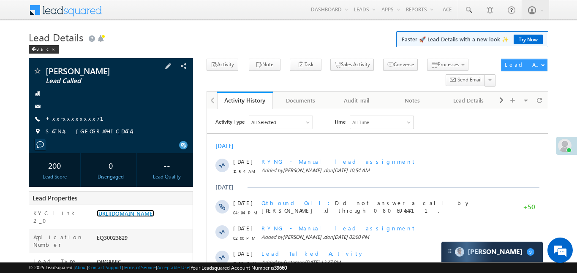
scroll to position [0, 0]
click at [78, 121] on link "+xx-xxxxxxxx71" at bounding box center [80, 118] width 68 height 7
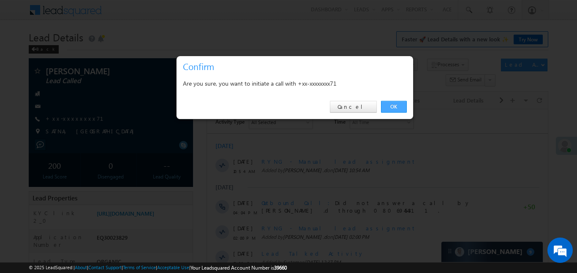
click at [397, 104] on link "OK" at bounding box center [394, 107] width 26 height 12
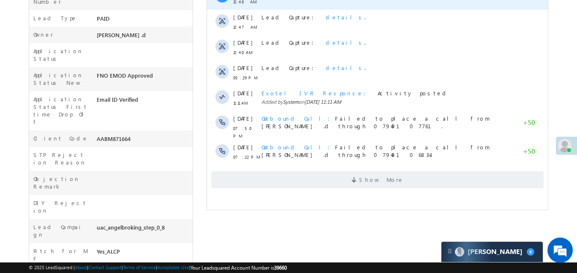
scroll to position [251, 0]
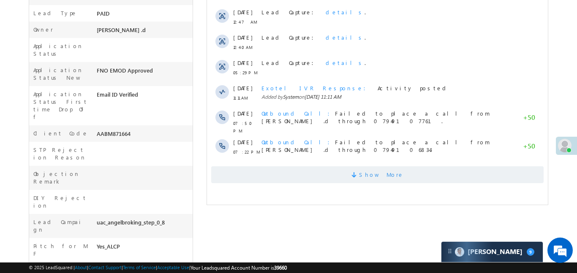
click at [371, 174] on span "Show More" at bounding box center [381, 174] width 45 height 17
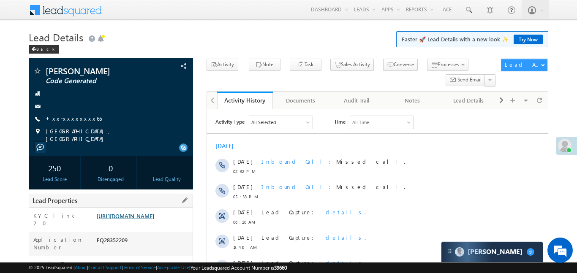
scroll to position [0, 0]
click at [135, 212] on link "[URL][DOMAIN_NAME]" at bounding box center [125, 215] width 57 height 7
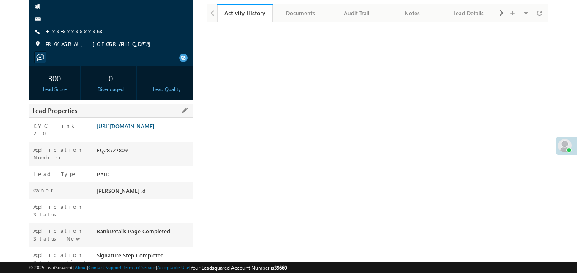
scroll to position [87, 0]
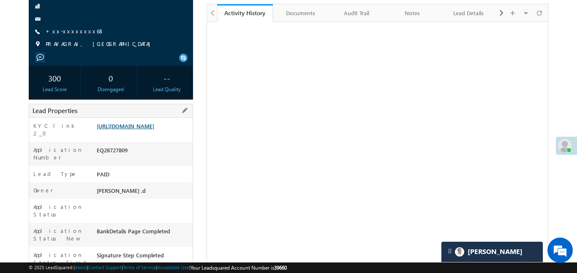
click at [154, 129] on link "https://angelbroking1-pk3em7sa.customui-test.leadsquared.com?leadId=d33a2da8-c2…" at bounding box center [125, 125] width 57 height 7
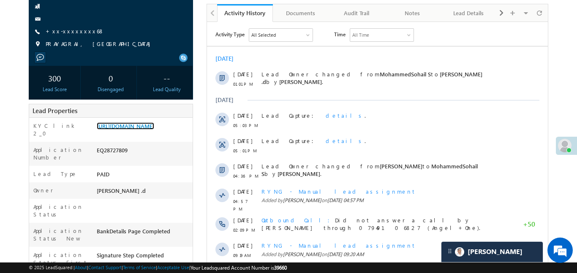
scroll to position [0, 0]
click at [154, 130] on link "https://angelbroking1-pk3em7sa.customui-test.leadsquared.com?leadId=d33a2da8-c2…" at bounding box center [125, 125] width 57 height 7
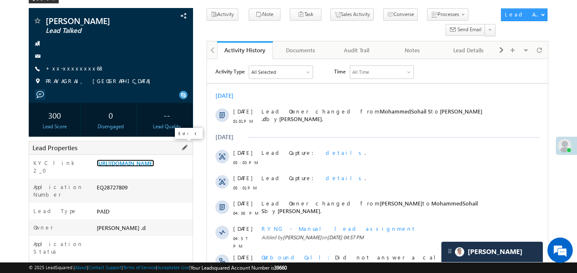
scroll to position [73, 0]
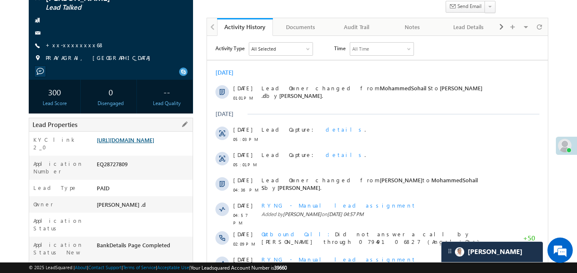
click at [154, 144] on link "https://angelbroking1-pk3em7sa.customui-test.leadsquared.com?leadId=d33a2da8-c2…" at bounding box center [125, 139] width 57 height 7
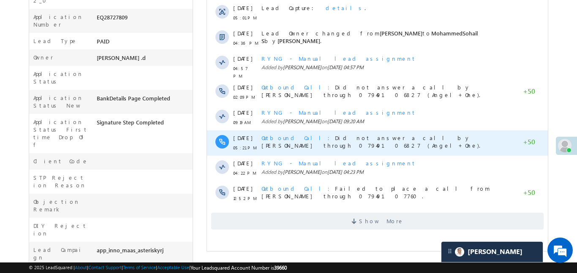
scroll to position [235, 0]
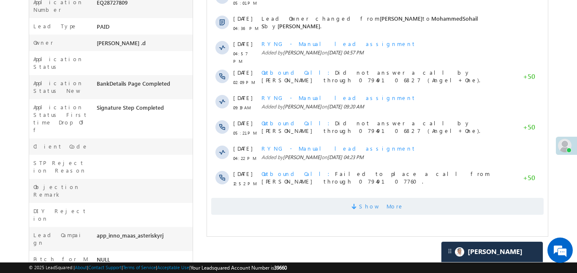
click at [359, 205] on span at bounding box center [355, 208] width 8 height 8
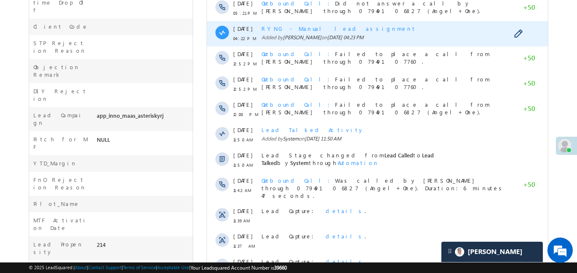
scroll to position [462, 0]
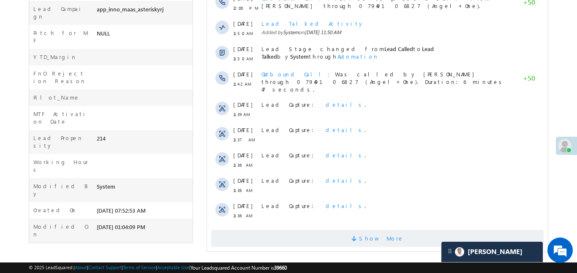
click at [337, 237] on span "Show More" at bounding box center [377, 238] width 332 height 17
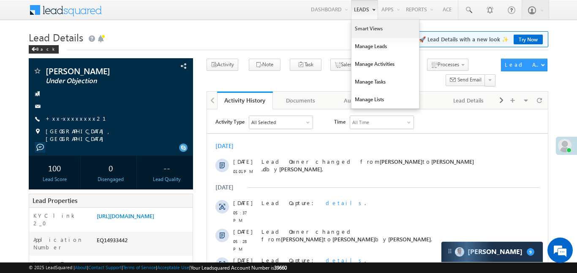
click at [368, 31] on link "Smart Views" at bounding box center [385, 29] width 68 height 18
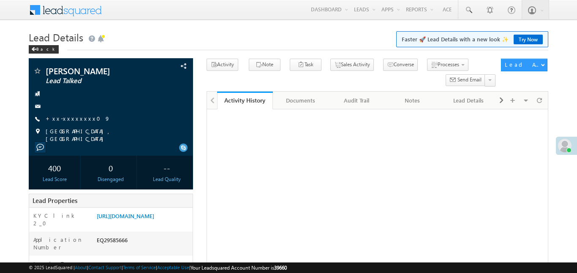
scroll to position [8, 0]
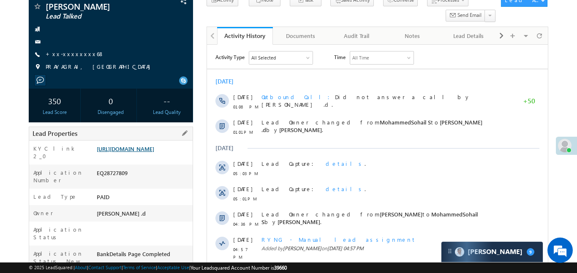
click at [154, 152] on link "[URL][DOMAIN_NAME]" at bounding box center [125, 148] width 57 height 7
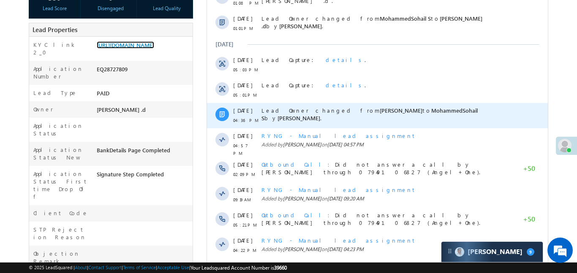
scroll to position [356, 0]
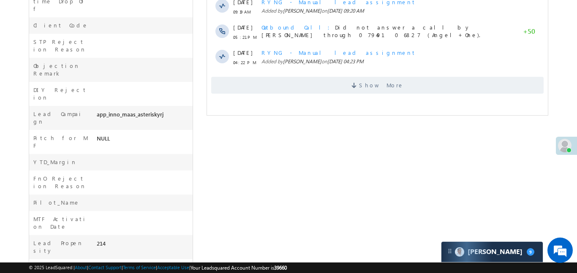
click at [359, 83] on span at bounding box center [355, 87] width 8 height 8
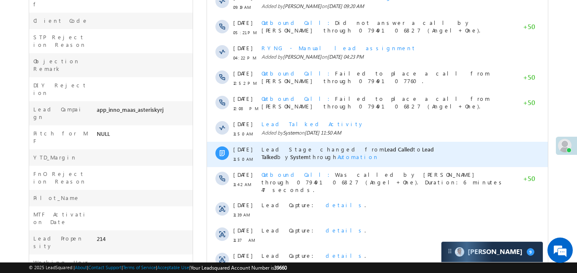
scroll to position [462, 0]
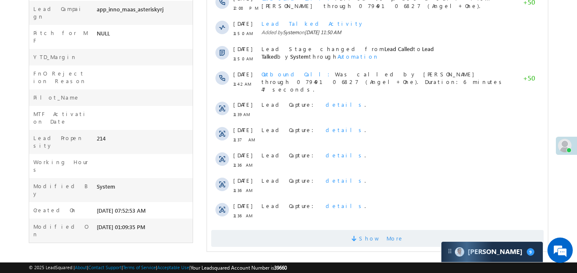
click at [332, 230] on span "Show More" at bounding box center [377, 238] width 332 height 17
